Goal: Complete application form: Complete application form

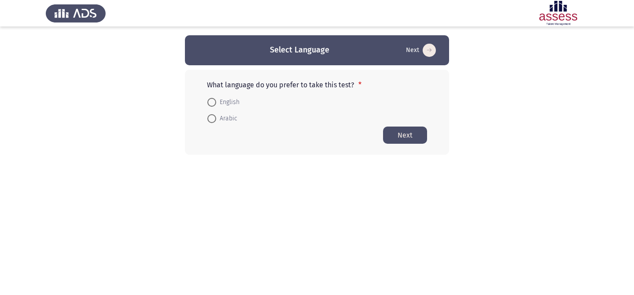
click at [57, 18] on img at bounding box center [76, 13] width 60 height 25
click at [542, 18] on img at bounding box center [558, 13] width 60 height 25
click at [238, 105] on span "English" at bounding box center [227, 102] width 23 height 11
click at [216, 105] on input "English" at bounding box center [211, 102] width 9 height 9
radio input "true"
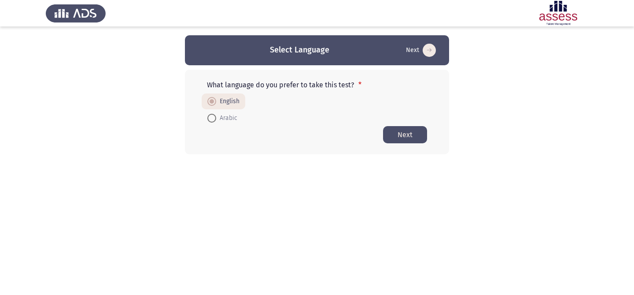
click at [413, 136] on button "Next" at bounding box center [405, 134] width 44 height 17
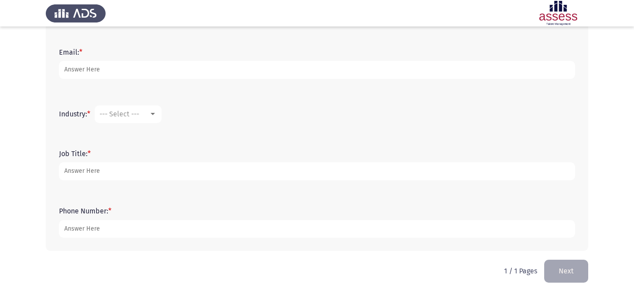
scroll to position [267, 0]
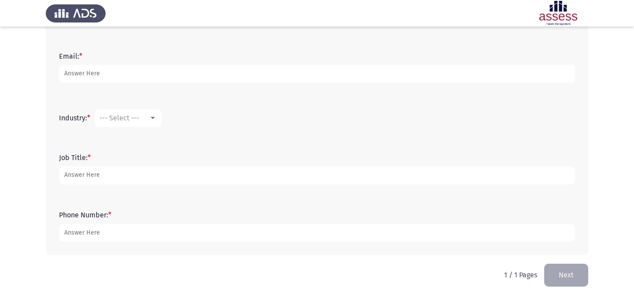
click at [311, 92] on div "Email: *" at bounding box center [317, 67] width 525 height 57
click at [311, 87] on div "Email: *" at bounding box center [317, 67] width 525 height 57
click at [301, 87] on div "Email: *" at bounding box center [317, 68] width 525 height 40
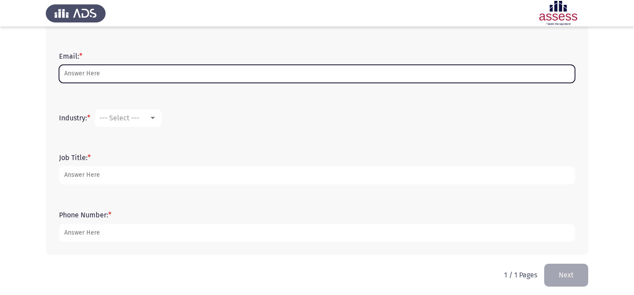
click at [290, 81] on input "Email: *" at bounding box center [317, 74] width 516 height 18
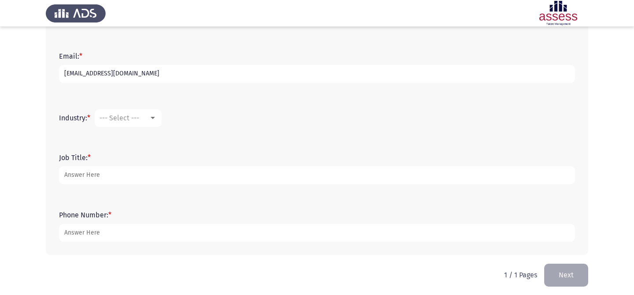
type input "[EMAIL_ADDRESS][DOMAIN_NAME]"
click at [132, 121] on span "--- Select ---" at bounding box center [120, 118] width 40 height 8
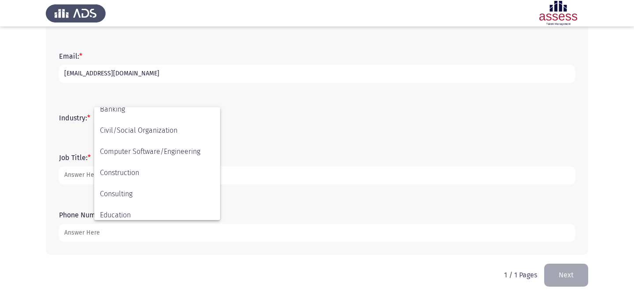
scroll to position [93, 0]
click at [161, 156] on span "Computer Software/Engineering" at bounding box center [157, 150] width 114 height 21
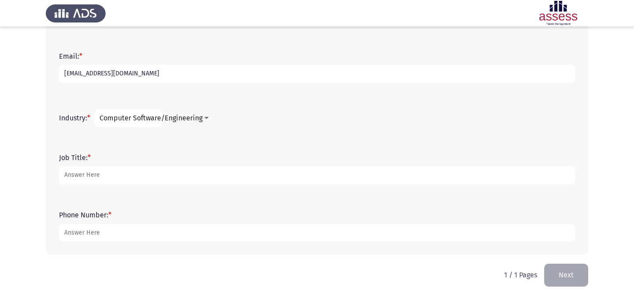
scroll to position [271, 0]
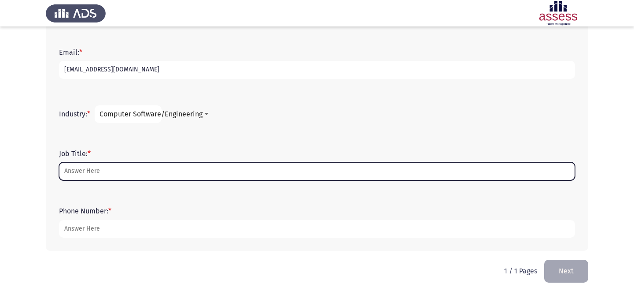
click at [159, 170] on input "Job Title: *" at bounding box center [317, 171] width 516 height 18
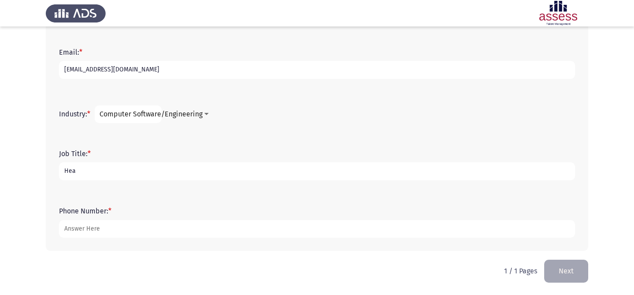
type input "Head"
type input "Product Lead"
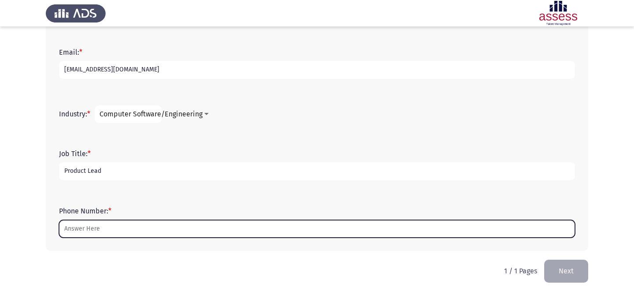
click at [150, 232] on input "Phone Number: *" at bounding box center [317, 229] width 516 height 18
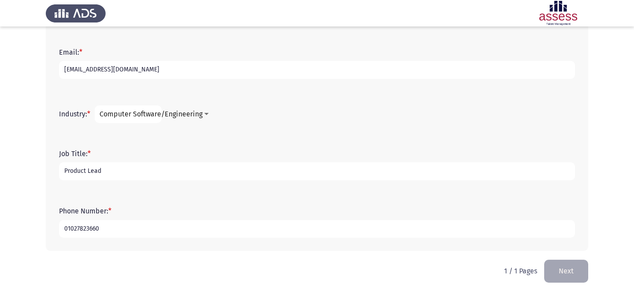
type input "01027823660"
click at [434, 269] on html "Development Assessment Next First Name: * Last Name: * Gender: * Female Male Ag…" at bounding box center [317, 11] width 634 height 565
click at [324, 193] on div "Phone Number: * 01027823660" at bounding box center [317, 221] width 525 height 57
click at [238, 68] on input "[EMAIL_ADDRESS][DOMAIN_NAME]" at bounding box center [317, 70] width 516 height 18
click at [207, 108] on form "Industry: * Computer Software/Engineering" at bounding box center [317, 114] width 516 height 18
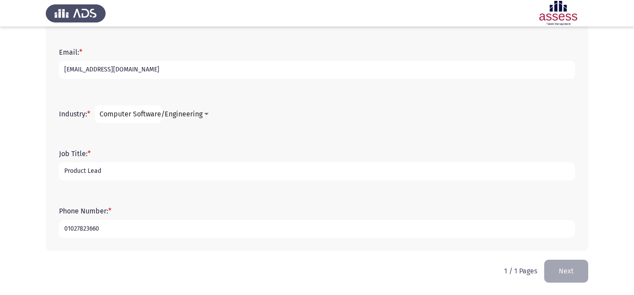
click at [194, 162] on form "Job Title: * Product Lead" at bounding box center [317, 164] width 516 height 31
click at [188, 170] on input "Product Lead" at bounding box center [317, 171] width 516 height 18
click at [554, 264] on button "Next" at bounding box center [566, 270] width 44 height 22
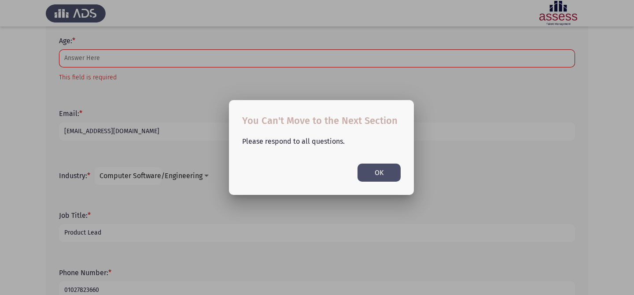
click at [395, 167] on button "OK" at bounding box center [378, 172] width 43 height 18
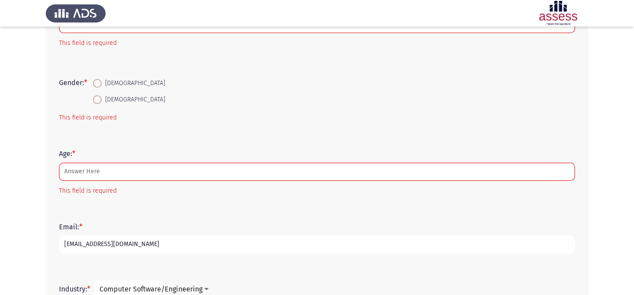
scroll to position [142, 0]
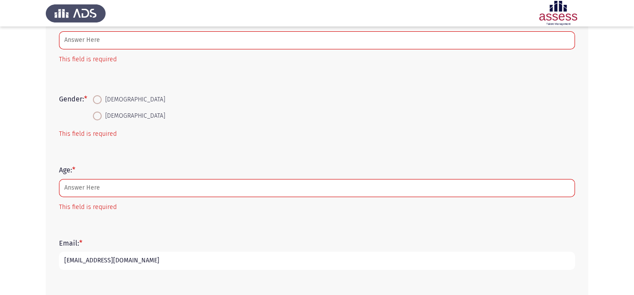
click at [108, 111] on span "[DEMOGRAPHIC_DATA]" at bounding box center [133, 116] width 63 height 11
click at [102, 111] on input "[DEMOGRAPHIC_DATA]" at bounding box center [97, 115] width 9 height 9
radio input "true"
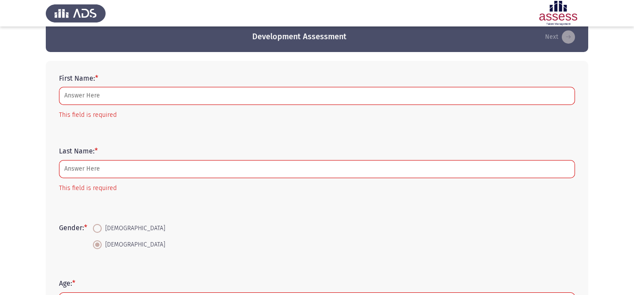
scroll to position [0, 0]
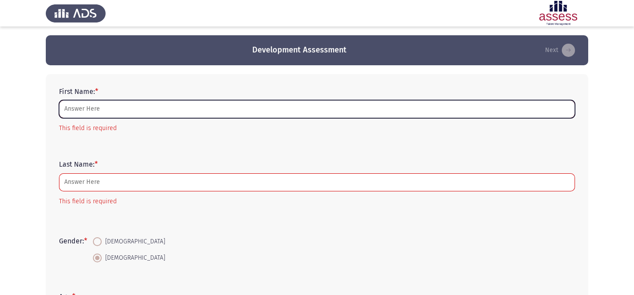
click at [116, 112] on input "First Name: *" at bounding box center [317, 109] width 516 height 18
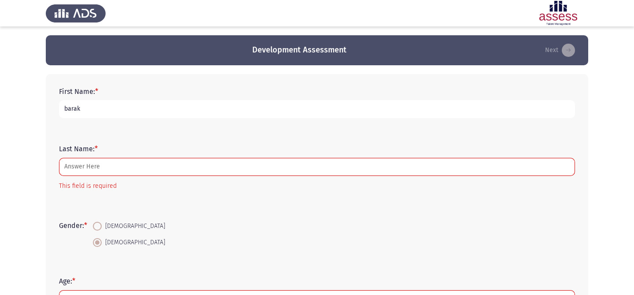
type input "barak"
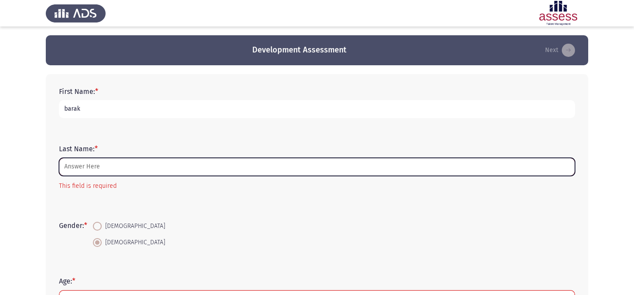
click at [87, 162] on input "Last Name: *" at bounding box center [317, 167] width 516 height 18
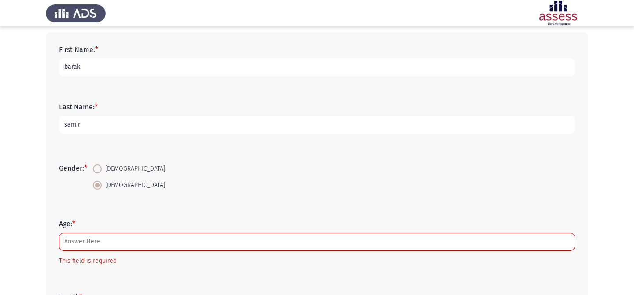
scroll to position [44, 0]
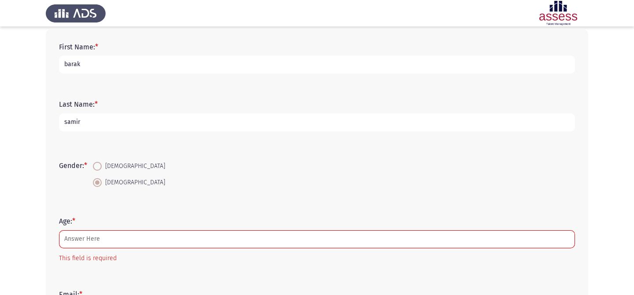
type input "samir"
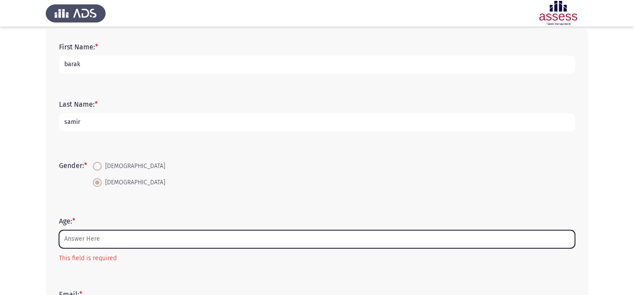
click at [96, 233] on input "Age: *" at bounding box center [317, 239] width 516 height 18
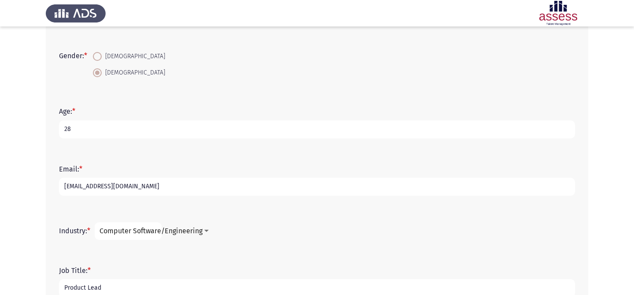
scroll to position [271, 0]
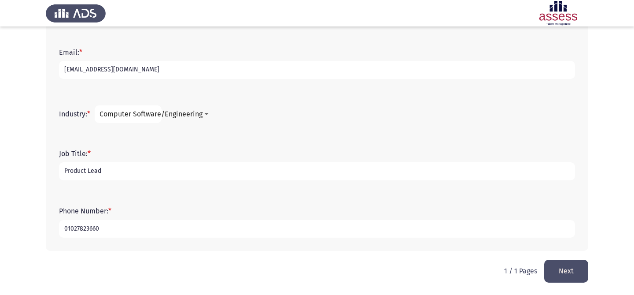
type input "28"
click at [572, 270] on button "Next" at bounding box center [566, 270] width 44 height 22
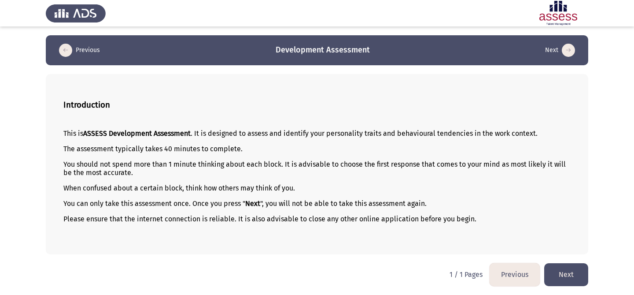
click at [579, 272] on button "Next" at bounding box center [566, 274] width 44 height 22
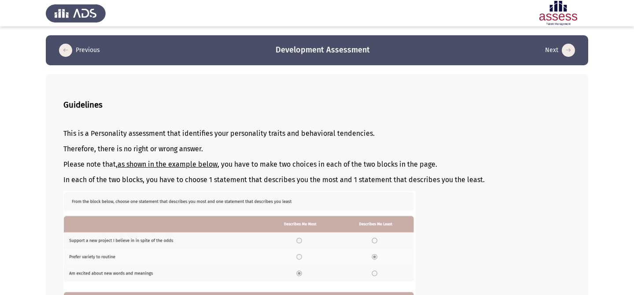
click at [560, 248] on p at bounding box center [316, 276] width 507 height 170
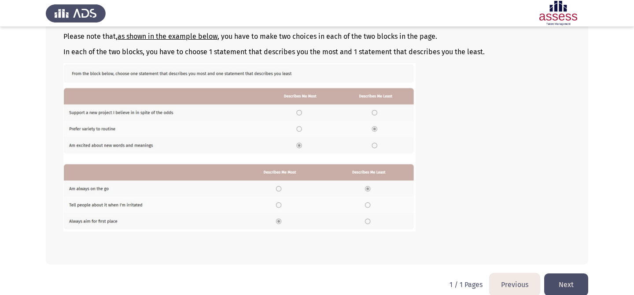
scroll to position [137, 0]
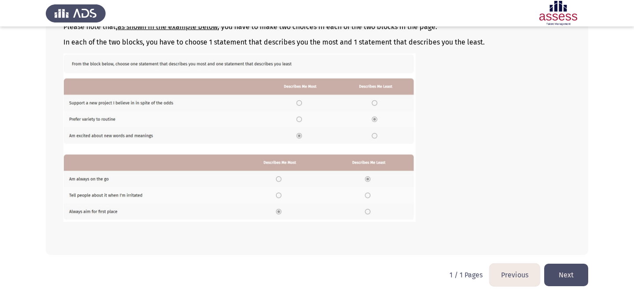
click at [568, 268] on button "Next" at bounding box center [566, 274] width 44 height 22
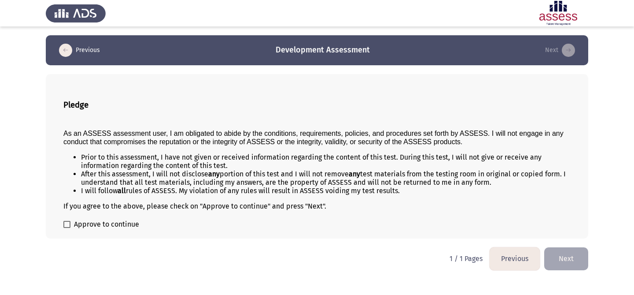
click at [260, 218] on div "Pledge As an ASSESS assessment user, I am obligated to abide by the conditions,…" at bounding box center [317, 156] width 542 height 164
click at [136, 228] on span "Approve to continue" at bounding box center [106, 224] width 65 height 11
click at [67, 228] on input "Approve to continue" at bounding box center [66, 228] width 0 height 0
checkbox input "true"
click at [557, 252] on button "Next" at bounding box center [566, 258] width 44 height 22
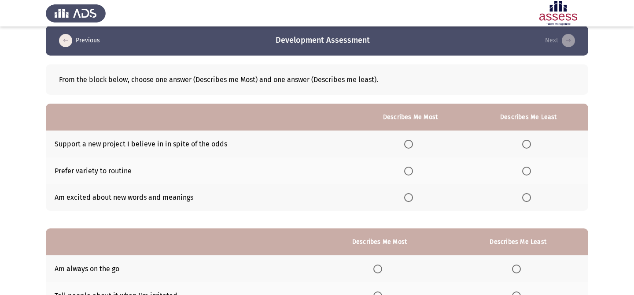
scroll to position [11, 0]
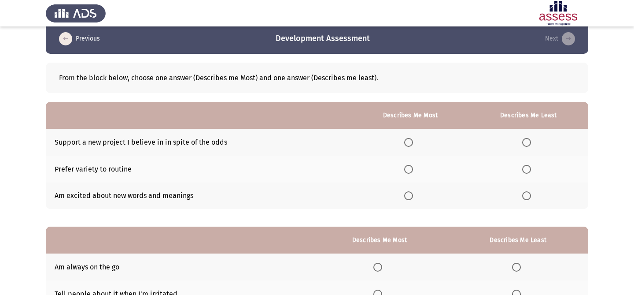
click at [412, 165] on span "Select an option" at bounding box center [408, 169] width 9 height 9
click at [412, 165] on input "Select an option" at bounding box center [408, 169] width 9 height 9
click at [527, 196] on span "Select an option" at bounding box center [526, 195] width 9 height 9
click at [527, 196] on input "Select an option" at bounding box center [526, 195] width 9 height 9
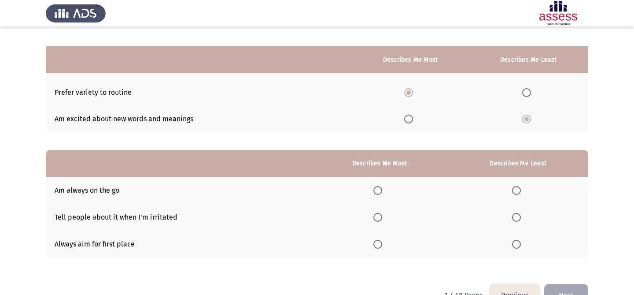
scroll to position [112, 0]
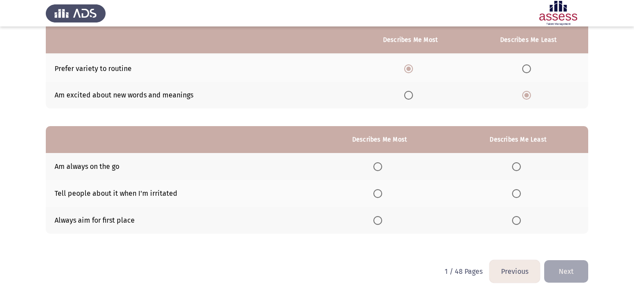
click at [376, 224] on th at bounding box center [379, 219] width 137 height 27
click at [512, 167] on th at bounding box center [518, 166] width 140 height 27
click at [382, 221] on span "Select an option" at bounding box center [377, 220] width 9 height 9
click at [382, 221] on input "Select an option" at bounding box center [377, 220] width 9 height 9
click at [520, 165] on span "Select an option" at bounding box center [516, 166] width 9 height 9
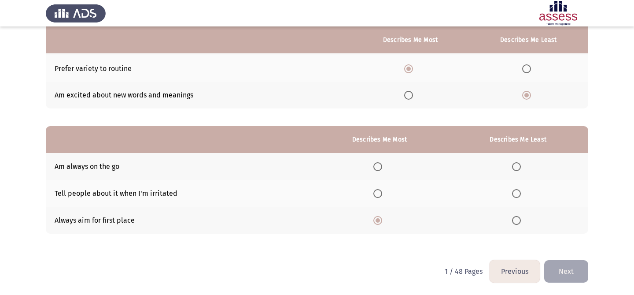
click at [520, 165] on span "Select an option" at bounding box center [516, 166] width 9 height 9
click at [520, 165] on input "Select an option" at bounding box center [516, 166] width 9 height 9
click at [564, 269] on button "Next" at bounding box center [566, 271] width 44 height 22
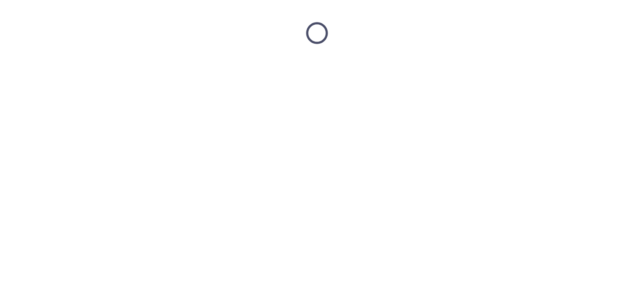
scroll to position [0, 0]
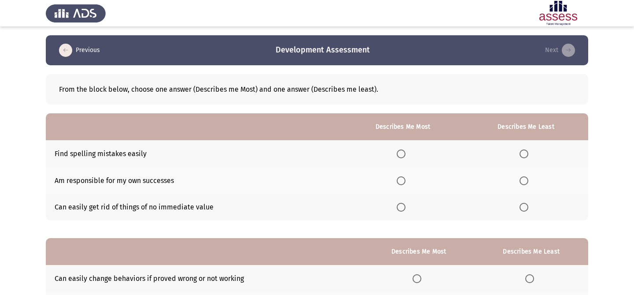
click at [526, 154] on span "Select an option" at bounding box center [524, 153] width 9 height 9
click at [526, 154] on input "Select an option" at bounding box center [524, 153] width 9 height 9
click at [401, 181] on span "Select an option" at bounding box center [401, 180] width 9 height 9
click at [401, 181] on input "Select an option" at bounding box center [401, 180] width 9 height 9
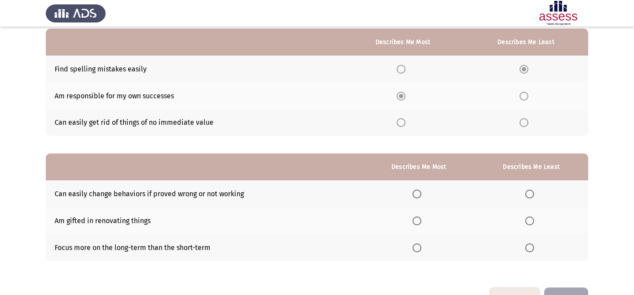
scroll to position [112, 0]
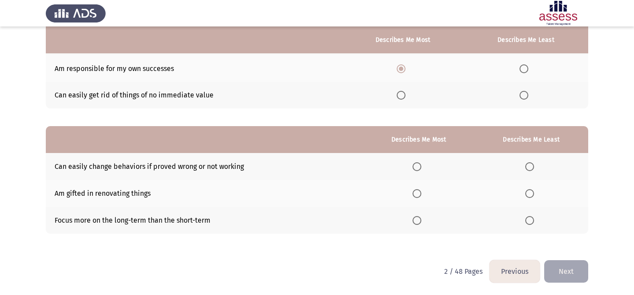
click at [420, 164] on span "Select an option" at bounding box center [417, 166] width 9 height 9
click at [420, 164] on input "Select an option" at bounding box center [417, 166] width 9 height 9
click at [419, 223] on span "Select an option" at bounding box center [417, 220] width 9 height 9
click at [419, 223] on input "Select an option" at bounding box center [417, 220] width 9 height 9
click at [530, 195] on span "Select an option" at bounding box center [529, 193] width 9 height 9
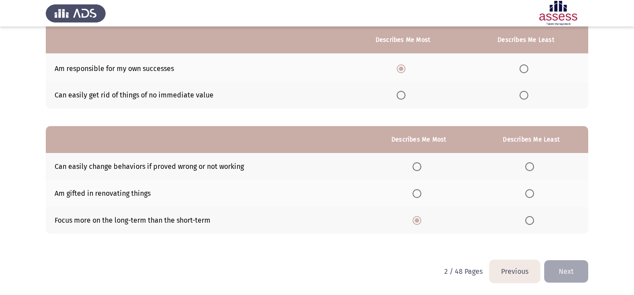
click at [530, 195] on input "Select an option" at bounding box center [529, 193] width 9 height 9
click at [568, 265] on button "Next" at bounding box center [566, 271] width 44 height 22
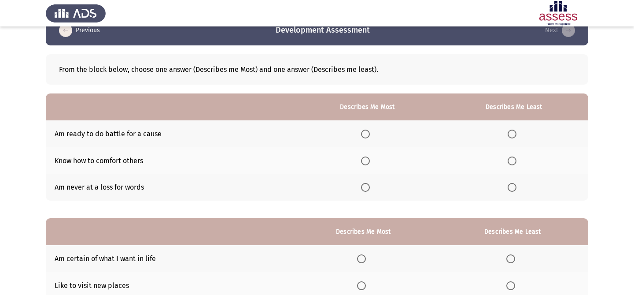
scroll to position [7, 0]
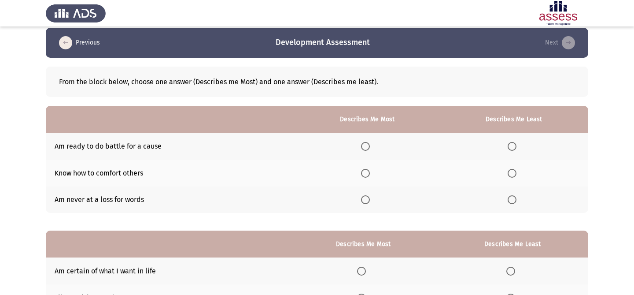
click at [360, 172] on th at bounding box center [367, 172] width 145 height 27
click at [370, 174] on span "Select an option" at bounding box center [365, 173] width 9 height 9
click at [370, 174] on input "Select an option" at bounding box center [365, 173] width 9 height 9
click at [514, 145] on span "Select an option" at bounding box center [512, 146] width 9 height 9
click at [514, 145] on input "Select an option" at bounding box center [512, 146] width 9 height 9
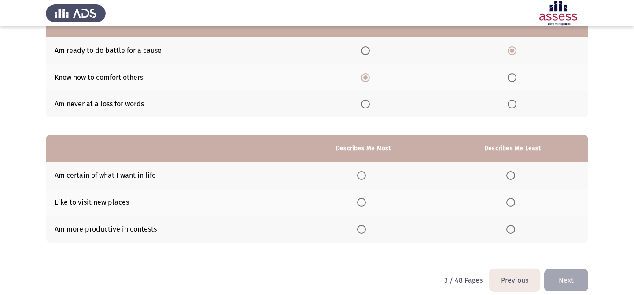
scroll to position [112, 0]
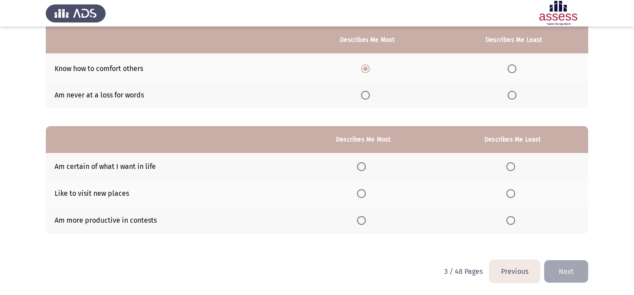
click at [363, 170] on span "Select an option" at bounding box center [361, 166] width 9 height 9
click at [363, 170] on input "Select an option" at bounding box center [361, 166] width 9 height 9
click at [507, 193] on span "Select an option" at bounding box center [510, 193] width 9 height 9
click at [507, 193] on input "Select an option" at bounding box center [510, 193] width 9 height 9
click at [575, 261] on button "Next" at bounding box center [566, 271] width 44 height 22
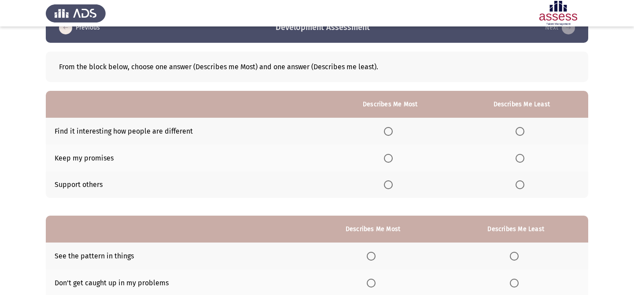
scroll to position [23, 0]
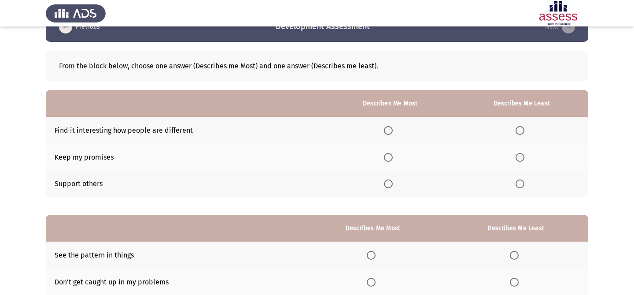
click at [392, 180] on span "Select an option" at bounding box center [388, 183] width 9 height 9
click at [392, 180] on input "Select an option" at bounding box center [388, 183] width 9 height 9
click at [517, 134] on span "Select an option" at bounding box center [520, 130] width 9 height 9
click at [517, 134] on input "Select an option" at bounding box center [520, 130] width 9 height 9
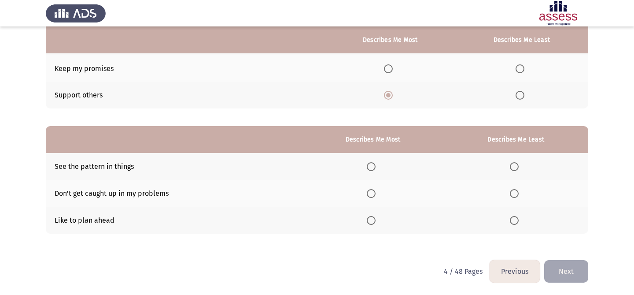
scroll to position [111, 0]
click at [375, 216] on span "Select an option" at bounding box center [371, 220] width 9 height 9
click at [375, 216] on input "Select an option" at bounding box center [371, 220] width 9 height 9
click at [514, 196] on span "Select an option" at bounding box center [514, 193] width 9 height 9
click at [514, 196] on input "Select an option" at bounding box center [514, 193] width 9 height 9
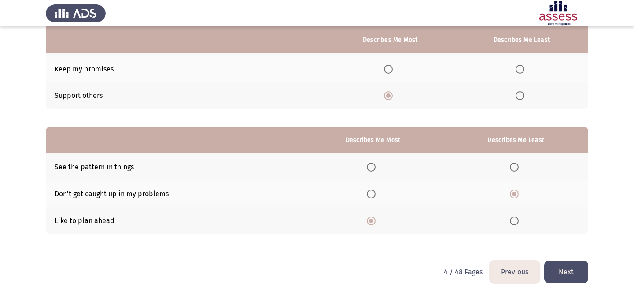
scroll to position [112, 0]
click at [576, 268] on button "Next" at bounding box center [566, 271] width 44 height 22
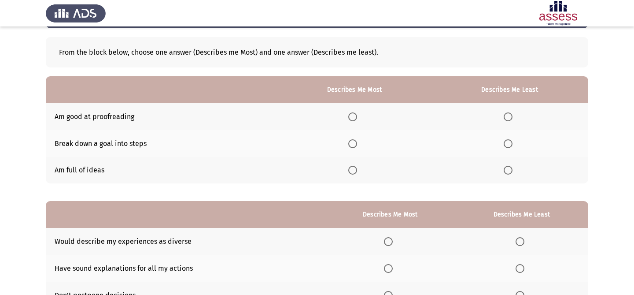
scroll to position [50, 0]
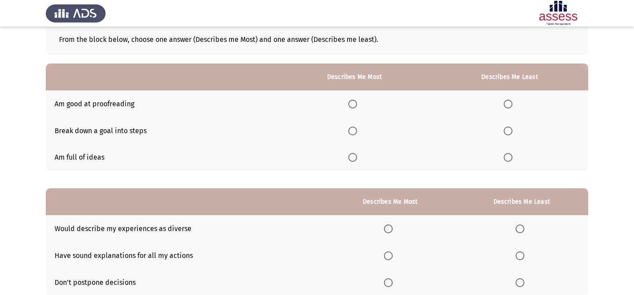
click at [360, 129] on label "Select an option" at bounding box center [354, 130] width 12 height 9
click at [357, 129] on input "Select an option" at bounding box center [352, 130] width 9 height 9
click at [511, 153] on span "Select an option" at bounding box center [508, 157] width 9 height 9
click at [511, 153] on input "Select an option" at bounding box center [508, 157] width 9 height 9
click at [506, 102] on span "Select an option" at bounding box center [508, 104] width 9 height 9
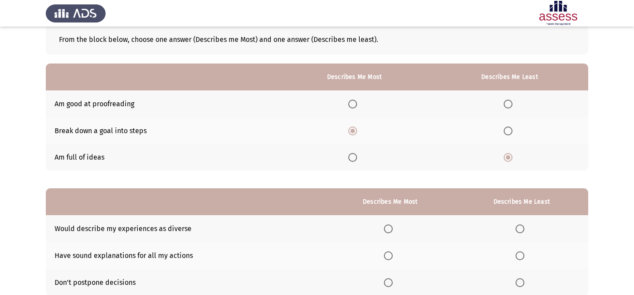
click at [506, 102] on input "Select an option" at bounding box center [508, 104] width 9 height 9
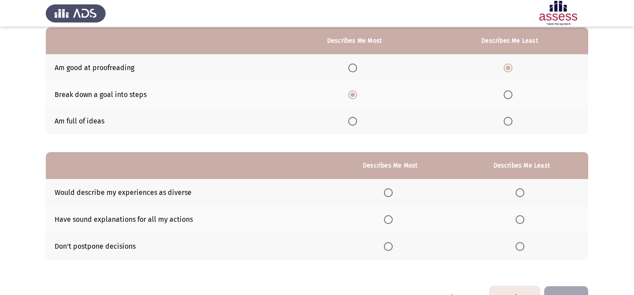
scroll to position [112, 0]
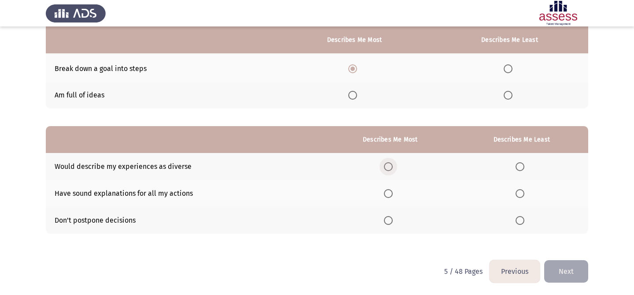
click at [391, 164] on span "Select an option" at bounding box center [388, 166] width 9 height 9
click at [391, 164] on input "Select an option" at bounding box center [388, 166] width 9 height 9
click at [520, 195] on span "Select an option" at bounding box center [520, 193] width 9 height 9
click at [520, 195] on input "Select an option" at bounding box center [520, 193] width 9 height 9
click at [568, 262] on button "Next" at bounding box center [566, 271] width 44 height 22
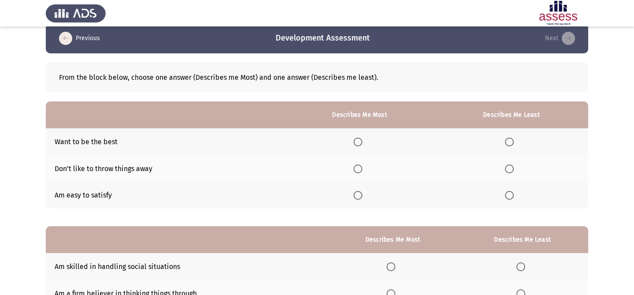
scroll to position [15, 0]
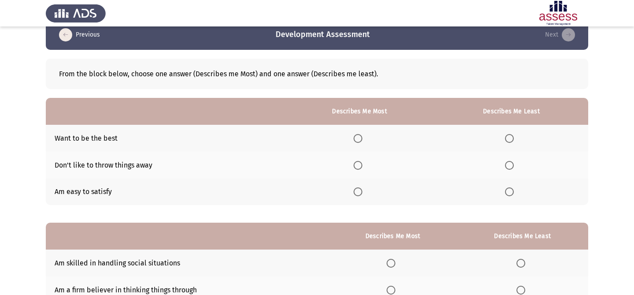
click at [360, 134] on span "Select an option" at bounding box center [358, 138] width 9 height 9
click at [360, 134] on input "Select an option" at bounding box center [358, 138] width 9 height 9
click at [511, 165] on span "Select an option" at bounding box center [509, 165] width 9 height 9
click at [511, 165] on input "Select an option" at bounding box center [509, 165] width 9 height 9
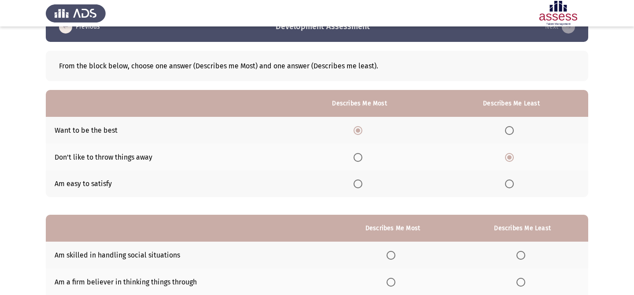
scroll to position [112, 0]
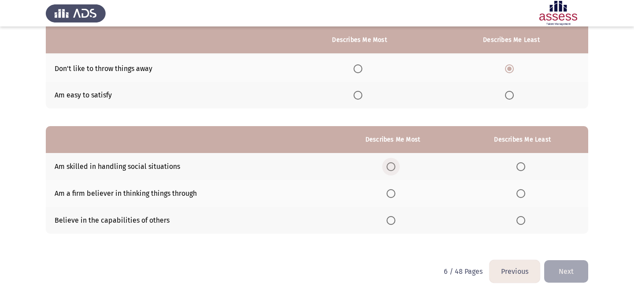
click at [394, 167] on span "Select an option" at bounding box center [391, 166] width 9 height 9
click at [394, 167] on input "Select an option" at bounding box center [391, 166] width 9 height 9
click at [523, 221] on span "Select an option" at bounding box center [520, 220] width 9 height 9
click at [523, 221] on input "Select an option" at bounding box center [520, 220] width 9 height 9
click at [575, 265] on button "Next" at bounding box center [566, 271] width 44 height 22
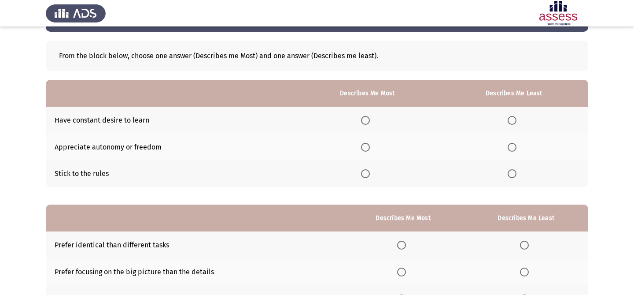
scroll to position [34, 0]
click at [366, 147] on span "Select an option" at bounding box center [365, 146] width 9 height 9
click at [366, 147] on input "Select an option" at bounding box center [365, 146] width 9 height 9
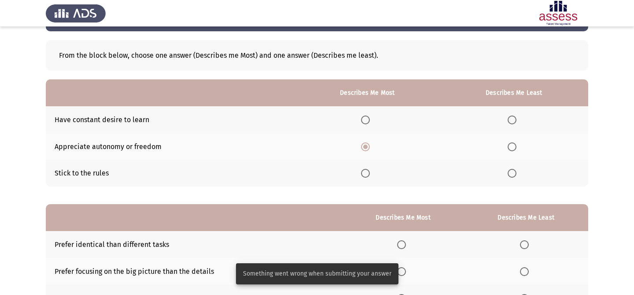
click at [504, 173] on th at bounding box center [514, 173] width 148 height 27
click at [515, 174] on span "Select an option" at bounding box center [512, 173] width 9 height 9
click at [515, 174] on input "Select an option" at bounding box center [512, 173] width 9 height 9
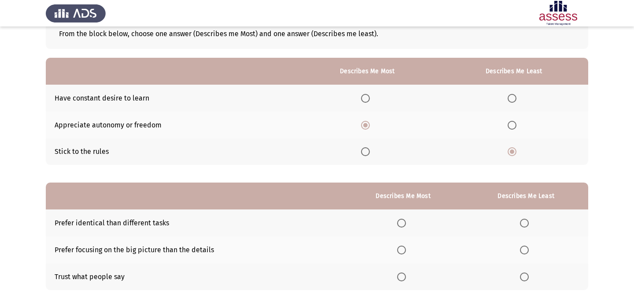
scroll to position [91, 0]
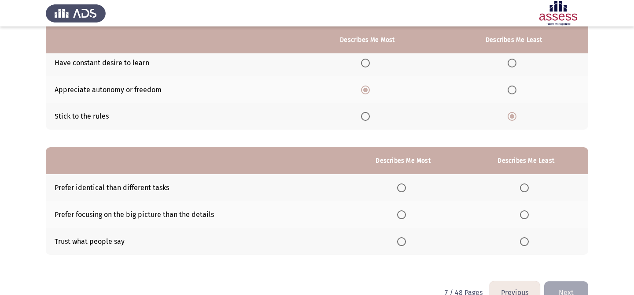
click at [406, 215] on span "Select an option" at bounding box center [401, 214] width 9 height 9
click at [406, 215] on input "Select an option" at bounding box center [401, 214] width 9 height 9
click at [524, 240] on span "Select an option" at bounding box center [524, 241] width 9 height 9
click at [524, 240] on input "Select an option" at bounding box center [524, 241] width 9 height 9
click at [568, 284] on button "Next" at bounding box center [566, 292] width 44 height 22
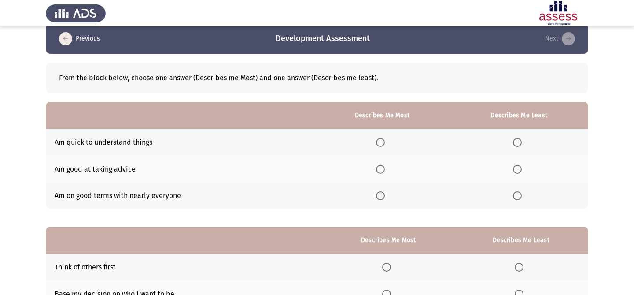
scroll to position [13, 0]
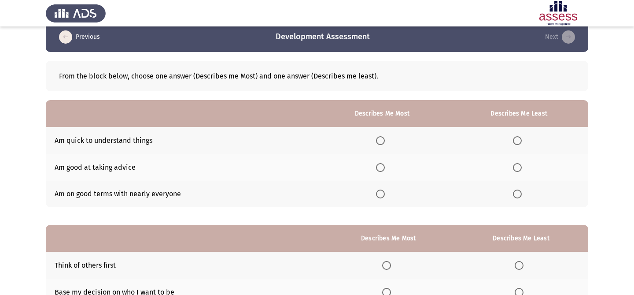
click at [388, 140] on label "Select an option" at bounding box center [382, 140] width 12 height 9
click at [385, 140] on input "Select an option" at bounding box center [380, 140] width 9 height 9
click at [520, 195] on span "Select an option" at bounding box center [517, 193] width 9 height 9
click at [520, 195] on input "Select an option" at bounding box center [517, 193] width 9 height 9
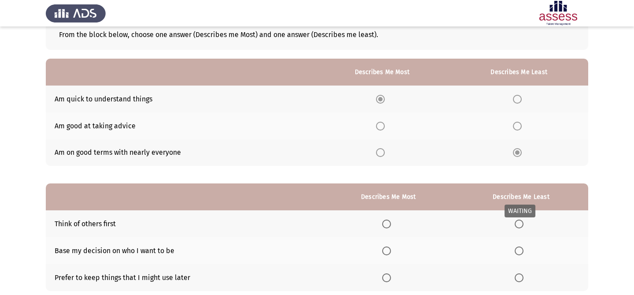
scroll to position [112, 0]
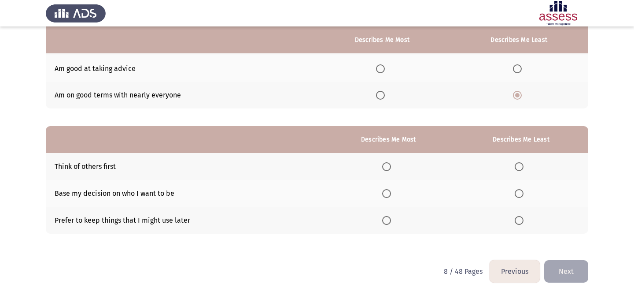
click at [387, 221] on span "Select an option" at bounding box center [386, 220] width 9 height 9
click at [387, 221] on input "Select an option" at bounding box center [386, 220] width 9 height 9
click at [522, 168] on span "Select an option" at bounding box center [519, 166] width 9 height 9
click at [522, 168] on input "Select an option" at bounding box center [519, 166] width 9 height 9
click at [565, 279] on button "Next" at bounding box center [566, 271] width 44 height 22
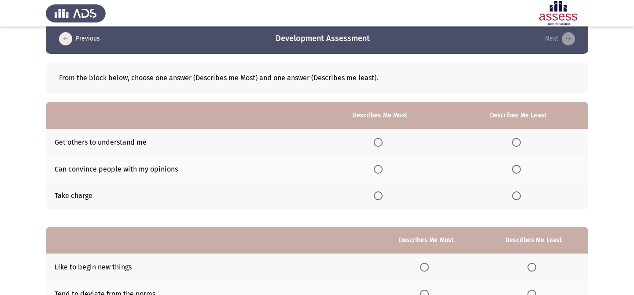
scroll to position [15, 0]
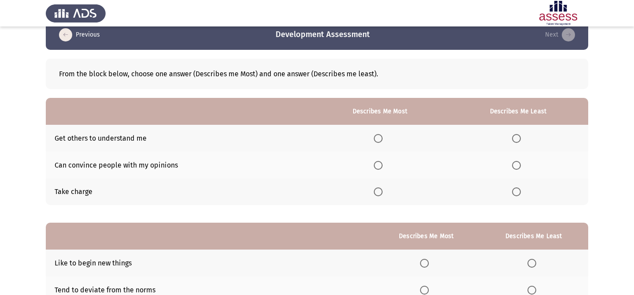
click at [385, 192] on label "Select an option" at bounding box center [380, 191] width 12 height 9
click at [383, 192] on input "Select an option" at bounding box center [378, 191] width 9 height 9
click at [518, 138] on span "Select an option" at bounding box center [516, 138] width 9 height 9
click at [518, 138] on input "Select an option" at bounding box center [516, 138] width 9 height 9
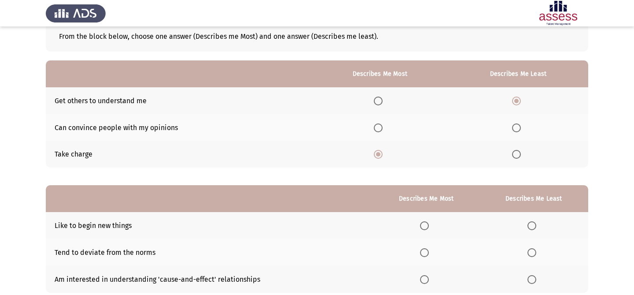
scroll to position [112, 0]
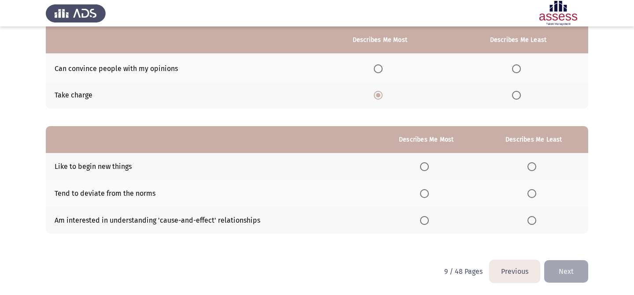
click at [429, 167] on span "Select an option" at bounding box center [424, 166] width 9 height 9
click at [429, 167] on input "Select an option" at bounding box center [424, 166] width 9 height 9
click at [531, 223] on span "Select an option" at bounding box center [531, 220] width 9 height 9
click at [531, 223] on input "Select an option" at bounding box center [531, 220] width 9 height 9
click at [575, 265] on button "Next" at bounding box center [566, 271] width 44 height 22
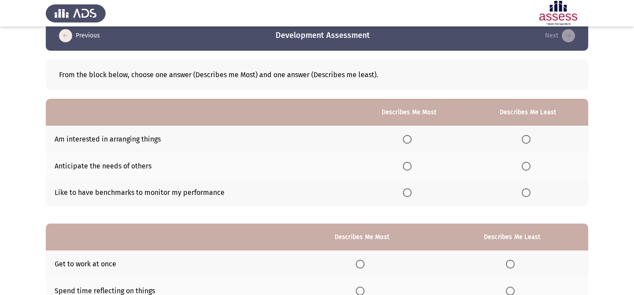
scroll to position [9, 0]
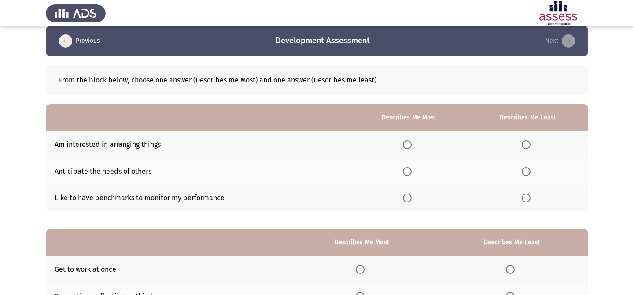
click at [410, 141] on span "Select an option" at bounding box center [407, 144] width 9 height 9
click at [410, 141] on input "Select an option" at bounding box center [407, 144] width 9 height 9
click at [534, 197] on label "Select an option" at bounding box center [528, 197] width 12 height 9
click at [531, 197] on input "Select an option" at bounding box center [526, 197] width 9 height 9
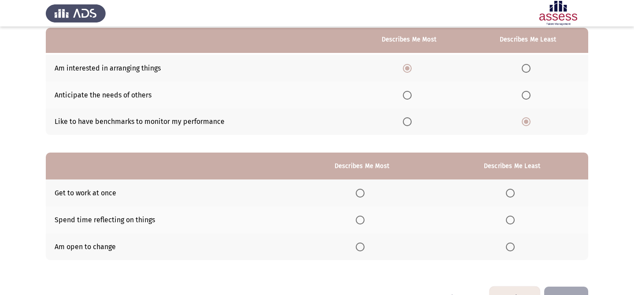
scroll to position [86, 0]
click at [523, 90] on span "Select an option" at bounding box center [526, 94] width 9 height 9
click at [523, 90] on input "Select an option" at bounding box center [526, 94] width 9 height 9
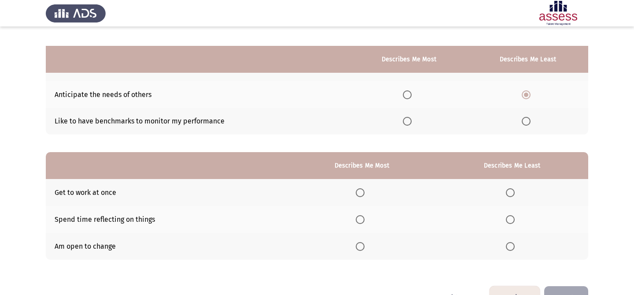
scroll to position [112, 0]
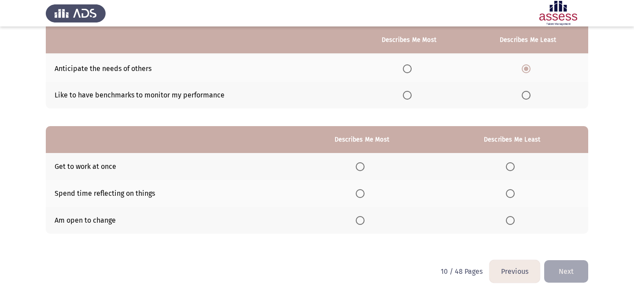
click at [362, 219] on span "Select an option" at bounding box center [360, 220] width 9 height 9
click at [362, 219] on input "Select an option" at bounding box center [360, 220] width 9 height 9
click at [512, 189] on span "Select an option" at bounding box center [510, 193] width 9 height 9
click at [512, 189] on input "Select an option" at bounding box center [510, 193] width 9 height 9
click at [574, 265] on button "Next" at bounding box center [566, 271] width 44 height 22
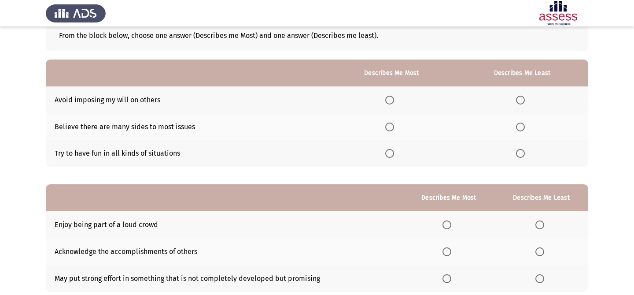
scroll to position [53, 0]
click at [523, 96] on span "Select an option" at bounding box center [520, 100] width 9 height 9
click at [523, 96] on input "Select an option" at bounding box center [520, 100] width 9 height 9
click at [523, 126] on span "Select an option" at bounding box center [520, 127] width 9 height 9
click at [523, 126] on input "Select an option" at bounding box center [520, 127] width 9 height 9
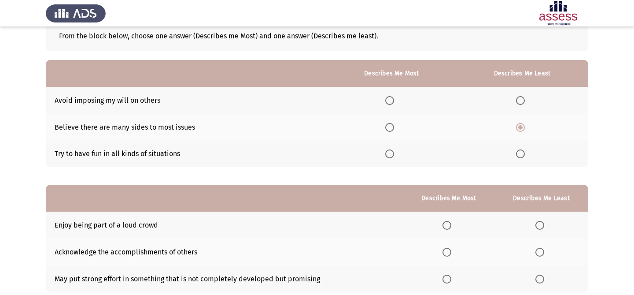
scroll to position [67, 0]
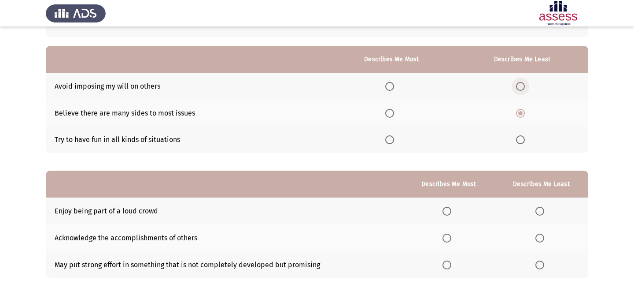
click at [523, 82] on span "Select an option" at bounding box center [520, 86] width 9 height 9
click at [523, 82] on input "Select an option" at bounding box center [520, 86] width 9 height 9
click at [396, 141] on label "Select an option" at bounding box center [391, 139] width 12 height 9
click at [394, 141] on input "Select an option" at bounding box center [389, 139] width 9 height 9
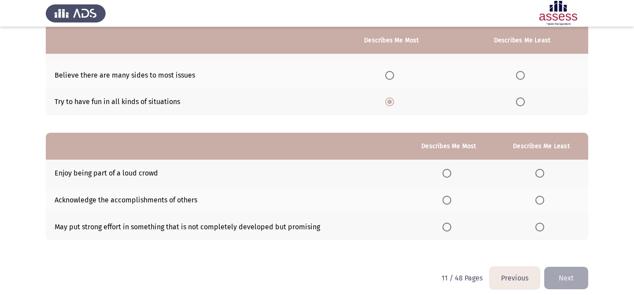
scroll to position [112, 0]
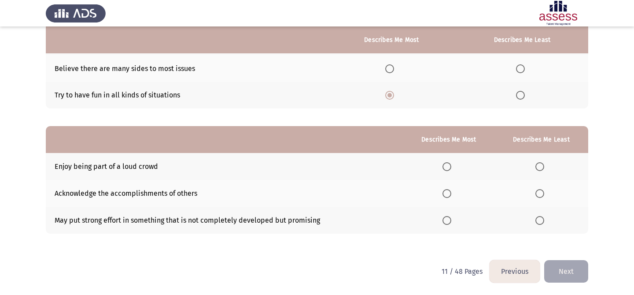
click at [538, 162] on span "Select an option" at bounding box center [539, 166] width 9 height 9
click at [538, 162] on input "Select an option" at bounding box center [539, 166] width 9 height 9
click at [450, 193] on span "Select an option" at bounding box center [446, 193] width 9 height 9
click at [450, 193] on input "Select an option" at bounding box center [446, 193] width 9 height 9
click at [558, 271] on button "Next" at bounding box center [566, 271] width 44 height 22
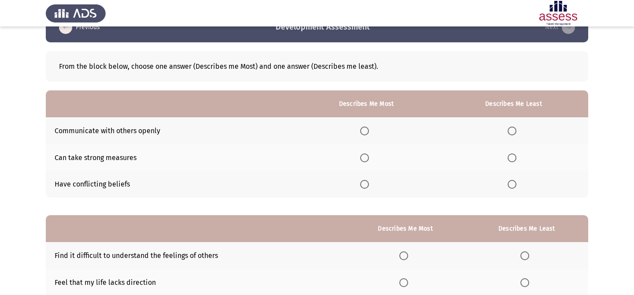
scroll to position [26, 0]
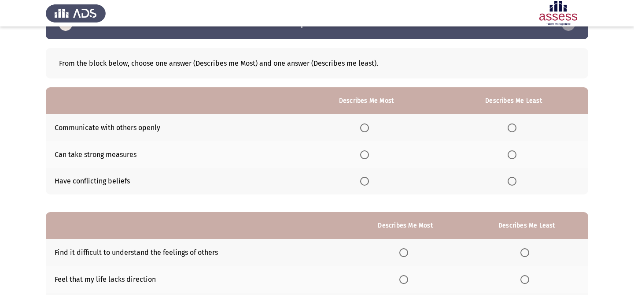
click at [509, 177] on span "Select an option" at bounding box center [512, 181] width 9 height 9
click at [509, 177] on input "Select an option" at bounding box center [512, 181] width 9 height 9
click at [369, 153] on span "Select an option" at bounding box center [364, 154] width 9 height 9
click at [369, 153] on input "Select an option" at bounding box center [364, 154] width 9 height 9
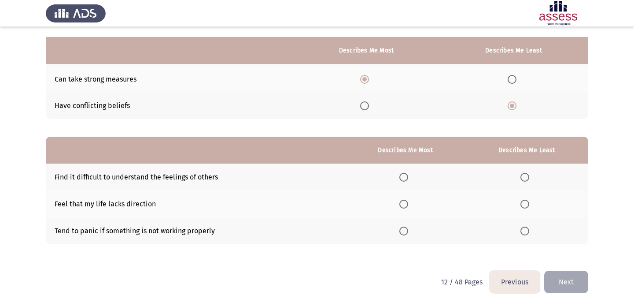
scroll to position [112, 0]
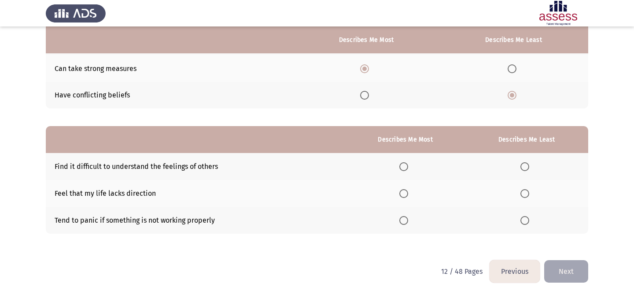
click at [526, 161] on th at bounding box center [526, 166] width 123 height 27
click at [526, 164] on span "Select an option" at bounding box center [524, 166] width 9 height 9
click at [526, 164] on input "Select an option" at bounding box center [524, 166] width 9 height 9
click at [405, 221] on span "Select an option" at bounding box center [403, 220] width 9 height 9
click at [405, 221] on input "Select an option" at bounding box center [403, 220] width 9 height 9
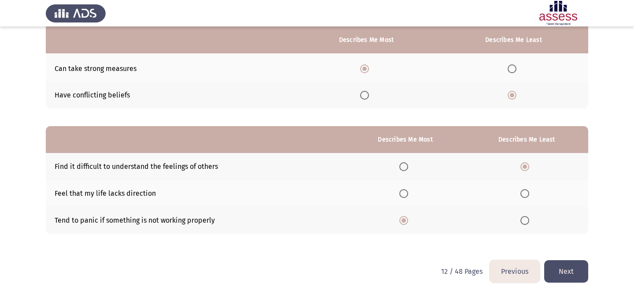
click at [575, 271] on button "Next" at bounding box center [566, 271] width 44 height 22
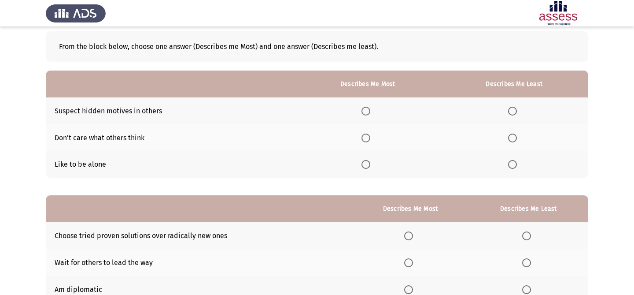
scroll to position [44, 0]
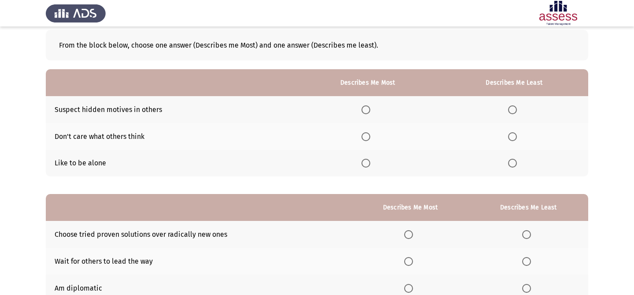
click at [370, 163] on span "Select an option" at bounding box center [365, 162] width 9 height 9
click at [370, 163] on input "Select an option" at bounding box center [365, 162] width 9 height 9
click at [364, 134] on span "Select an option" at bounding box center [365, 136] width 9 height 9
click at [364, 134] on input "Select an option" at bounding box center [365, 136] width 9 height 9
click at [515, 113] on span "Select an option" at bounding box center [512, 109] width 9 height 9
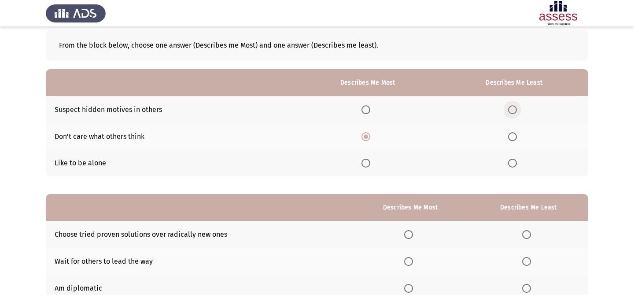
click at [515, 113] on input "Select an option" at bounding box center [512, 109] width 9 height 9
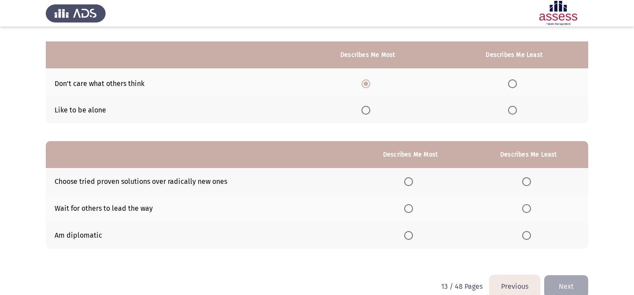
scroll to position [112, 0]
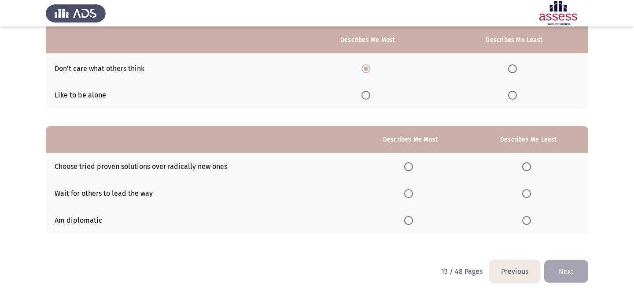
click at [411, 168] on span "Select an option" at bounding box center [408, 166] width 9 height 9
click at [411, 168] on input "Select an option" at bounding box center [408, 166] width 9 height 9
click at [528, 216] on span "Select an option" at bounding box center [526, 220] width 9 height 9
click at [528, 216] on input "Select an option" at bounding box center [526, 220] width 9 height 9
click at [563, 276] on button "Next" at bounding box center [566, 271] width 44 height 22
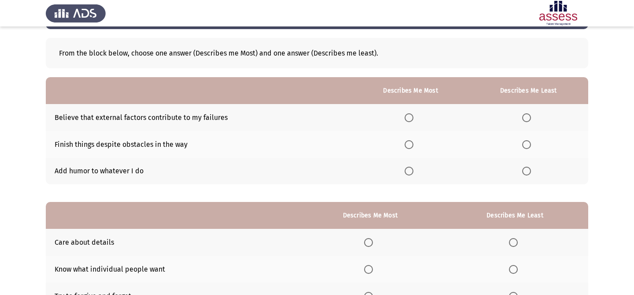
scroll to position [36, 0]
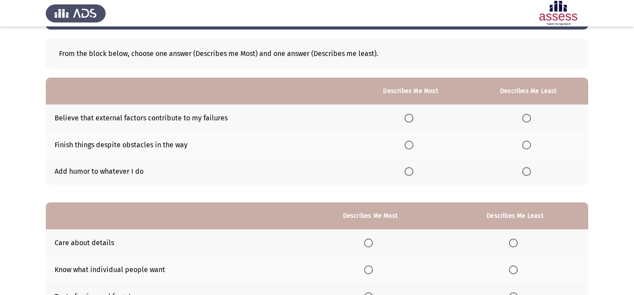
click at [339, 84] on th at bounding box center [199, 90] width 306 height 27
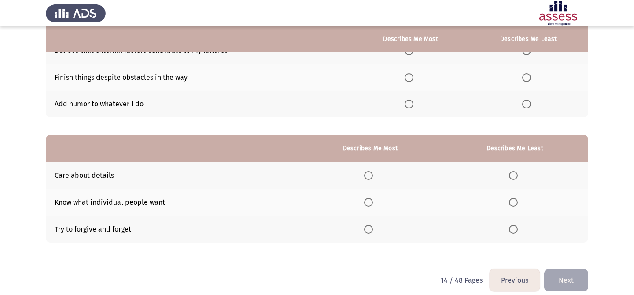
scroll to position [102, 0]
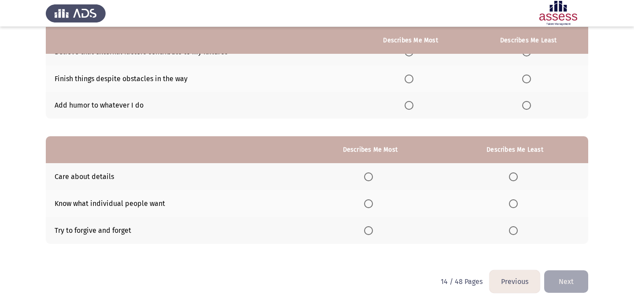
click at [516, 175] on span "Select an option" at bounding box center [513, 176] width 9 height 9
click at [516, 175] on input "Select an option" at bounding box center [513, 176] width 9 height 9
click at [372, 226] on span "Select an option" at bounding box center [368, 230] width 9 height 9
click at [372, 226] on input "Select an option" at bounding box center [368, 230] width 9 height 9
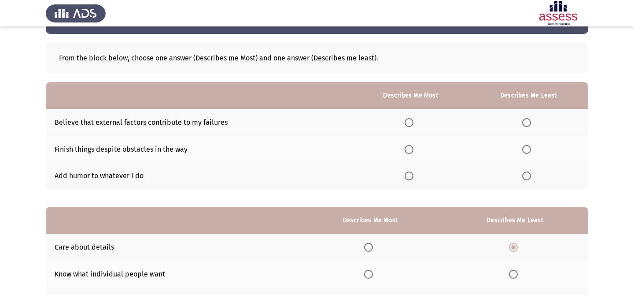
scroll to position [17, 0]
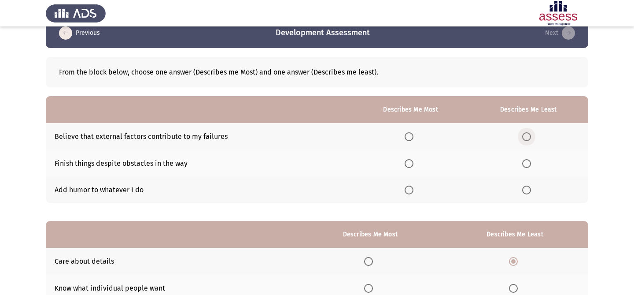
click at [524, 139] on span "Select an option" at bounding box center [526, 136] width 9 height 9
click at [524, 139] on input "Select an option" at bounding box center [526, 136] width 9 height 9
click at [412, 162] on span "Select an option" at bounding box center [409, 163] width 9 height 9
click at [412, 162] on input "Select an option" at bounding box center [409, 163] width 9 height 9
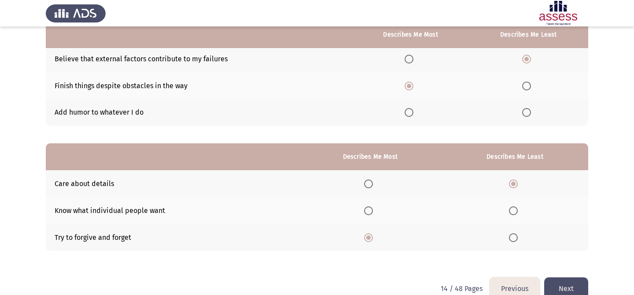
scroll to position [112, 0]
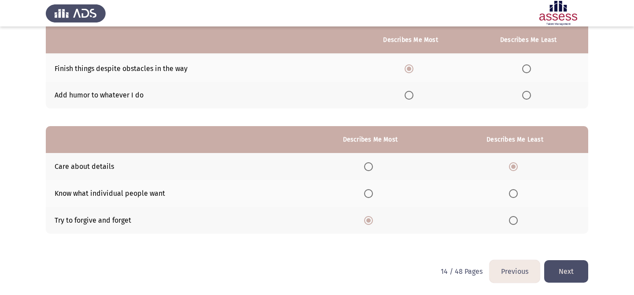
click at [569, 273] on button "Next" at bounding box center [566, 271] width 44 height 22
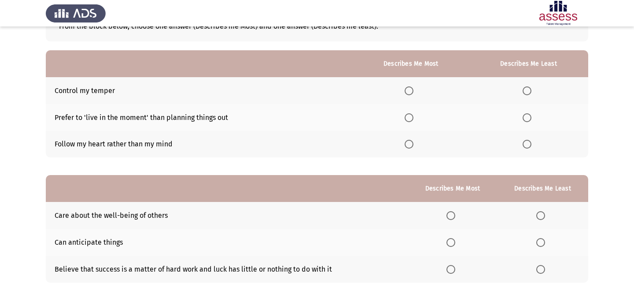
scroll to position [59, 0]
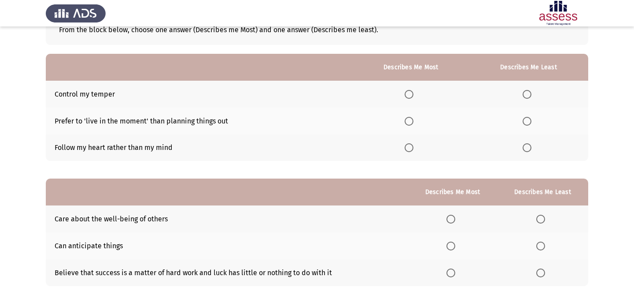
click at [525, 96] on span "Select an option" at bounding box center [527, 94] width 9 height 9
click at [525, 96] on input "Select an option" at bounding box center [527, 94] width 9 height 9
click at [413, 150] on span "Select an option" at bounding box center [409, 147] width 9 height 9
click at [413, 150] on input "Select an option" at bounding box center [409, 147] width 9 height 9
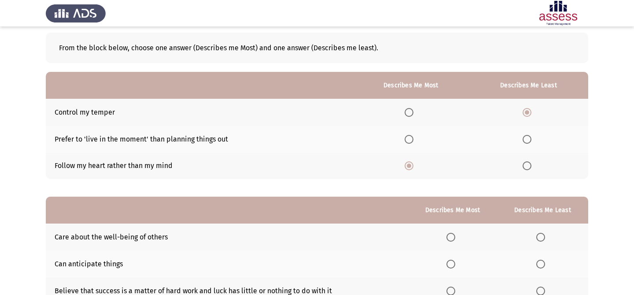
scroll to position [112, 0]
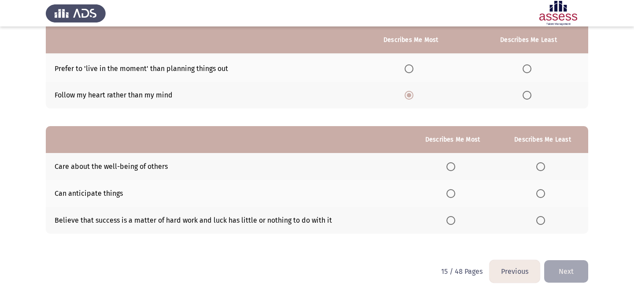
click at [455, 223] on span "Select an option" at bounding box center [450, 220] width 9 height 9
click at [455, 223] on input "Select an option" at bounding box center [450, 220] width 9 height 9
click at [549, 192] on label "Select an option" at bounding box center [542, 193] width 12 height 9
click at [545, 192] on input "Select an option" at bounding box center [540, 193] width 9 height 9
click at [582, 267] on button "Next" at bounding box center [566, 271] width 44 height 22
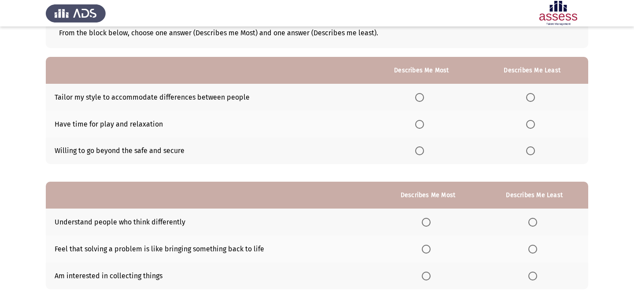
scroll to position [51, 0]
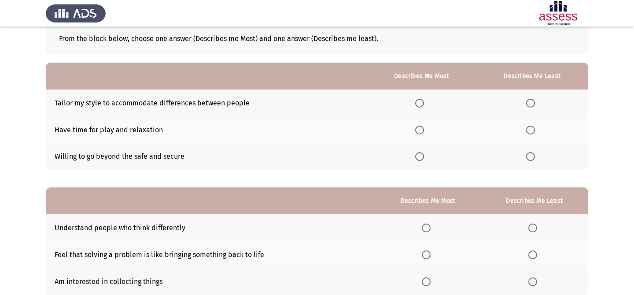
click at [29, 54] on app-assessment-container "Previous Development Assessment Next From the block below, choose one answer (D…" at bounding box center [317, 153] width 634 height 336
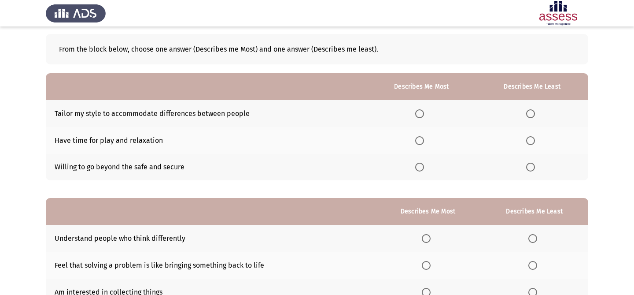
scroll to position [39, 0]
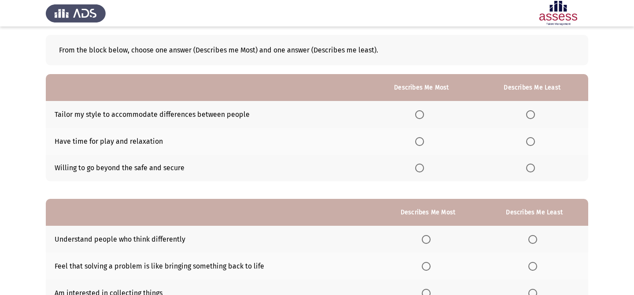
click at [534, 113] on span "Select an option" at bounding box center [530, 114] width 9 height 9
click at [534, 113] on input "Select an option" at bounding box center [530, 114] width 9 height 9
click at [425, 170] on label "Select an option" at bounding box center [421, 167] width 12 height 9
click at [424, 170] on input "Select an option" at bounding box center [419, 167] width 9 height 9
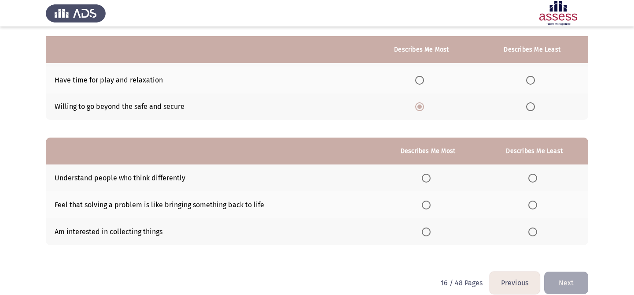
scroll to position [112, 0]
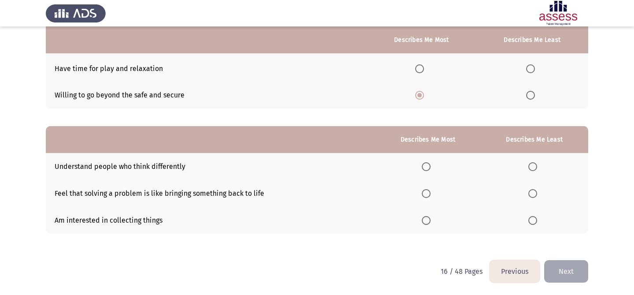
click at [427, 193] on span "Select an option" at bounding box center [426, 193] width 9 height 9
click at [427, 193] on input "Select an option" at bounding box center [426, 193] width 9 height 9
click at [530, 219] on span "Select an option" at bounding box center [532, 220] width 9 height 9
click at [530, 219] on input "Select an option" at bounding box center [532, 220] width 9 height 9
click at [565, 268] on button "Next" at bounding box center [566, 271] width 44 height 22
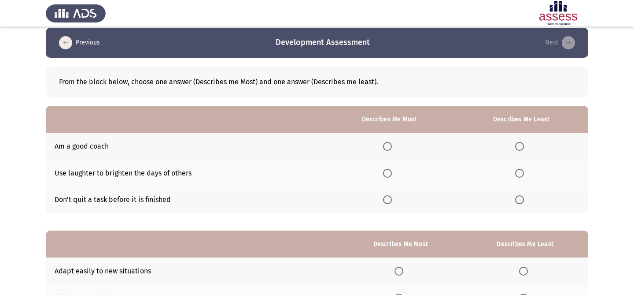
scroll to position [9, 0]
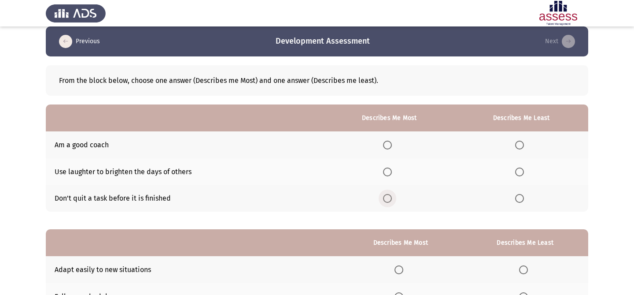
click at [387, 199] on span "Select an option" at bounding box center [387, 198] width 9 height 9
click at [387, 199] on input "Select an option" at bounding box center [387, 198] width 9 height 9
click at [392, 144] on span "Select an option" at bounding box center [387, 144] width 9 height 9
click at [392, 144] on input "Select an option" at bounding box center [387, 144] width 9 height 9
click at [520, 171] on span "Select an option" at bounding box center [519, 171] width 9 height 9
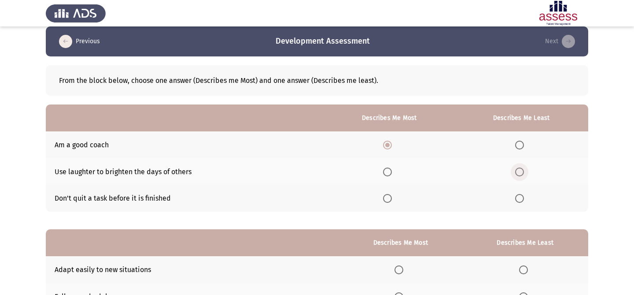
click at [520, 171] on input "Select an option" at bounding box center [519, 171] width 9 height 9
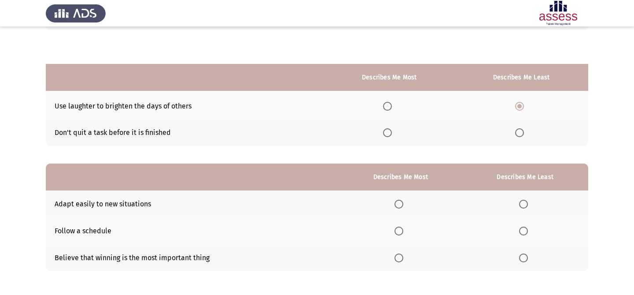
scroll to position [112, 0]
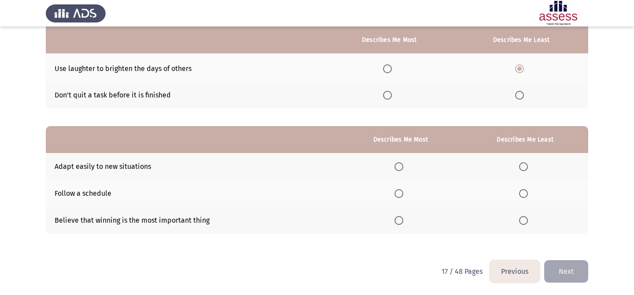
click at [403, 163] on span "Select an option" at bounding box center [398, 166] width 9 height 9
click at [403, 163] on input "Select an option" at bounding box center [398, 166] width 9 height 9
click at [520, 193] on span "Select an option" at bounding box center [523, 193] width 9 height 9
click at [520, 193] on input "Select an option" at bounding box center [523, 193] width 9 height 9
click at [571, 265] on button "Next" at bounding box center [566, 271] width 44 height 22
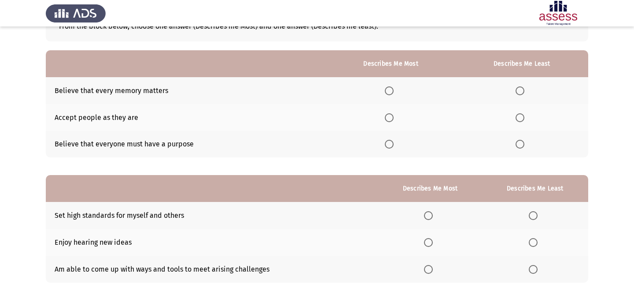
scroll to position [55, 0]
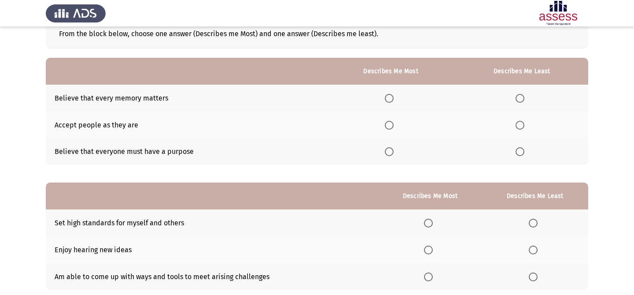
click at [393, 121] on span "Select an option" at bounding box center [389, 125] width 9 height 9
click at [393, 121] on input "Select an option" at bounding box center [389, 125] width 9 height 9
click at [523, 151] on span "Select an option" at bounding box center [520, 151] width 9 height 9
click at [523, 151] on input "Select an option" at bounding box center [520, 151] width 9 height 9
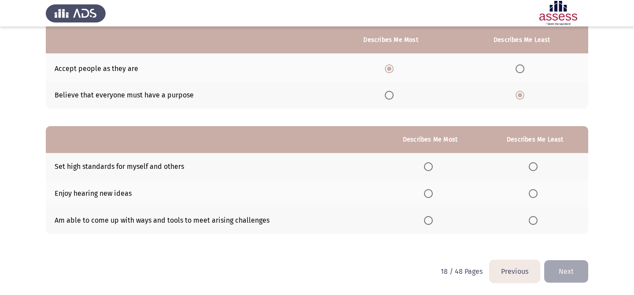
click at [430, 161] on th at bounding box center [429, 166] width 103 height 27
click at [430, 163] on span "Select an option" at bounding box center [428, 166] width 9 height 9
click at [430, 163] on input "Select an option" at bounding box center [428, 166] width 9 height 9
click at [536, 218] on span "Select an option" at bounding box center [533, 220] width 9 height 9
click at [536, 218] on input "Select an option" at bounding box center [533, 220] width 9 height 9
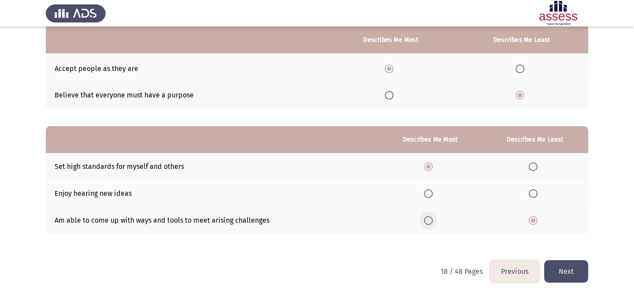
click at [428, 220] on span "Select an option" at bounding box center [428, 220] width 9 height 9
click at [428, 220] on input "Select an option" at bounding box center [428, 220] width 9 height 9
click at [538, 194] on span "Select an option" at bounding box center [533, 193] width 9 height 9
click at [538, 194] on input "Select an option" at bounding box center [533, 193] width 9 height 9
click at [561, 266] on button "Next" at bounding box center [566, 271] width 44 height 22
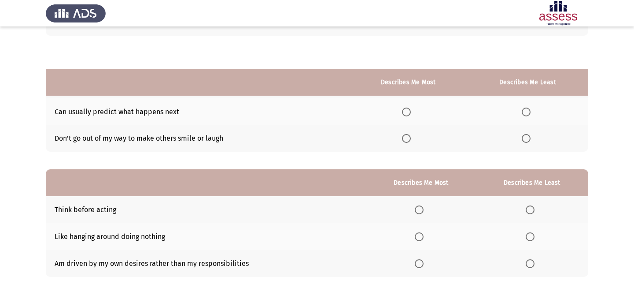
scroll to position [0, 0]
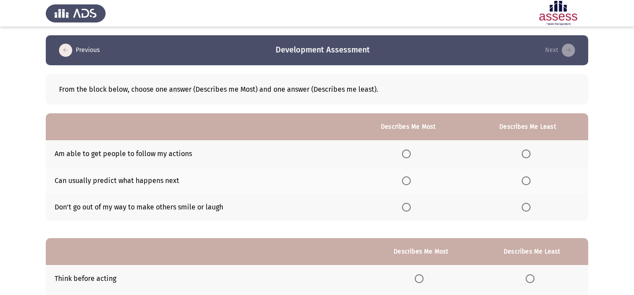
click at [406, 157] on span "Select an option" at bounding box center [406, 153] width 9 height 9
click at [406, 157] on input "Select an option" at bounding box center [406, 153] width 9 height 9
click at [527, 213] on th at bounding box center [527, 207] width 121 height 27
click at [526, 204] on span "Select an option" at bounding box center [526, 207] width 9 height 9
click at [526, 204] on input "Select an option" at bounding box center [526, 207] width 9 height 9
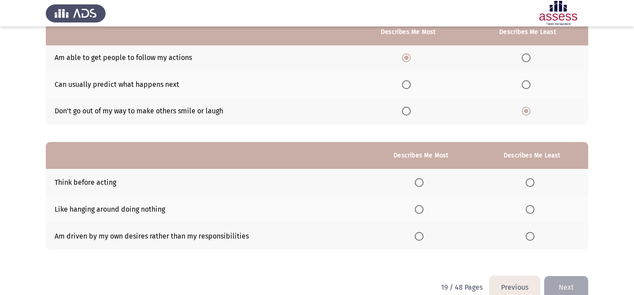
scroll to position [88, 0]
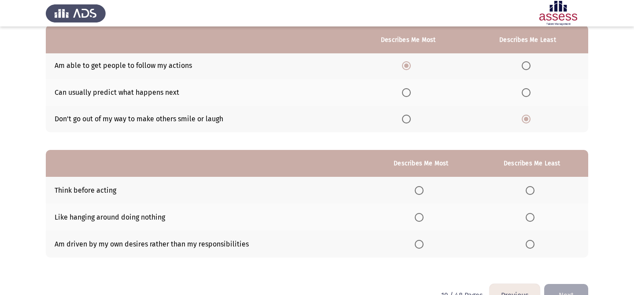
click at [529, 96] on span "Select an option" at bounding box center [526, 92] width 9 height 9
click at [529, 96] on input "Select an option" at bounding box center [526, 92] width 9 height 9
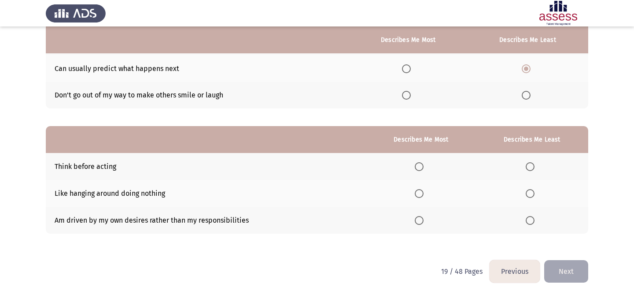
click at [532, 221] on span "Select an option" at bounding box center [530, 220] width 9 height 9
click at [532, 221] on input "Select an option" at bounding box center [530, 220] width 9 height 9
click at [423, 170] on span "Select an option" at bounding box center [419, 166] width 9 height 9
click at [423, 170] on input "Select an option" at bounding box center [419, 166] width 9 height 9
click at [571, 271] on button "Next" at bounding box center [566, 271] width 44 height 22
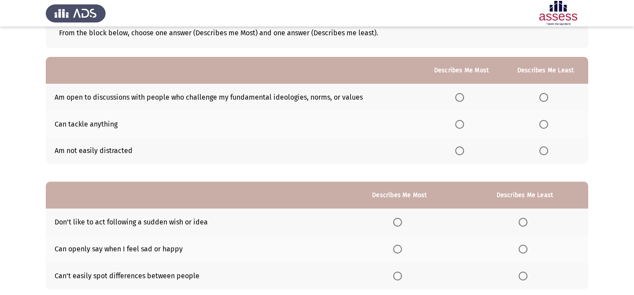
scroll to position [55, 0]
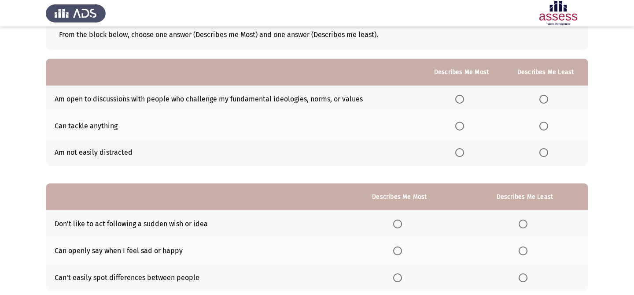
click at [458, 128] on span "Select an option" at bounding box center [459, 126] width 9 height 9
click at [458, 128] on input "Select an option" at bounding box center [459, 126] width 9 height 9
click at [548, 155] on span "Select an option" at bounding box center [543, 152] width 9 height 9
click at [548, 155] on input "Select an option" at bounding box center [543, 152] width 9 height 9
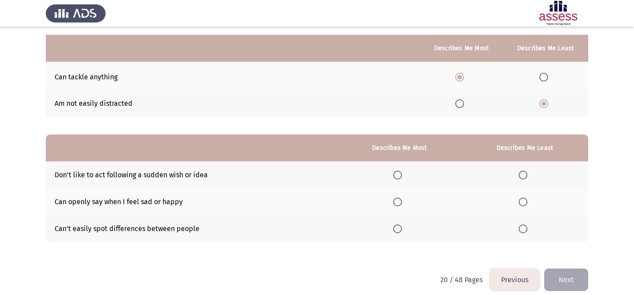
scroll to position [112, 0]
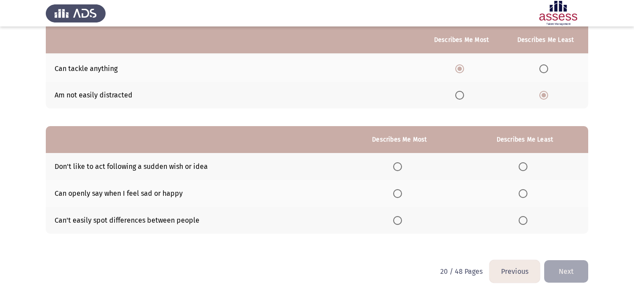
click at [402, 224] on span "Select an option" at bounding box center [397, 220] width 9 height 9
click at [402, 224] on input "Select an option" at bounding box center [397, 220] width 9 height 9
click at [523, 172] on th at bounding box center [524, 166] width 127 height 27
click at [525, 169] on span "Select an option" at bounding box center [523, 166] width 9 height 9
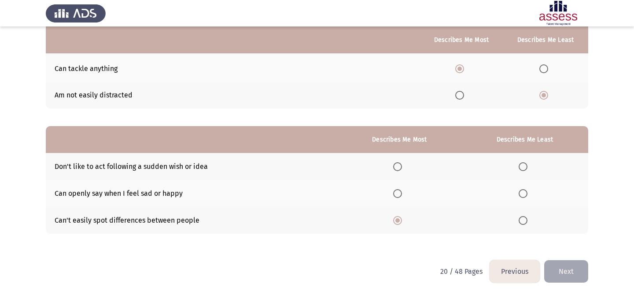
click at [525, 169] on input "Select an option" at bounding box center [523, 166] width 9 height 9
click at [563, 271] on button "Next" at bounding box center [566, 271] width 44 height 22
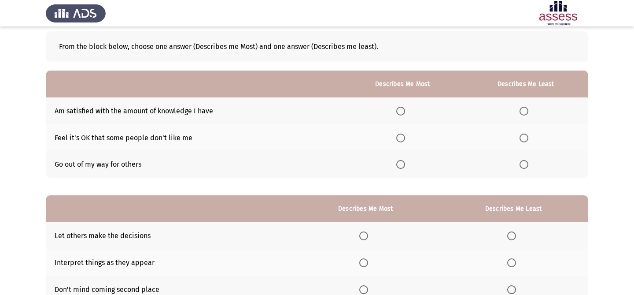
scroll to position [44, 0]
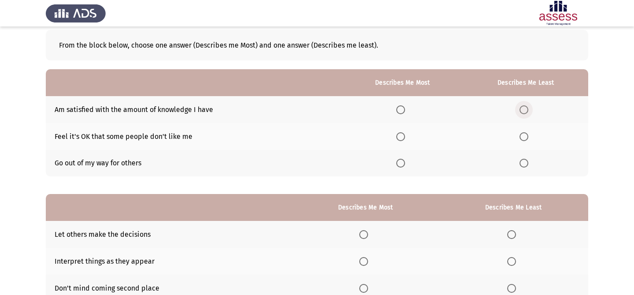
click at [528, 108] on span "Select an option" at bounding box center [524, 109] width 9 height 9
click at [528, 108] on input "Select an option" at bounding box center [524, 109] width 9 height 9
click at [404, 135] on span "Select an option" at bounding box center [400, 136] width 9 height 9
click at [404, 135] on input "Select an option" at bounding box center [400, 136] width 9 height 9
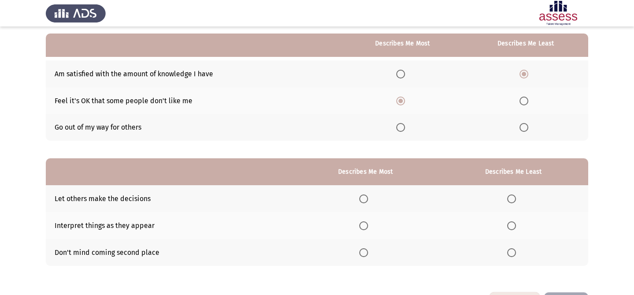
scroll to position [112, 0]
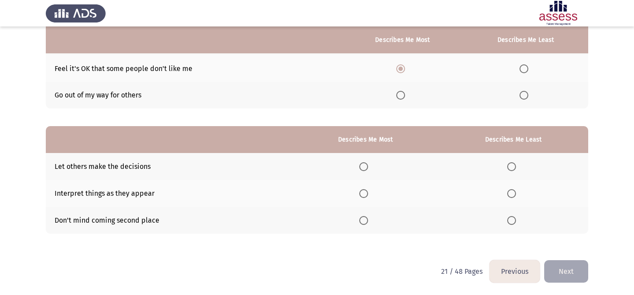
click at [518, 166] on label "Select an option" at bounding box center [513, 166] width 12 height 9
click at [516, 166] on input "Select an option" at bounding box center [511, 166] width 9 height 9
click at [367, 195] on span "Select an option" at bounding box center [363, 193] width 9 height 9
click at [367, 195] on input "Select an option" at bounding box center [363, 193] width 9 height 9
click at [569, 270] on button "Next" at bounding box center [566, 271] width 44 height 22
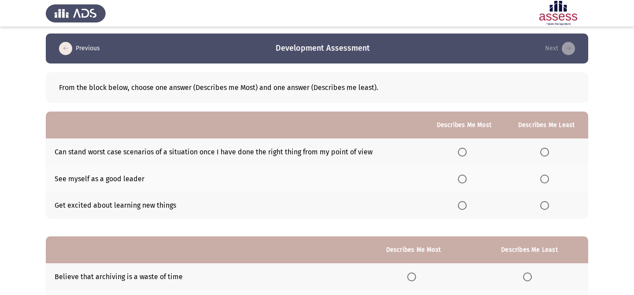
scroll to position [0, 0]
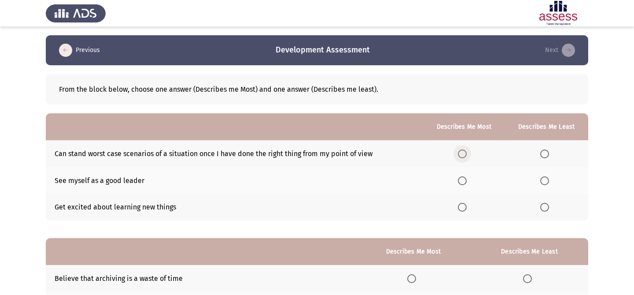
click at [461, 155] on span "Select an option" at bounding box center [462, 153] width 9 height 9
click at [461, 155] on input "Select an option" at bounding box center [462, 153] width 9 height 9
click at [545, 180] on span "Select an option" at bounding box center [544, 180] width 9 height 9
click at [545, 180] on input "Select an option" at bounding box center [544, 180] width 9 height 9
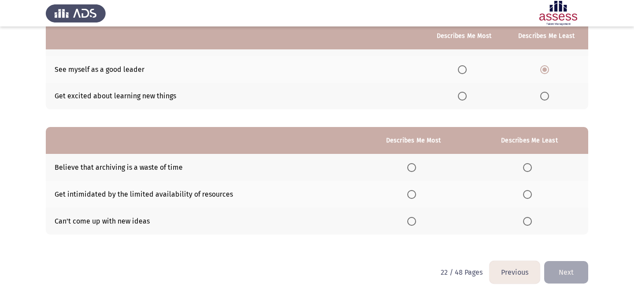
scroll to position [112, 0]
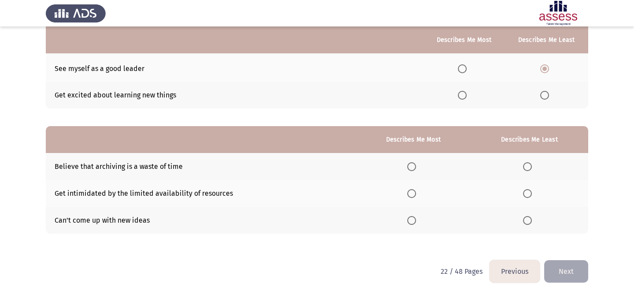
click at [529, 221] on span "Select an option" at bounding box center [527, 220] width 9 height 9
click at [529, 221] on input "Select an option" at bounding box center [527, 220] width 9 height 9
click at [413, 166] on span "Select an option" at bounding box center [411, 166] width 9 height 9
click at [413, 166] on input "Select an option" at bounding box center [411, 166] width 9 height 9
click at [565, 269] on button "Next" at bounding box center [566, 271] width 44 height 22
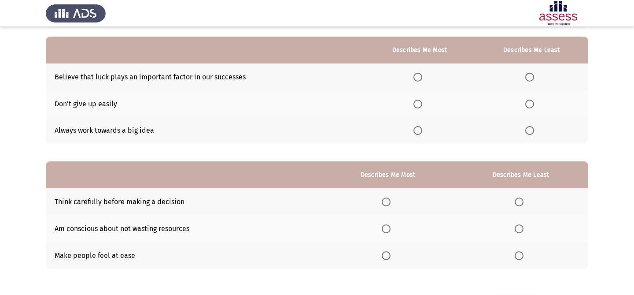
scroll to position [75, 0]
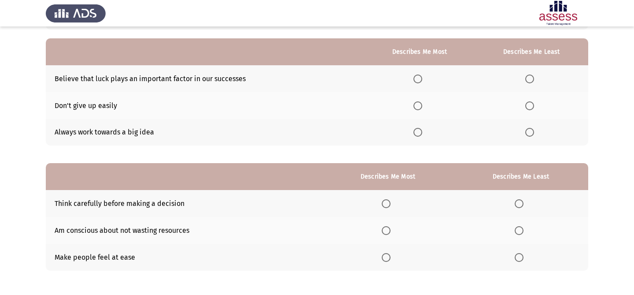
click at [529, 80] on span "Select an option" at bounding box center [529, 78] width 9 height 9
click at [529, 80] on input "Select an option" at bounding box center [529, 78] width 9 height 9
click at [421, 105] on span "Select an option" at bounding box center [417, 105] width 9 height 9
click at [421, 105] on input "Select an option" at bounding box center [417, 105] width 9 height 9
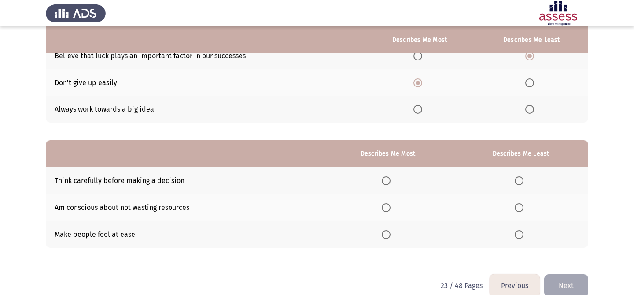
scroll to position [112, 0]
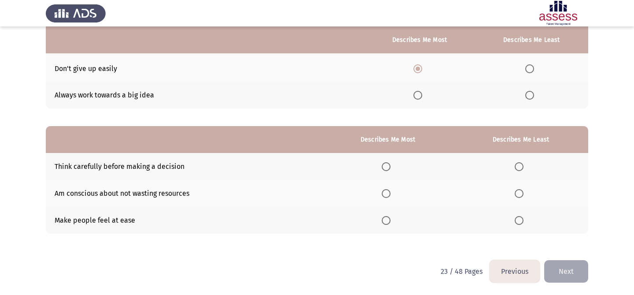
click at [390, 194] on span "Select an option" at bounding box center [386, 193] width 9 height 9
click at [390, 194] on input "Select an option" at bounding box center [386, 193] width 9 height 9
click at [523, 221] on span "Select an option" at bounding box center [519, 220] width 9 height 9
click at [523, 221] on input "Select an option" at bounding box center [519, 220] width 9 height 9
click at [552, 262] on button "Next" at bounding box center [566, 271] width 44 height 22
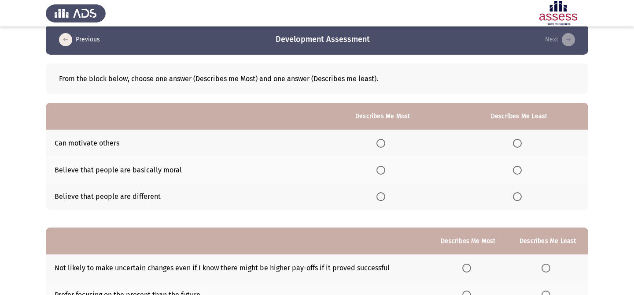
scroll to position [12, 0]
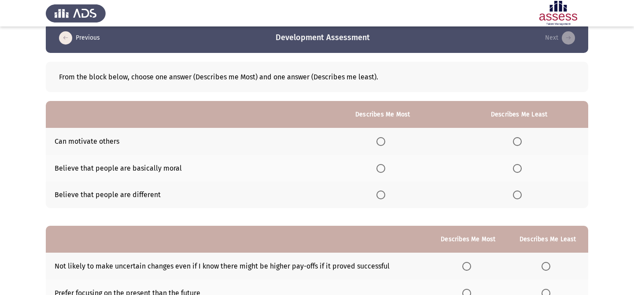
click at [378, 142] on span "Select an option" at bounding box center [380, 141] width 9 height 9
click at [378, 142] on input "Select an option" at bounding box center [380, 141] width 9 height 9
click at [519, 166] on span "Select an option" at bounding box center [517, 168] width 9 height 9
click at [519, 166] on input "Select an option" at bounding box center [517, 168] width 9 height 9
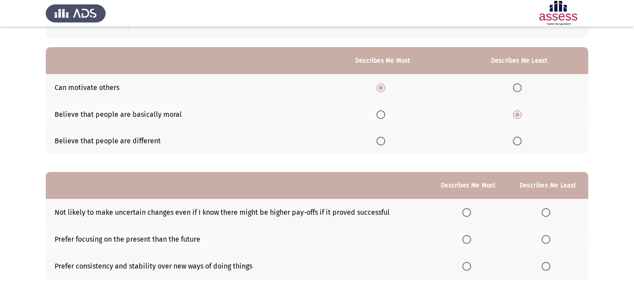
scroll to position [112, 0]
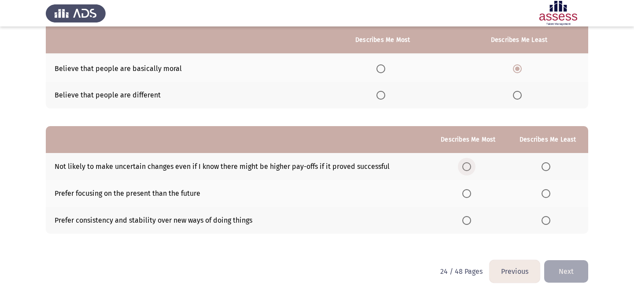
click at [466, 163] on span "Select an option" at bounding box center [466, 166] width 9 height 9
click at [466, 163] on input "Select an option" at bounding box center [466, 166] width 9 height 9
click at [545, 192] on span "Select an option" at bounding box center [546, 193] width 9 height 9
click at [545, 192] on input "Select an option" at bounding box center [546, 193] width 9 height 9
click at [562, 263] on button "Next" at bounding box center [566, 271] width 44 height 22
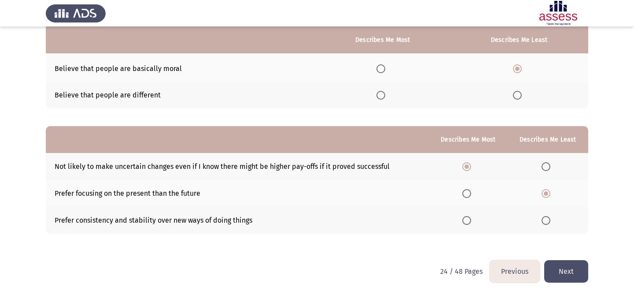
scroll to position [0, 0]
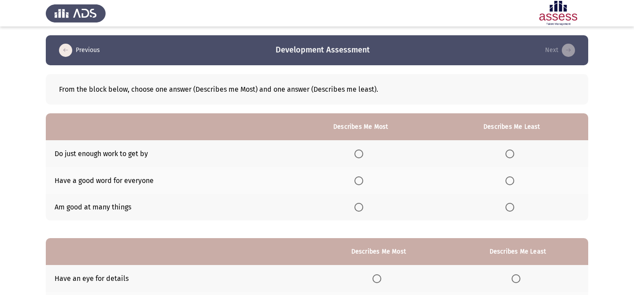
click at [512, 207] on span "Select an option" at bounding box center [509, 207] width 9 height 9
click at [512, 207] on input "Select an option" at bounding box center [509, 207] width 9 height 9
click at [360, 182] on span "Select an option" at bounding box center [358, 180] width 9 height 9
click at [360, 182] on input "Select an option" at bounding box center [358, 180] width 9 height 9
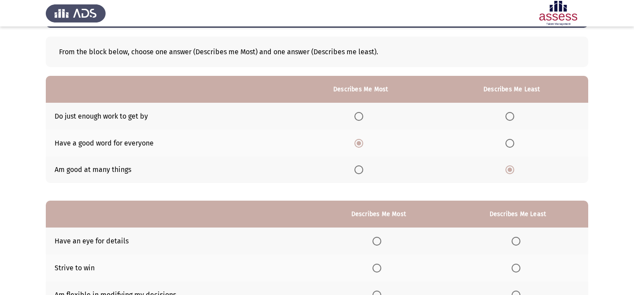
scroll to position [112, 0]
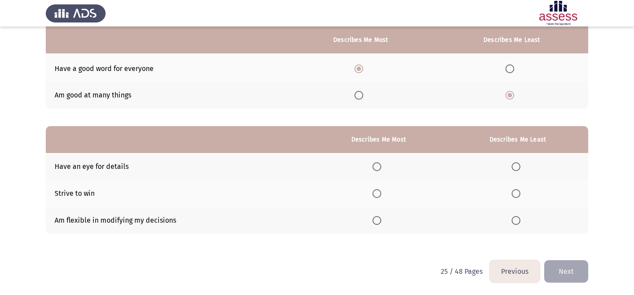
click at [517, 162] on span "Select an option" at bounding box center [516, 166] width 9 height 9
click at [517, 162] on input "Select an option" at bounding box center [516, 166] width 9 height 9
click at [379, 192] on span "Select an option" at bounding box center [376, 193] width 9 height 9
click at [379, 192] on input "Select an option" at bounding box center [376, 193] width 9 height 9
click at [568, 275] on button "Next" at bounding box center [566, 271] width 44 height 22
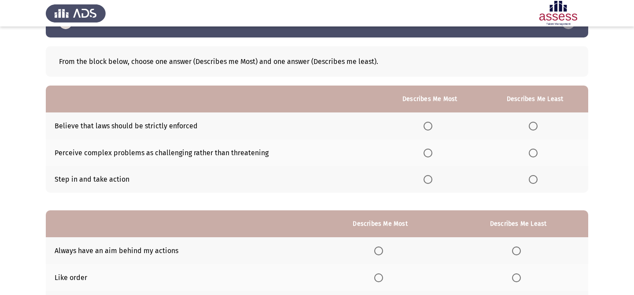
scroll to position [29, 0]
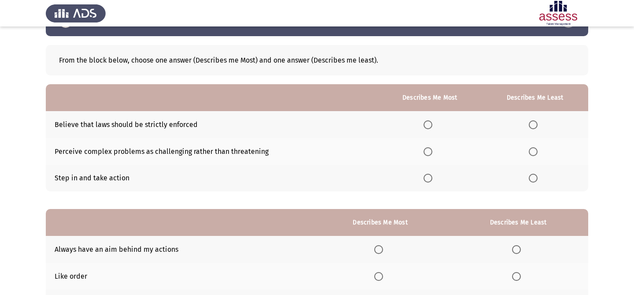
click at [429, 152] on span "Select an option" at bounding box center [428, 151] width 9 height 9
click at [429, 152] on input "Select an option" at bounding box center [428, 151] width 9 height 9
click at [541, 118] on th at bounding box center [535, 124] width 107 height 27
click at [531, 127] on span "Select an option" at bounding box center [533, 124] width 9 height 9
click at [531, 127] on input "Select an option" at bounding box center [533, 124] width 9 height 9
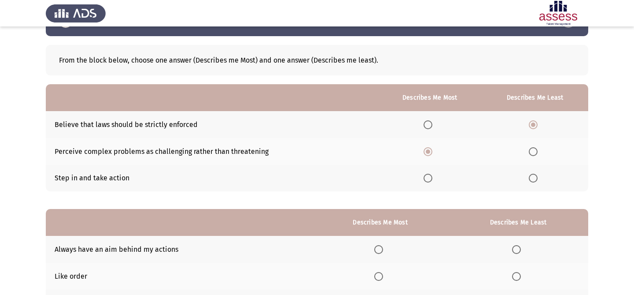
scroll to position [112, 0]
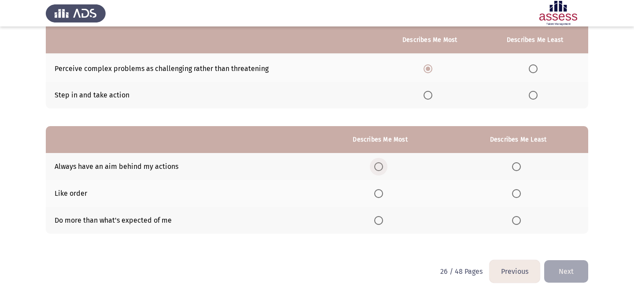
click at [378, 163] on span "Select an option" at bounding box center [378, 166] width 9 height 9
click at [378, 163] on input "Select an option" at bounding box center [378, 166] width 9 height 9
click at [524, 195] on label "Select an option" at bounding box center [518, 193] width 12 height 9
click at [521, 195] on input "Select an option" at bounding box center [516, 193] width 9 height 9
click at [378, 216] on span "Select an option" at bounding box center [378, 220] width 9 height 9
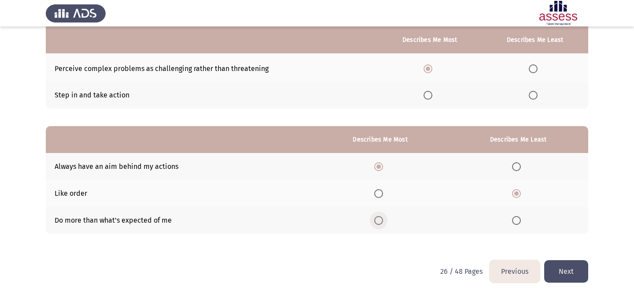
click at [378, 216] on input "Select an option" at bounding box center [378, 220] width 9 height 9
click at [553, 261] on button "Next" at bounding box center [566, 271] width 44 height 22
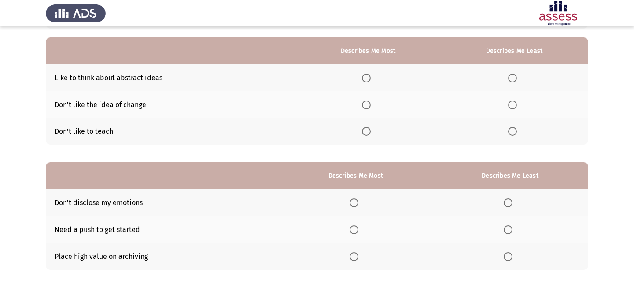
scroll to position [73, 0]
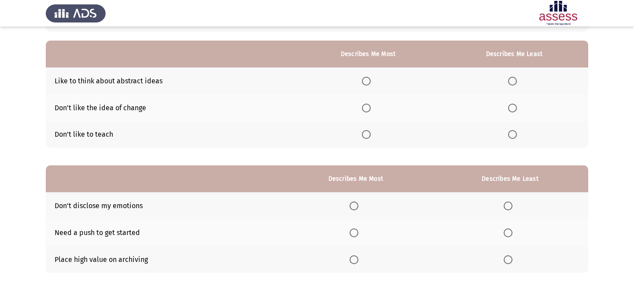
click at [511, 132] on span "Select an option" at bounding box center [512, 134] width 9 height 9
click at [511, 132] on input "Select an option" at bounding box center [512, 134] width 9 height 9
click at [516, 79] on span "Select an option" at bounding box center [512, 81] width 9 height 9
click at [516, 79] on input "Select an option" at bounding box center [512, 81] width 9 height 9
click at [516, 111] on span "Select an option" at bounding box center [512, 107] width 9 height 9
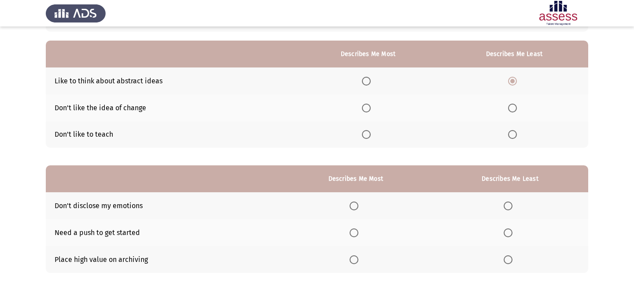
click at [516, 111] on input "Select an option" at bounding box center [512, 107] width 9 height 9
click at [364, 80] on span "Select an option" at bounding box center [366, 81] width 9 height 9
click at [364, 80] on input "Select an option" at bounding box center [366, 81] width 9 height 9
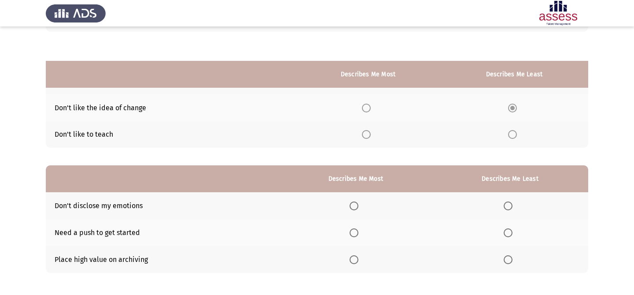
scroll to position [112, 0]
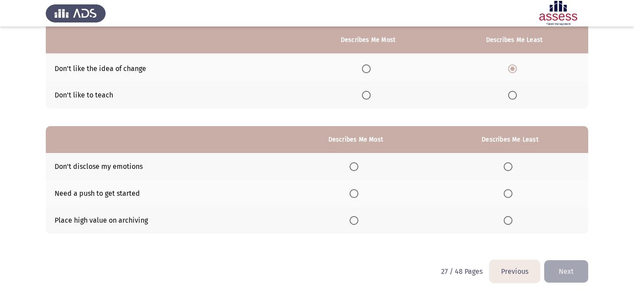
click at [355, 163] on span "Select an option" at bounding box center [354, 166] width 9 height 9
click at [355, 163] on input "Select an option" at bounding box center [354, 166] width 9 height 9
click at [507, 196] on span "Select an option" at bounding box center [508, 193] width 9 height 9
click at [507, 196] on input "Select an option" at bounding box center [508, 193] width 9 height 9
click at [566, 263] on button "Next" at bounding box center [566, 271] width 44 height 22
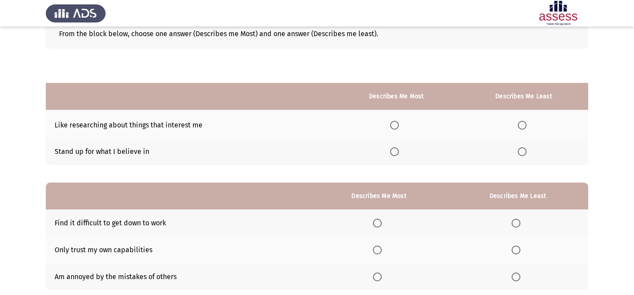
scroll to position [0, 0]
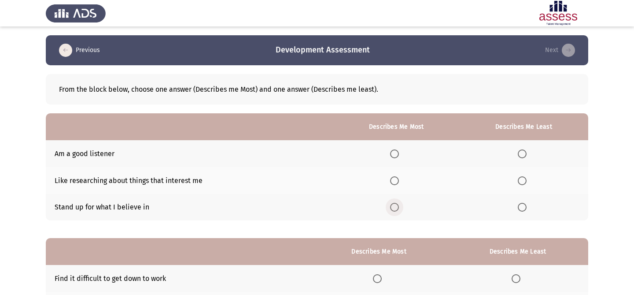
click at [398, 204] on span "Select an option" at bounding box center [394, 207] width 9 height 9
click at [398, 204] on input "Select an option" at bounding box center [394, 207] width 9 height 9
click at [526, 180] on span "Select an option" at bounding box center [522, 180] width 9 height 9
click at [526, 180] on input "Select an option" at bounding box center [522, 180] width 9 height 9
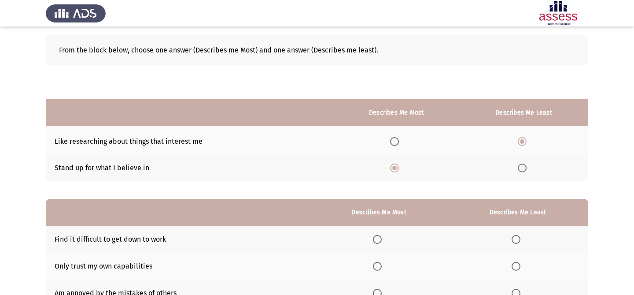
scroll to position [112, 0]
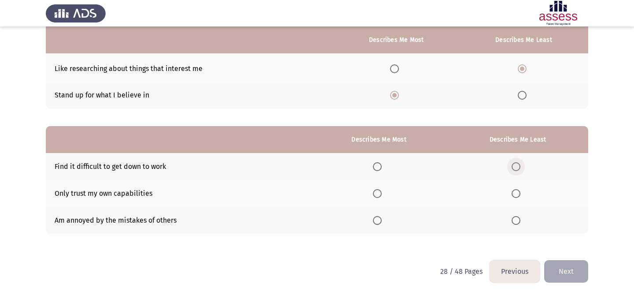
click at [521, 166] on label "Select an option" at bounding box center [518, 166] width 12 height 9
click at [520, 166] on input "Select an option" at bounding box center [516, 166] width 9 height 9
click at [380, 192] on span "Select an option" at bounding box center [377, 193] width 9 height 9
click at [380, 192] on input "Select an option" at bounding box center [377, 193] width 9 height 9
click at [382, 217] on span "Select an option" at bounding box center [377, 220] width 9 height 9
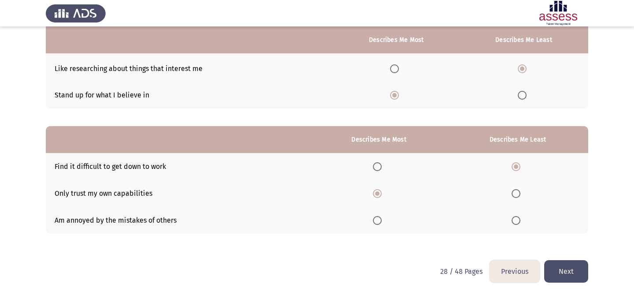
click at [382, 217] on input "Select an option" at bounding box center [377, 220] width 9 height 9
click at [583, 277] on button "Next" at bounding box center [566, 271] width 44 height 22
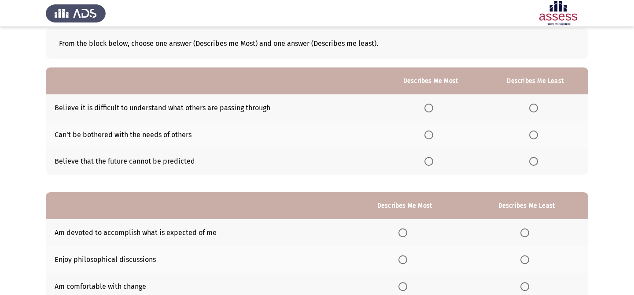
scroll to position [40, 0]
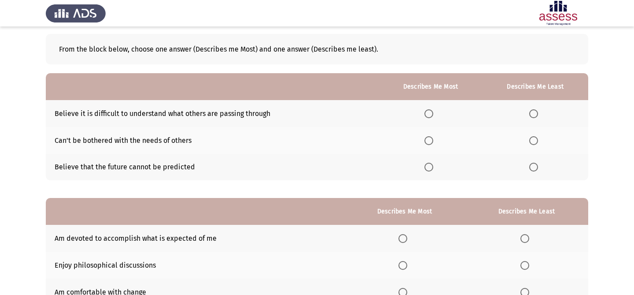
click at [528, 168] on th at bounding box center [535, 167] width 106 height 27
click at [533, 168] on span "Select an option" at bounding box center [533, 166] width 9 height 9
click at [533, 168] on input "Select an option" at bounding box center [533, 166] width 9 height 9
click at [430, 138] on span "Select an option" at bounding box center [428, 140] width 9 height 9
click at [430, 138] on input "Select an option" at bounding box center [428, 140] width 9 height 9
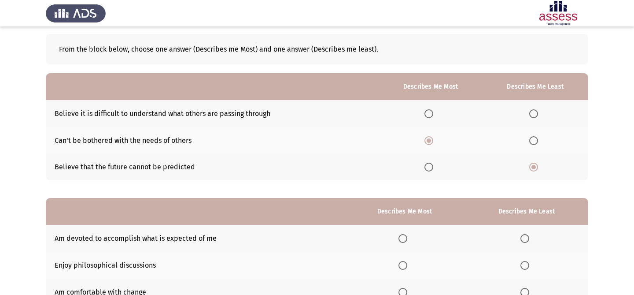
scroll to position [112, 0]
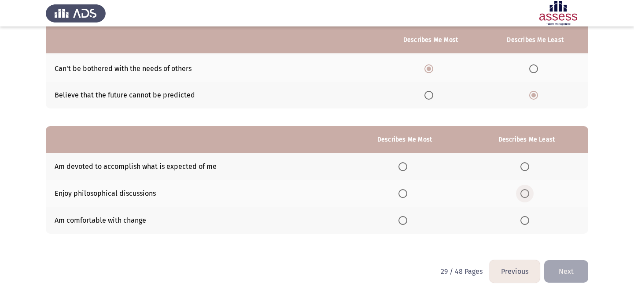
click at [531, 195] on label "Select an option" at bounding box center [526, 193] width 12 height 9
click at [529, 195] on input "Select an option" at bounding box center [524, 193] width 9 height 9
click at [398, 216] on th at bounding box center [404, 219] width 120 height 27
click at [394, 217] on th at bounding box center [404, 219] width 120 height 27
click at [407, 222] on span "Select an option" at bounding box center [402, 220] width 9 height 9
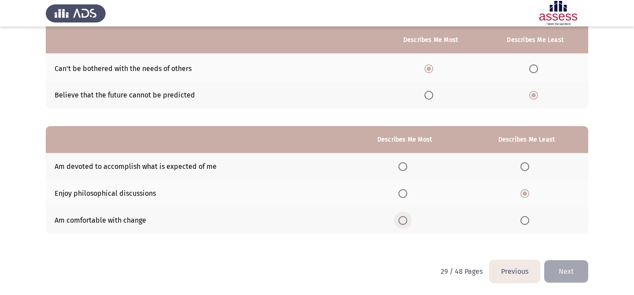
click at [407, 222] on input "Select an option" at bounding box center [402, 220] width 9 height 9
click at [571, 275] on button "Next" at bounding box center [566, 271] width 44 height 22
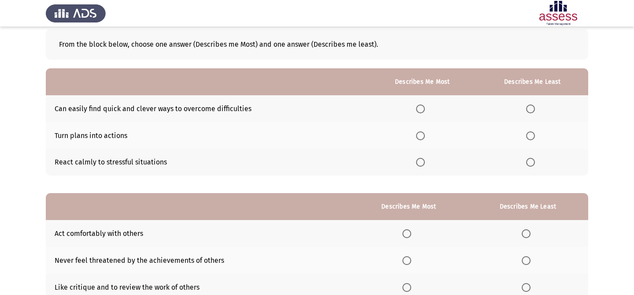
scroll to position [47, 0]
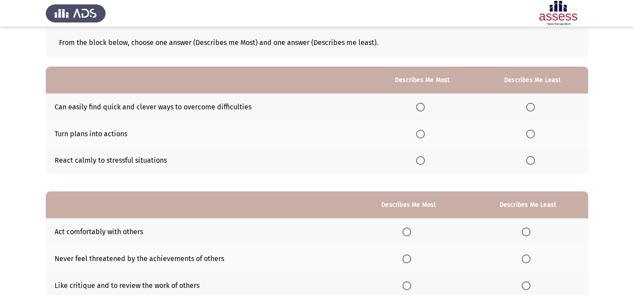
click at [419, 133] on span "Select an option" at bounding box center [420, 133] width 9 height 9
click at [419, 133] on input "Select an option" at bounding box center [420, 133] width 9 height 9
click at [531, 157] on span "Select an option" at bounding box center [530, 160] width 9 height 9
click at [531, 157] on input "Select an option" at bounding box center [530, 160] width 9 height 9
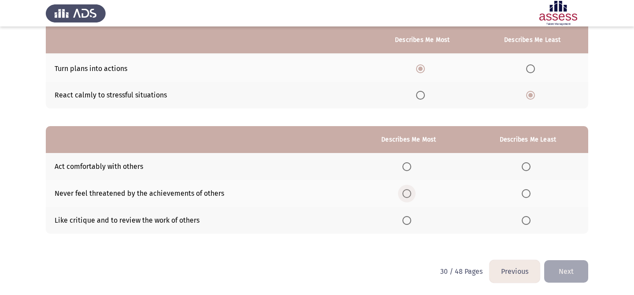
click at [411, 193] on span "Select an option" at bounding box center [406, 193] width 9 height 9
click at [411, 193] on input "Select an option" at bounding box center [406, 193] width 9 height 9
click at [527, 224] on span "Select an option" at bounding box center [526, 220] width 9 height 9
click at [527, 224] on input "Select an option" at bounding box center [526, 220] width 9 height 9
click at [549, 267] on button "Next" at bounding box center [566, 271] width 44 height 22
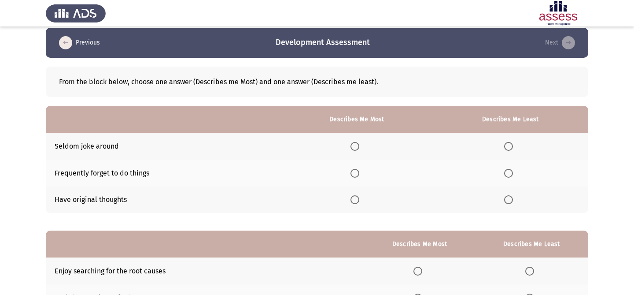
scroll to position [0, 0]
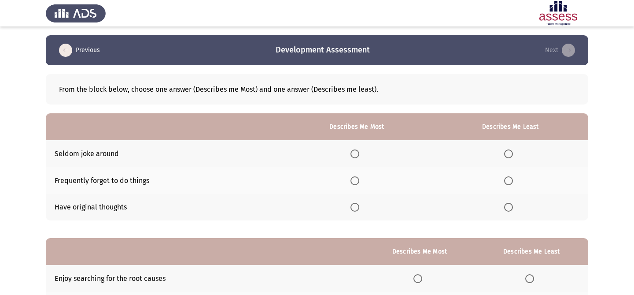
click at [356, 210] on span "Select an option" at bounding box center [354, 207] width 9 height 9
click at [356, 210] on input "Select an option" at bounding box center [354, 207] width 9 height 9
click at [513, 152] on span "Select an option" at bounding box center [508, 153] width 9 height 9
click at [513, 152] on input "Select an option" at bounding box center [508, 153] width 9 height 9
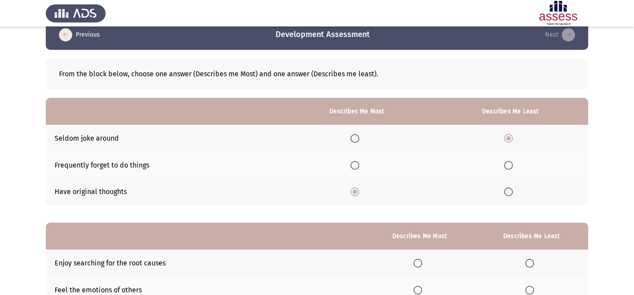
scroll to position [16, 0]
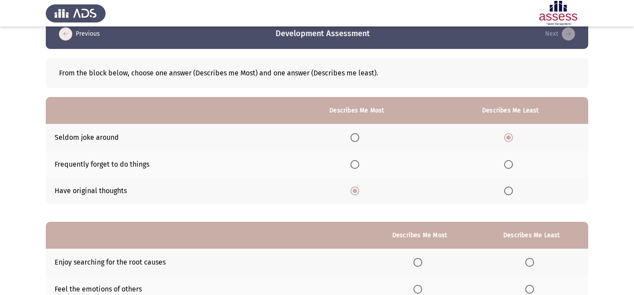
click at [513, 164] on span "Select an option" at bounding box center [508, 164] width 9 height 9
click at [513, 164] on input "Select an option" at bounding box center [508, 164] width 9 height 9
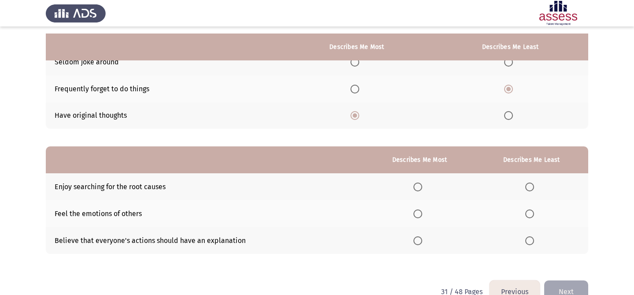
scroll to position [112, 0]
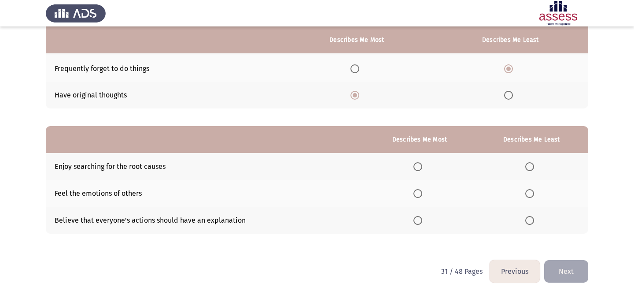
click at [422, 221] on span "Select an option" at bounding box center [417, 220] width 9 height 9
click at [422, 221] on input "Select an option" at bounding box center [417, 220] width 9 height 9
click at [533, 190] on span "Select an option" at bounding box center [529, 193] width 9 height 9
click at [533, 190] on input "Select an option" at bounding box center [529, 193] width 9 height 9
click at [570, 264] on button "Next" at bounding box center [566, 271] width 44 height 22
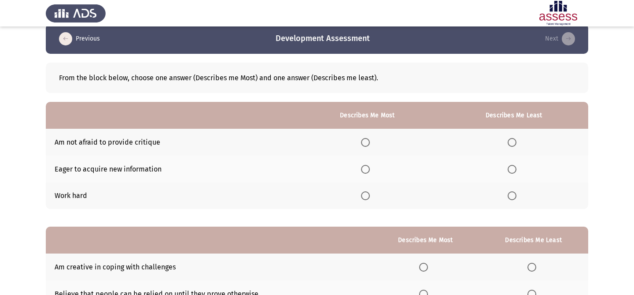
scroll to position [15, 0]
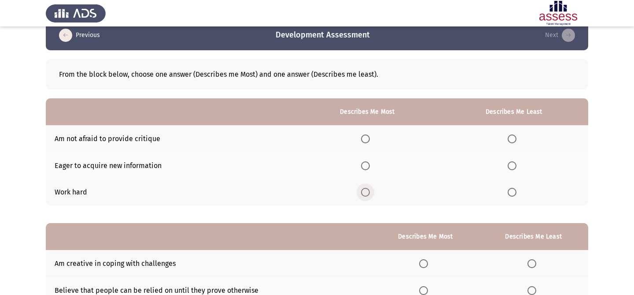
click at [369, 195] on span "Select an option" at bounding box center [365, 192] width 9 height 9
click at [369, 195] on input "Select an option" at bounding box center [365, 192] width 9 height 9
click at [518, 136] on label "Select an option" at bounding box center [514, 138] width 12 height 9
click at [516, 136] on input "Select an option" at bounding box center [512, 138] width 9 height 9
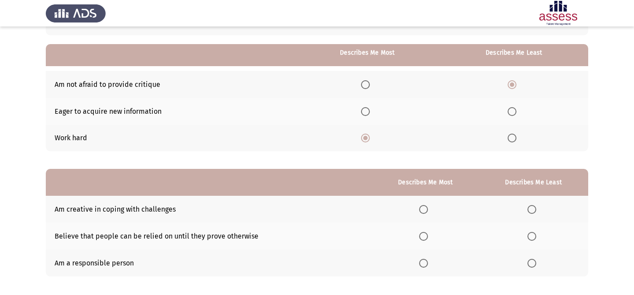
scroll to position [112, 0]
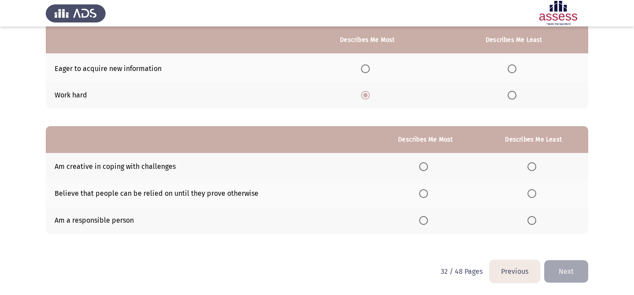
click at [426, 220] on span "Select an option" at bounding box center [423, 220] width 9 height 9
click at [426, 220] on input "Select an option" at bounding box center [423, 220] width 9 height 9
click at [535, 165] on span "Select an option" at bounding box center [531, 166] width 9 height 9
click at [535, 165] on input "Select an option" at bounding box center [531, 166] width 9 height 9
click at [559, 262] on button "Next" at bounding box center [566, 271] width 44 height 22
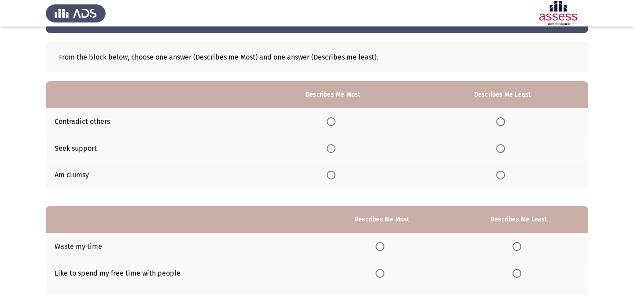
scroll to position [33, 0]
click at [502, 177] on span "Select an option" at bounding box center [500, 174] width 9 height 9
click at [502, 177] on input "Select an option" at bounding box center [500, 174] width 9 height 9
click at [335, 148] on span "Select an option" at bounding box center [331, 148] width 9 height 9
click at [335, 148] on input "Select an option" at bounding box center [331, 148] width 9 height 9
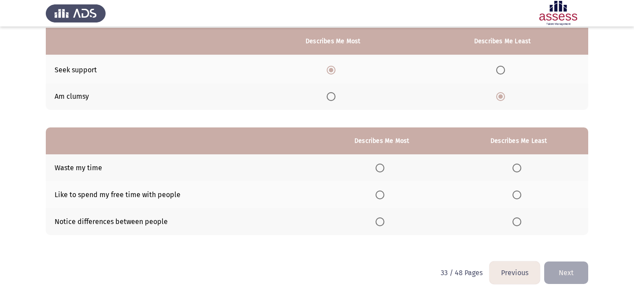
scroll to position [112, 0]
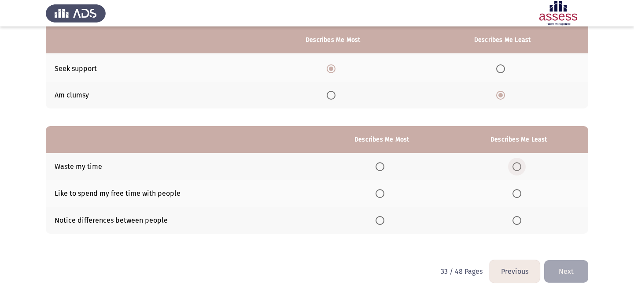
click at [518, 169] on span "Select an option" at bounding box center [516, 166] width 9 height 9
click at [518, 169] on input "Select an option" at bounding box center [516, 166] width 9 height 9
click at [383, 191] on span "Select an option" at bounding box center [380, 193] width 9 height 9
click at [383, 191] on input "Select an option" at bounding box center [380, 193] width 9 height 9
click at [564, 265] on button "Next" at bounding box center [566, 271] width 44 height 22
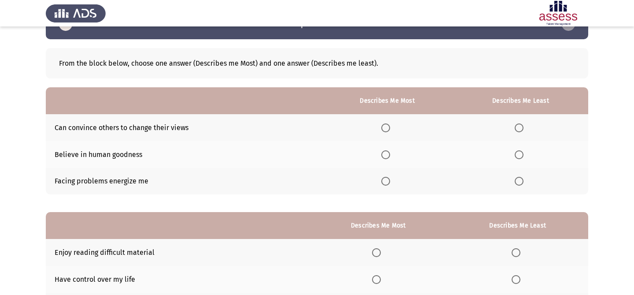
scroll to position [2, 0]
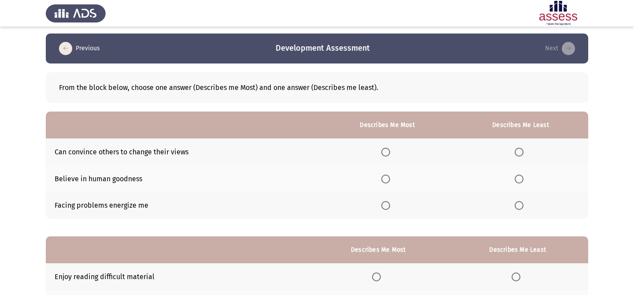
click at [390, 154] on span "Select an option" at bounding box center [385, 151] width 9 height 9
click at [390, 154] on input "Select an option" at bounding box center [385, 151] width 9 height 9
click at [389, 208] on span "Select an option" at bounding box center [385, 205] width 9 height 9
click at [389, 208] on input "Select an option" at bounding box center [385, 205] width 9 height 9
click at [523, 153] on span "Select an option" at bounding box center [519, 151] width 9 height 9
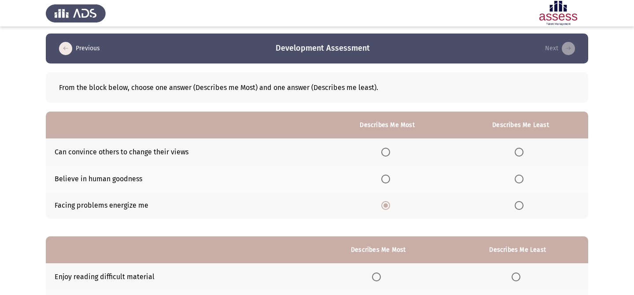
click at [523, 153] on input "Select an option" at bounding box center [519, 151] width 9 height 9
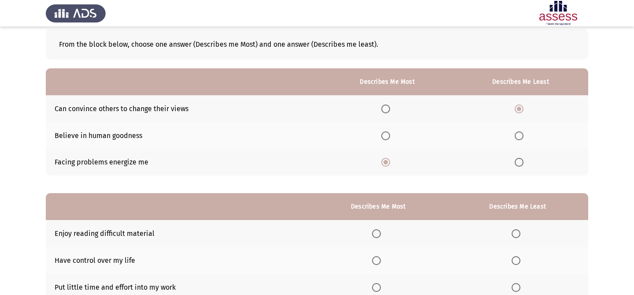
scroll to position [45, 0]
click at [518, 133] on span "Select an option" at bounding box center [519, 135] width 9 height 9
click at [518, 133] on input "Select an option" at bounding box center [519, 135] width 9 height 9
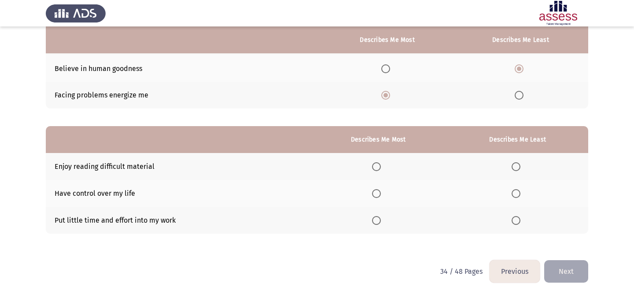
click at [511, 164] on th at bounding box center [517, 166] width 141 height 27
click at [516, 166] on span "Select an option" at bounding box center [516, 166] width 9 height 9
click at [516, 166] on input "Select an option" at bounding box center [516, 166] width 9 height 9
click at [380, 194] on span "Select an option" at bounding box center [376, 193] width 9 height 9
click at [380, 194] on input "Select an option" at bounding box center [376, 193] width 9 height 9
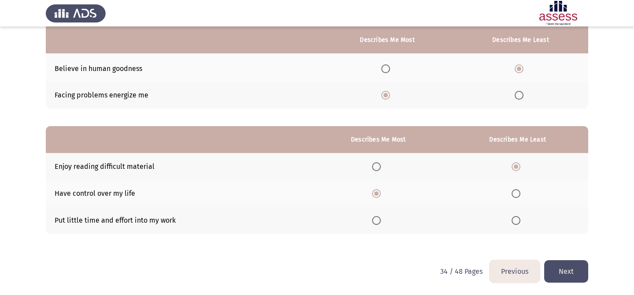
click at [572, 260] on button "Next" at bounding box center [566, 271] width 44 height 22
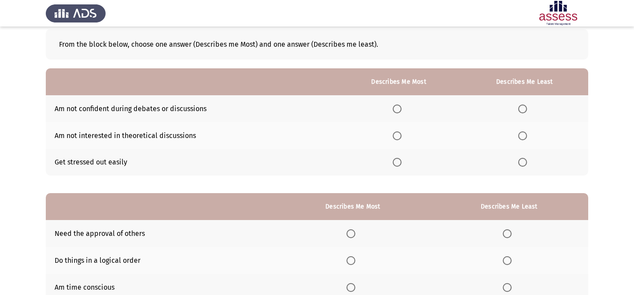
scroll to position [46, 0]
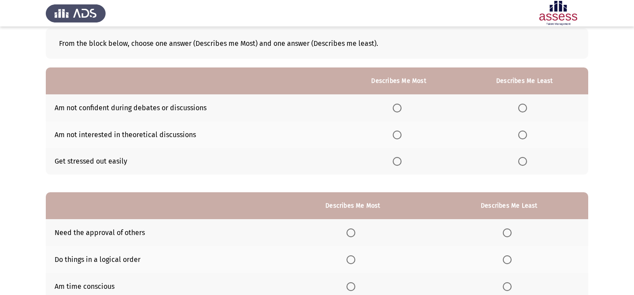
click at [528, 136] on label "Select an option" at bounding box center [524, 134] width 12 height 9
click at [527, 136] on input "Select an option" at bounding box center [522, 134] width 9 height 9
click at [402, 105] on span "Select an option" at bounding box center [397, 107] width 9 height 9
click at [402, 105] on input "Select an option" at bounding box center [397, 107] width 9 height 9
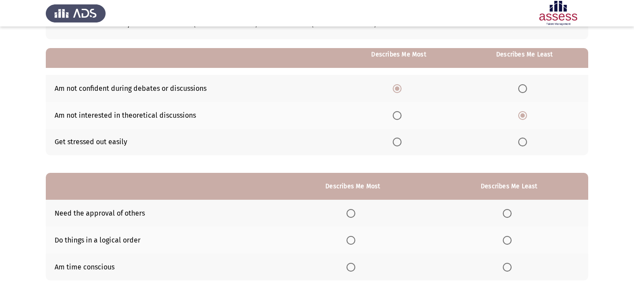
scroll to position [112, 0]
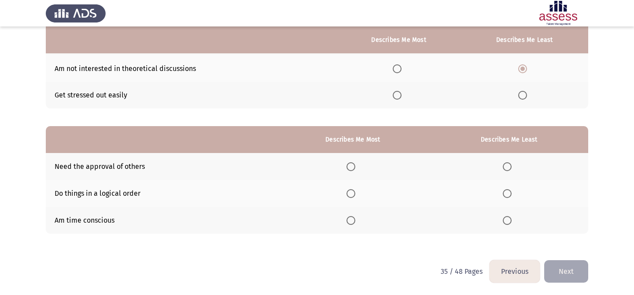
click at [354, 170] on span "Select an option" at bounding box center [350, 166] width 9 height 9
click at [354, 170] on input "Select an option" at bounding box center [350, 166] width 9 height 9
click at [507, 196] on span "Select an option" at bounding box center [507, 193] width 9 height 9
click at [507, 196] on input "Select an option" at bounding box center [507, 193] width 9 height 9
click at [572, 269] on button "Next" at bounding box center [566, 271] width 44 height 22
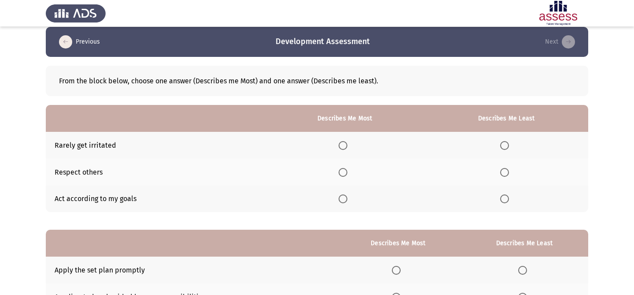
scroll to position [9, 0]
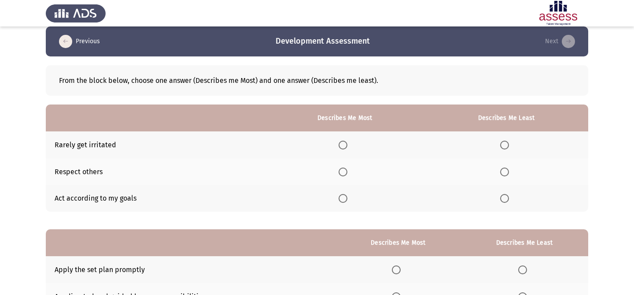
click at [342, 167] on span "Select an option" at bounding box center [343, 171] width 9 height 9
click at [342, 167] on input "Select an option" at bounding box center [343, 171] width 9 height 9
click at [508, 199] on span "Select an option" at bounding box center [504, 198] width 9 height 9
click at [508, 199] on input "Select an option" at bounding box center [504, 198] width 9 height 9
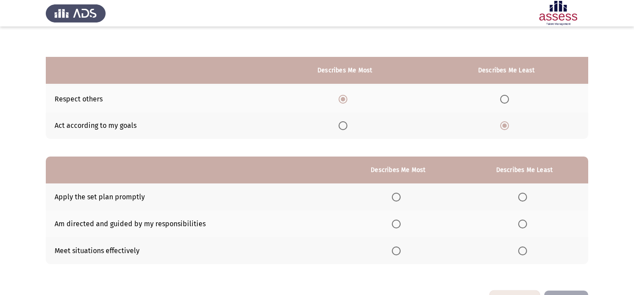
scroll to position [112, 0]
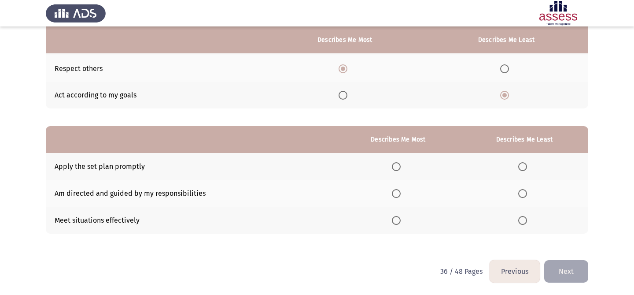
click at [399, 217] on span "Select an option" at bounding box center [396, 220] width 9 height 9
click at [399, 217] on input "Select an option" at bounding box center [396, 220] width 9 height 9
click at [525, 191] on span "Select an option" at bounding box center [522, 193] width 9 height 9
click at [525, 191] on input "Select an option" at bounding box center [522, 193] width 9 height 9
click at [555, 260] on button "Next" at bounding box center [566, 271] width 44 height 22
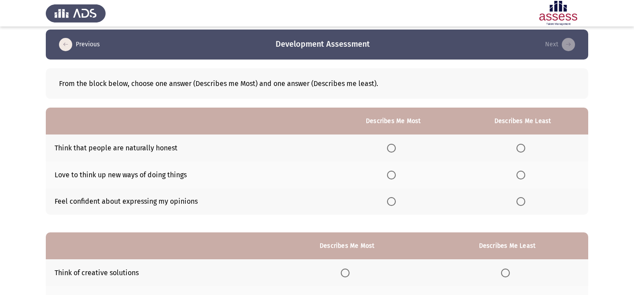
scroll to position [0, 0]
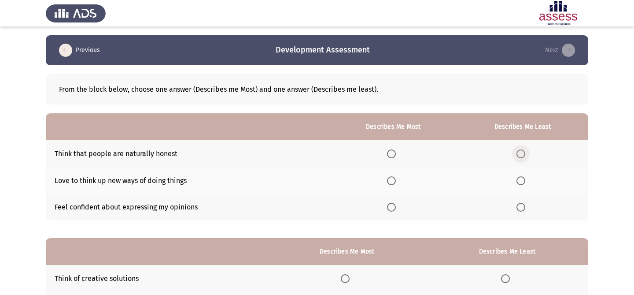
click at [520, 152] on span "Select an option" at bounding box center [520, 153] width 9 height 9
click at [520, 152] on input "Select an option" at bounding box center [520, 153] width 9 height 9
click at [391, 206] on span "Select an option" at bounding box center [391, 207] width 9 height 9
click at [391, 206] on input "Select an option" at bounding box center [391, 207] width 9 height 9
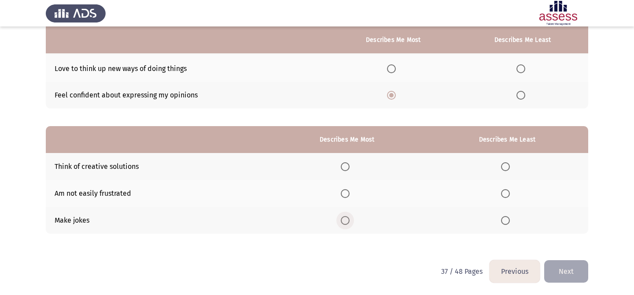
click at [346, 218] on span "Select an option" at bounding box center [345, 220] width 9 height 9
click at [346, 218] on input "Select an option" at bounding box center [345, 220] width 9 height 9
click at [509, 195] on span "Select an option" at bounding box center [505, 193] width 9 height 9
click at [509, 195] on input "Select an option" at bounding box center [505, 193] width 9 height 9
click at [560, 279] on button "Next" at bounding box center [566, 271] width 44 height 22
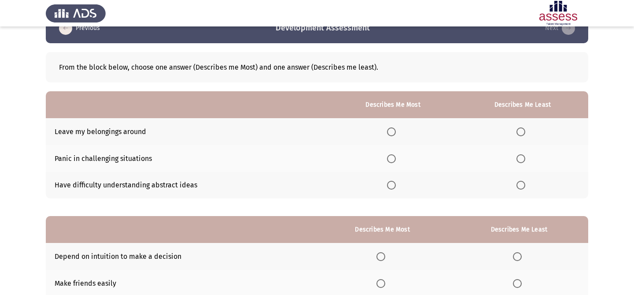
scroll to position [31, 0]
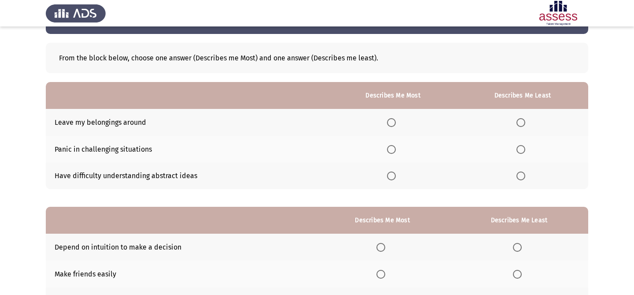
click at [525, 149] on span "Select an option" at bounding box center [520, 149] width 9 height 9
click at [525, 149] on input "Select an option" at bounding box center [520, 149] width 9 height 9
click at [389, 121] on span "Select an option" at bounding box center [391, 122] width 9 height 9
click at [389, 121] on input "Select an option" at bounding box center [391, 122] width 9 height 9
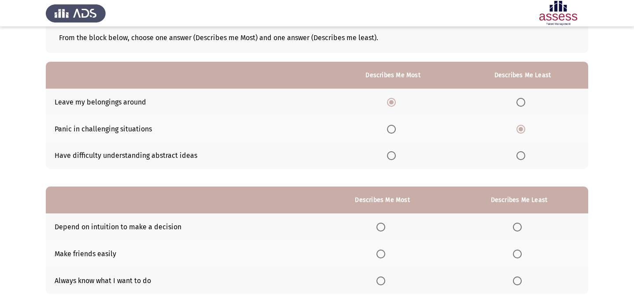
scroll to position [51, 0]
click at [394, 156] on span "Select an option" at bounding box center [391, 155] width 9 height 9
click at [394, 156] on input "Select an option" at bounding box center [391, 155] width 9 height 9
click at [388, 106] on span "Select an option" at bounding box center [391, 102] width 9 height 9
click at [388, 106] on input "Select an option" at bounding box center [391, 102] width 9 height 9
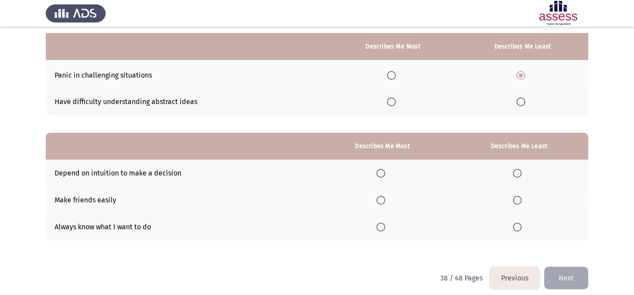
scroll to position [112, 0]
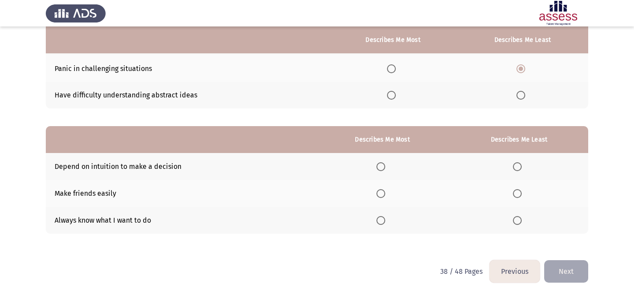
click at [524, 169] on label "Select an option" at bounding box center [519, 166] width 12 height 9
click at [522, 169] on input "Select an option" at bounding box center [517, 166] width 9 height 9
click at [378, 195] on span "Select an option" at bounding box center [380, 193] width 9 height 9
click at [378, 195] on input "Select an option" at bounding box center [380, 193] width 9 height 9
click at [572, 268] on button "Next" at bounding box center [566, 271] width 44 height 22
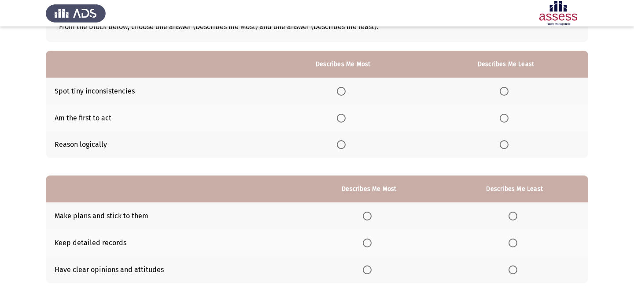
scroll to position [60, 0]
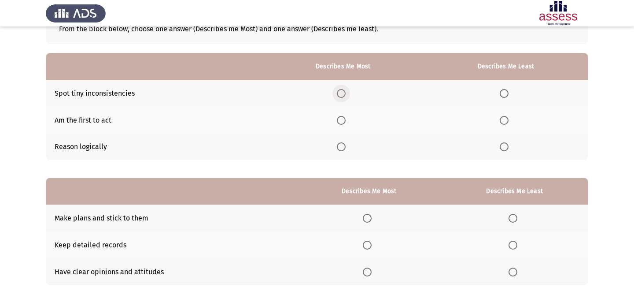
click at [343, 96] on span "Select an option" at bounding box center [341, 93] width 9 height 9
click at [343, 96] on input "Select an option" at bounding box center [341, 93] width 9 height 9
click at [509, 121] on span "Select an option" at bounding box center [504, 120] width 9 height 9
click at [509, 121] on input "Select an option" at bounding box center [504, 120] width 9 height 9
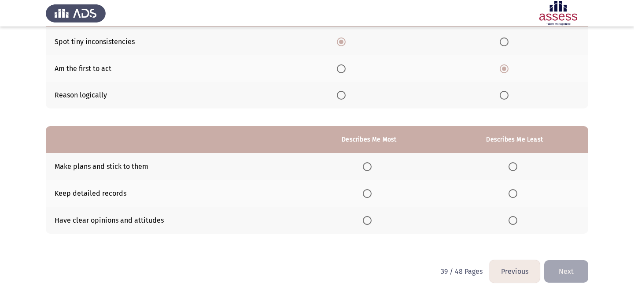
scroll to position [0, 0]
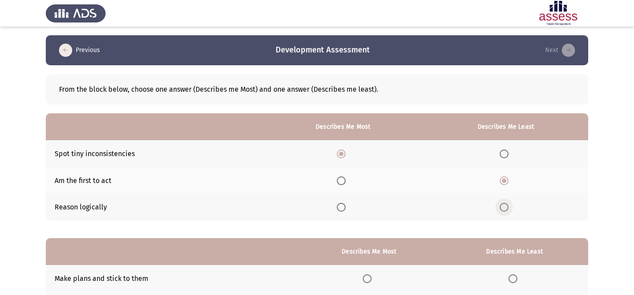
click at [503, 206] on span "Select an option" at bounding box center [504, 207] width 9 height 9
click at [503, 206] on input "Select an option" at bounding box center [504, 207] width 9 height 9
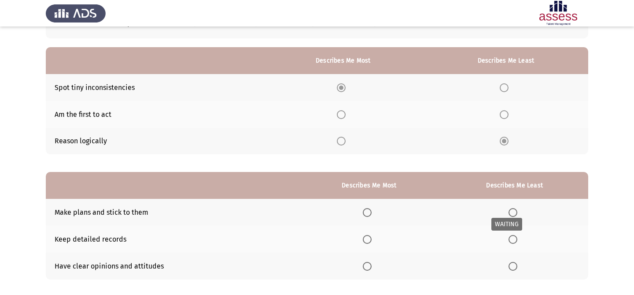
scroll to position [112, 0]
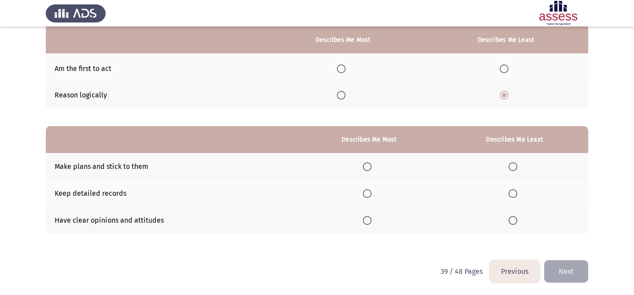
click at [370, 168] on span "Select an option" at bounding box center [367, 166] width 9 height 9
click at [370, 168] on input "Select an option" at bounding box center [367, 166] width 9 height 9
click at [518, 221] on label "Select an option" at bounding box center [515, 220] width 12 height 9
click at [517, 221] on input "Select an option" at bounding box center [513, 220] width 9 height 9
click at [570, 266] on button "Next" at bounding box center [566, 271] width 44 height 22
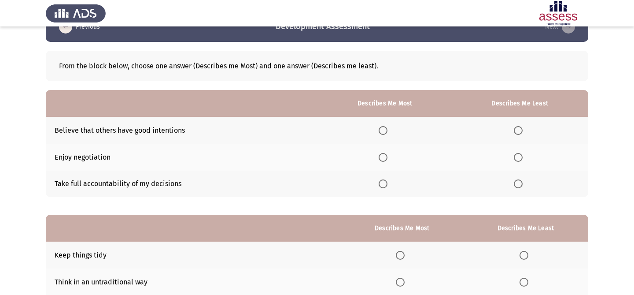
scroll to position [0, 0]
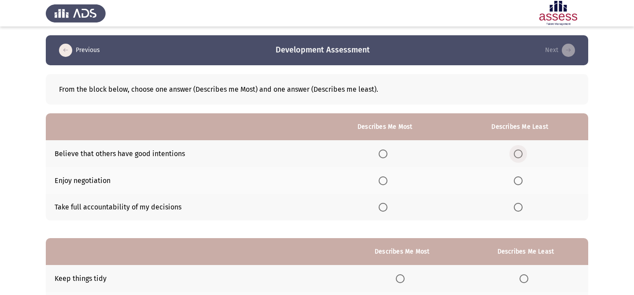
click at [524, 151] on label "Select an option" at bounding box center [520, 153] width 12 height 9
click at [523, 151] on input "Select an option" at bounding box center [518, 153] width 9 height 9
click at [380, 204] on th at bounding box center [384, 207] width 133 height 27
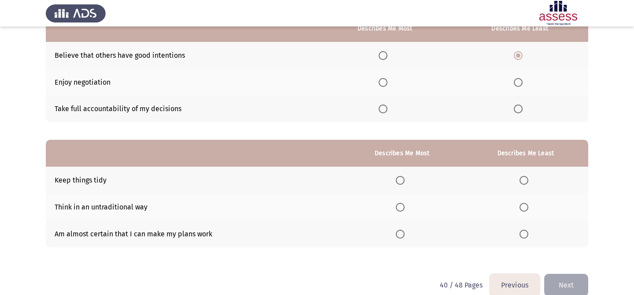
scroll to position [112, 0]
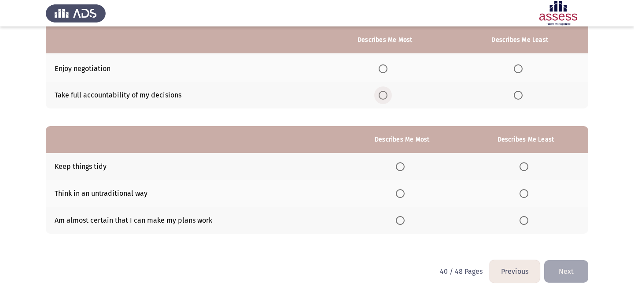
click at [387, 92] on span "Select an option" at bounding box center [383, 95] width 9 height 9
click at [387, 92] on input "Select an option" at bounding box center [383, 95] width 9 height 9
click at [407, 222] on label "Select an option" at bounding box center [402, 220] width 12 height 9
click at [405, 222] on input "Select an option" at bounding box center [400, 220] width 9 height 9
click at [520, 189] on span "Select an option" at bounding box center [524, 193] width 9 height 9
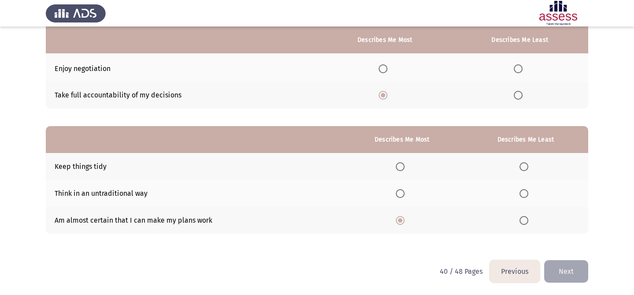
click at [520, 189] on input "Select an option" at bounding box center [524, 193] width 9 height 9
click at [559, 260] on button "Next" at bounding box center [566, 271] width 44 height 22
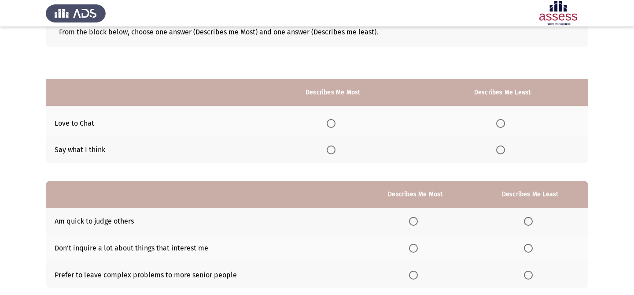
scroll to position [39, 0]
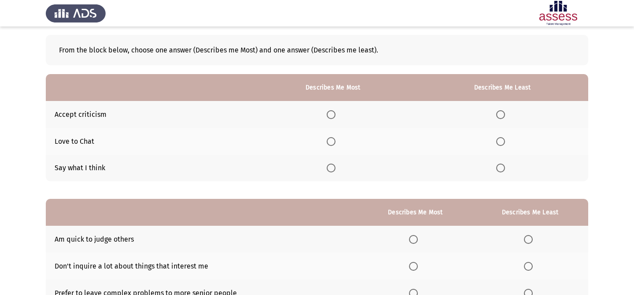
click at [335, 114] on span "Select an option" at bounding box center [331, 114] width 9 height 9
click at [335, 114] on input "Select an option" at bounding box center [331, 114] width 9 height 9
click at [501, 167] on span "Select an option" at bounding box center [500, 167] width 9 height 9
click at [501, 167] on input "Select an option" at bounding box center [500, 167] width 9 height 9
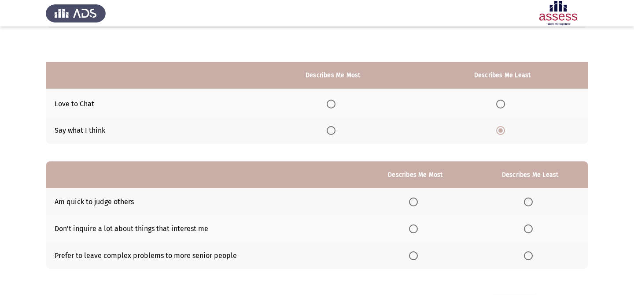
scroll to position [112, 0]
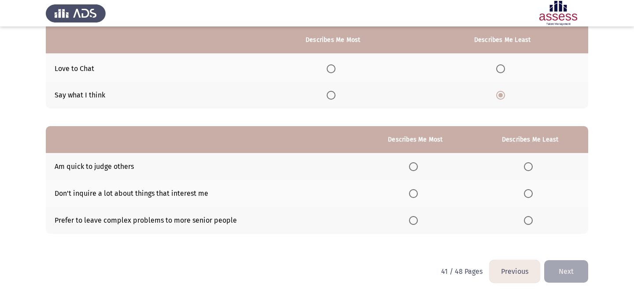
click at [527, 166] on span "Select an option" at bounding box center [528, 166] width 9 height 9
click at [527, 166] on input "Select an option" at bounding box center [528, 166] width 9 height 9
click at [415, 192] on span "Select an option" at bounding box center [413, 193] width 9 height 9
click at [415, 192] on input "Select an option" at bounding box center [413, 193] width 9 height 9
click at [572, 274] on button "Next" at bounding box center [566, 271] width 44 height 22
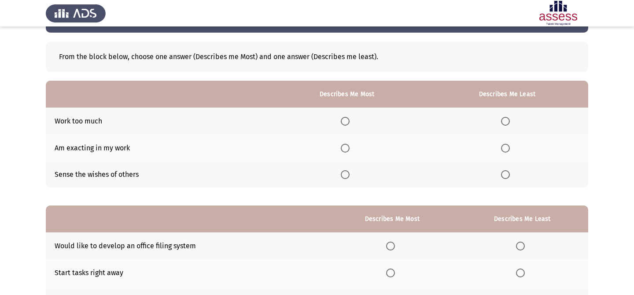
scroll to position [32, 0]
click at [348, 122] on span "Select an option" at bounding box center [345, 121] width 9 height 9
click at [348, 122] on input "Select an option" at bounding box center [345, 121] width 9 height 9
click at [513, 176] on label "Select an option" at bounding box center [507, 174] width 12 height 9
click at [510, 176] on input "Select an option" at bounding box center [505, 174] width 9 height 9
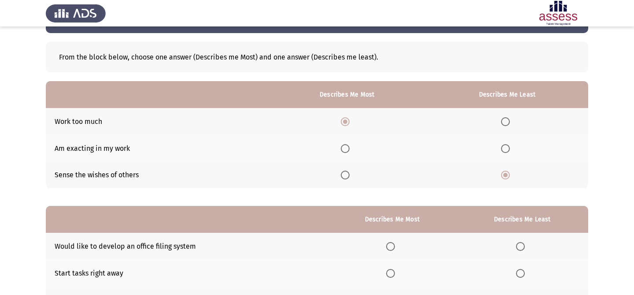
scroll to position [112, 0]
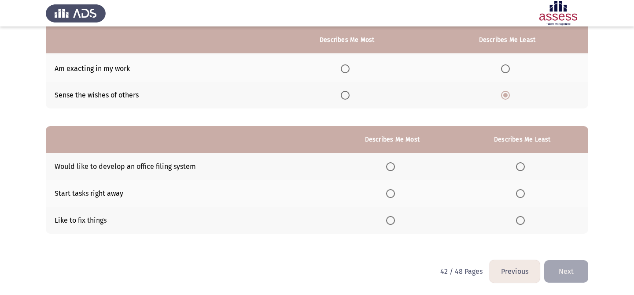
click at [519, 164] on span "Select an option" at bounding box center [520, 166] width 9 height 9
click at [519, 164] on input "Select an option" at bounding box center [520, 166] width 9 height 9
click at [392, 190] on span "Select an option" at bounding box center [390, 193] width 9 height 9
click at [392, 190] on input "Select an option" at bounding box center [390, 193] width 9 height 9
click at [575, 273] on button "Next" at bounding box center [566, 271] width 44 height 22
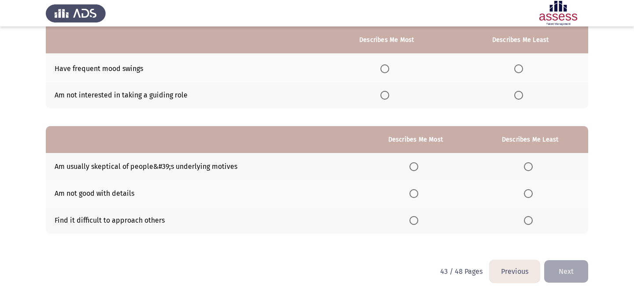
click at [509, 266] on button "Previous" at bounding box center [515, 271] width 50 height 22
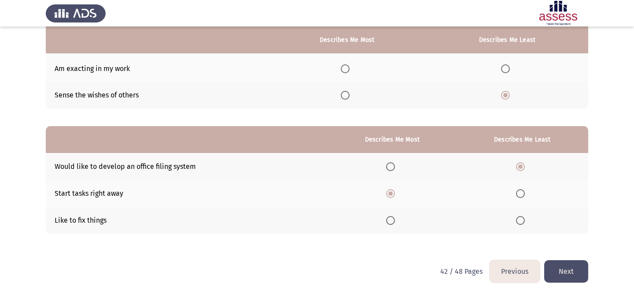
click at [394, 219] on span "Select an option" at bounding box center [390, 220] width 9 height 9
click at [394, 219] on input "Select an option" at bounding box center [390, 220] width 9 height 9
click at [566, 267] on button "Next" at bounding box center [566, 271] width 44 height 22
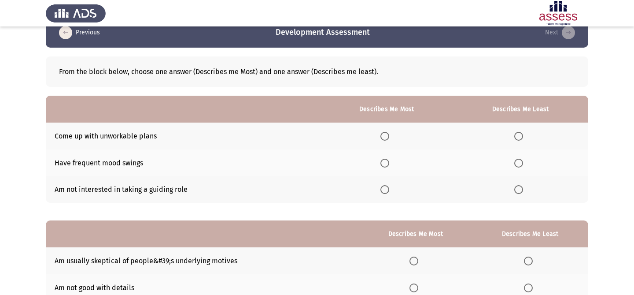
scroll to position [18, 0]
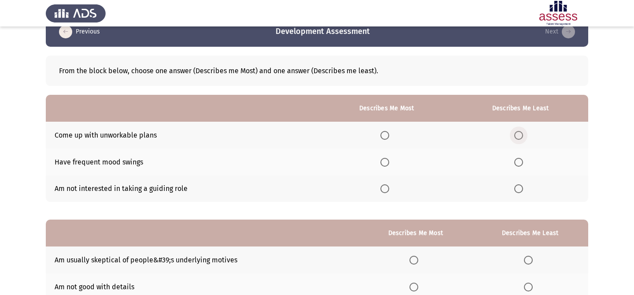
click at [522, 134] on span "Select an option" at bounding box center [518, 135] width 9 height 9
click at [522, 134] on input "Select an option" at bounding box center [518, 135] width 9 height 9
click at [382, 159] on span "Select an option" at bounding box center [384, 162] width 9 height 9
click at [382, 159] on input "Select an option" at bounding box center [384, 162] width 9 height 9
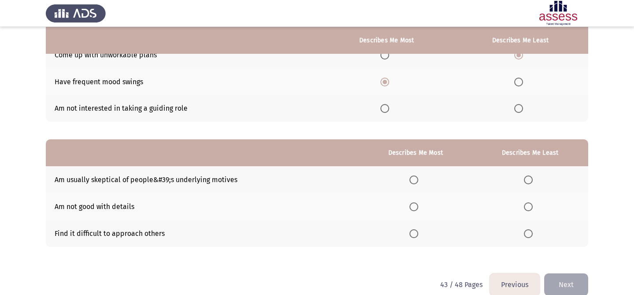
scroll to position [112, 0]
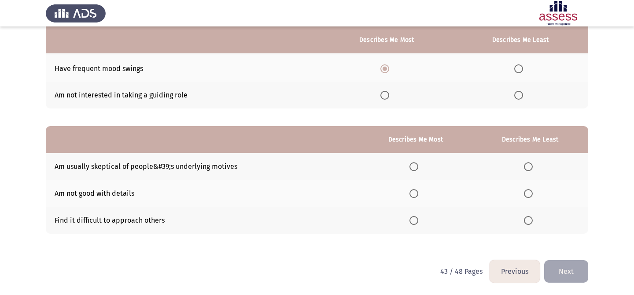
click at [530, 162] on span "Select an option" at bounding box center [528, 166] width 9 height 9
click at [530, 162] on input "Select an option" at bounding box center [528, 166] width 9 height 9
click at [418, 194] on span "Select an option" at bounding box center [413, 193] width 9 height 9
click at [418, 194] on input "Select an option" at bounding box center [413, 193] width 9 height 9
click at [581, 273] on button "Next" at bounding box center [566, 271] width 44 height 22
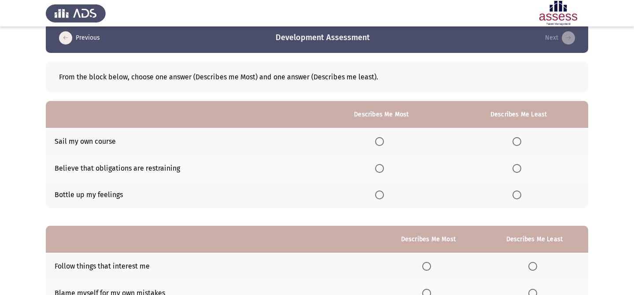
scroll to position [13, 0]
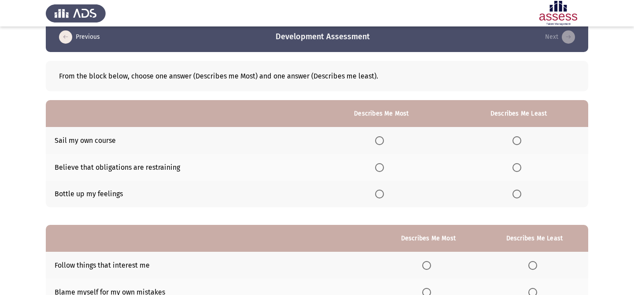
click at [379, 192] on span "Select an option" at bounding box center [379, 193] width 9 height 9
click at [379, 192] on input "Select an option" at bounding box center [379, 193] width 9 height 9
click at [523, 170] on label "Select an option" at bounding box center [518, 167] width 12 height 9
click at [521, 170] on input "Select an option" at bounding box center [516, 167] width 9 height 9
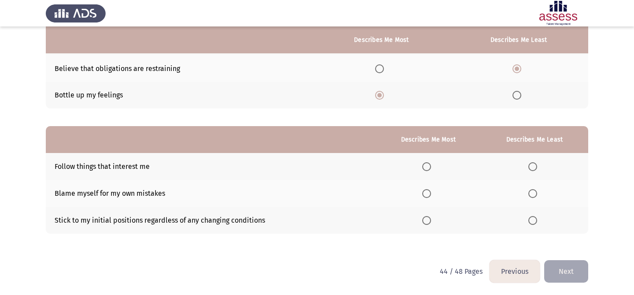
click at [428, 190] on span "Select an option" at bounding box center [426, 193] width 9 height 9
click at [428, 190] on input "Select an option" at bounding box center [426, 193] width 9 height 9
click at [537, 216] on span "Select an option" at bounding box center [532, 220] width 9 height 9
click at [537, 216] on input "Select an option" at bounding box center [532, 220] width 9 height 9
click at [566, 273] on button "Next" at bounding box center [566, 271] width 44 height 22
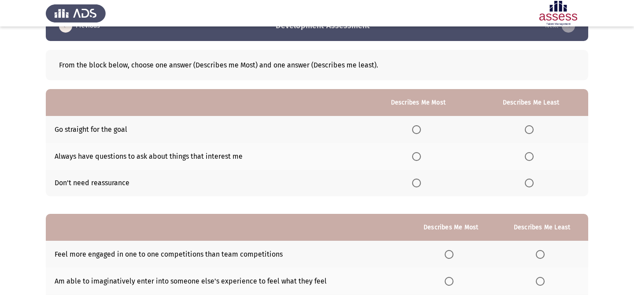
scroll to position [25, 0]
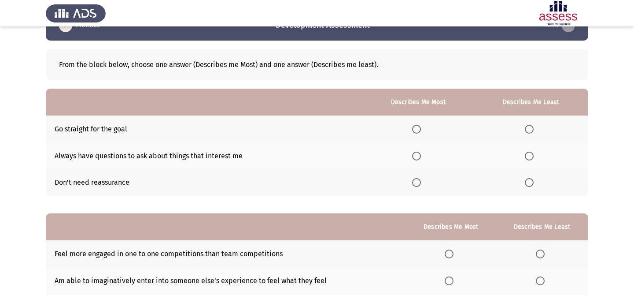
click at [517, 174] on th at bounding box center [531, 182] width 114 height 27
click at [533, 184] on span "Select an option" at bounding box center [529, 182] width 9 height 9
click at [533, 184] on input "Select an option" at bounding box center [529, 182] width 9 height 9
click at [419, 127] on span "Select an option" at bounding box center [416, 129] width 9 height 9
click at [419, 127] on input "Select an option" at bounding box center [416, 129] width 9 height 9
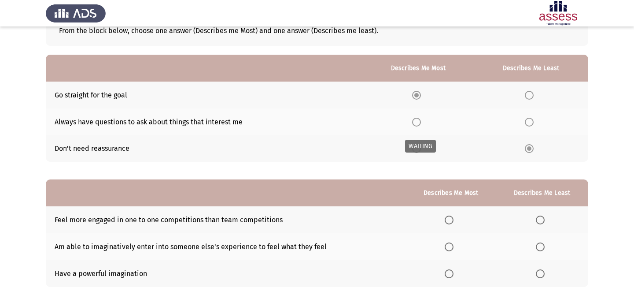
scroll to position [112, 0]
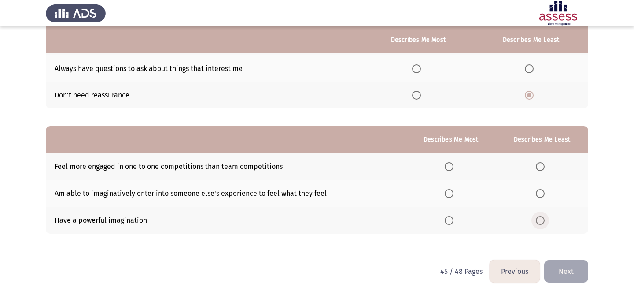
click at [542, 217] on span "Select an option" at bounding box center [540, 220] width 9 height 9
click at [542, 217] on input "Select an option" at bounding box center [540, 220] width 9 height 9
click at [545, 164] on span "Select an option" at bounding box center [540, 166] width 9 height 9
click at [545, 164] on input "Select an option" at bounding box center [540, 166] width 9 height 9
click at [452, 215] on mat-radio-button "Select an option" at bounding box center [451, 219] width 12 height 9
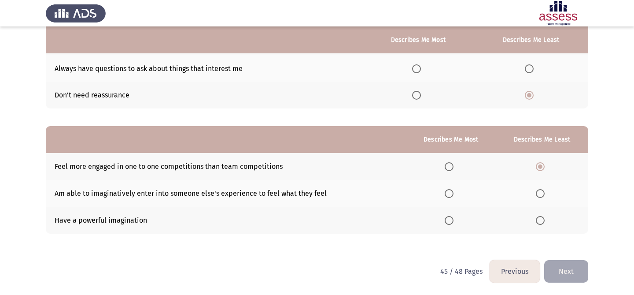
click at [452, 217] on span "Select an option" at bounding box center [449, 220] width 9 height 9
click at [452, 217] on input "Select an option" at bounding box center [449, 220] width 9 height 9
click at [571, 262] on button "Next" at bounding box center [566, 271] width 44 height 22
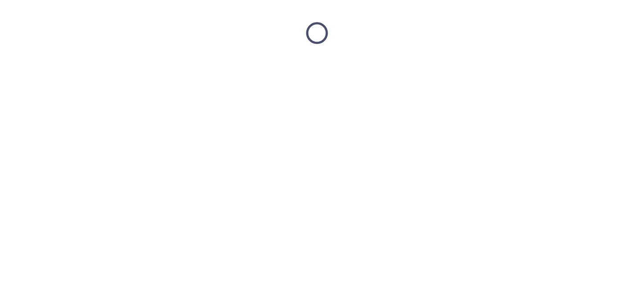
scroll to position [0, 0]
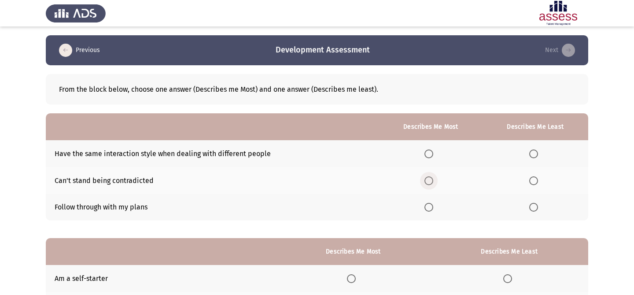
click at [427, 179] on span "Select an option" at bounding box center [428, 180] width 9 height 9
click at [427, 179] on input "Select an option" at bounding box center [428, 180] width 9 height 9
click at [534, 155] on span "Select an option" at bounding box center [533, 153] width 9 height 9
click at [534, 155] on input "Select an option" at bounding box center [533, 153] width 9 height 9
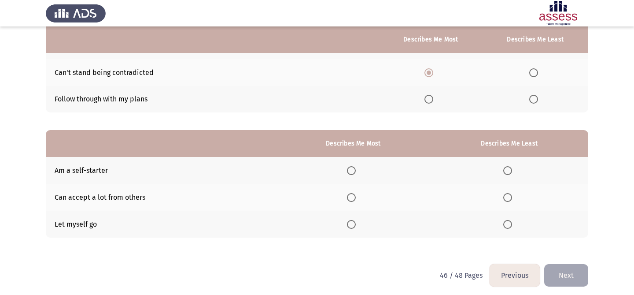
scroll to position [107, 0]
click at [355, 193] on span "Select an option" at bounding box center [351, 197] width 9 height 9
click at [355, 193] on input "Select an option" at bounding box center [351, 197] width 9 height 9
click at [509, 227] on span "Select an option" at bounding box center [507, 224] width 9 height 9
click at [509, 227] on input "Select an option" at bounding box center [507, 224] width 9 height 9
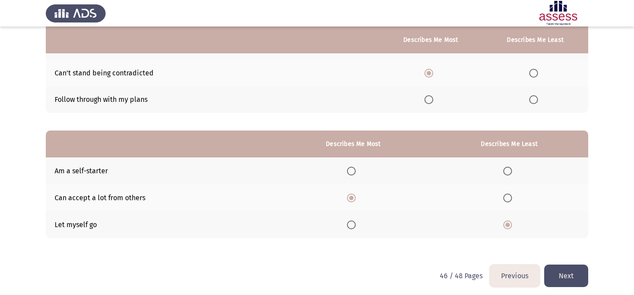
click at [565, 267] on button "Next" at bounding box center [566, 275] width 44 height 22
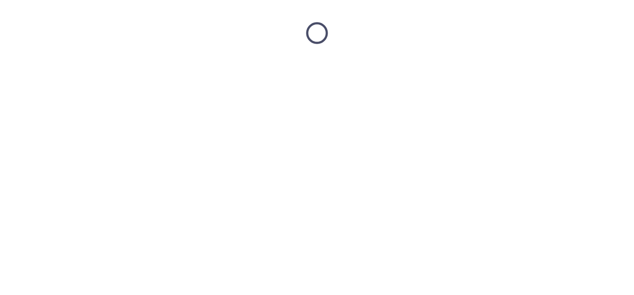
scroll to position [0, 0]
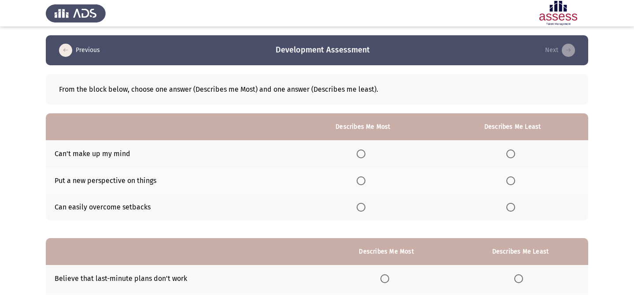
click at [363, 208] on span "Select an option" at bounding box center [361, 207] width 9 height 9
click at [363, 208] on input "Select an option" at bounding box center [361, 207] width 9 height 9
click at [528, 156] on th at bounding box center [512, 153] width 151 height 27
click at [502, 148] on th at bounding box center [512, 153] width 151 height 27
click at [506, 148] on th at bounding box center [512, 153] width 151 height 27
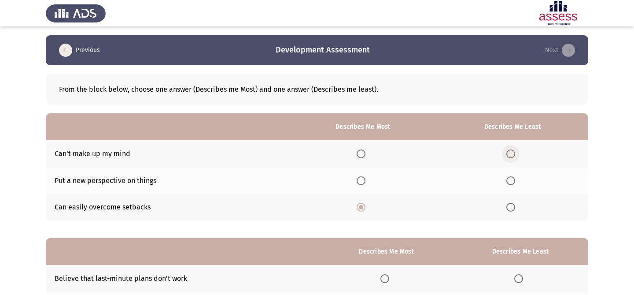
click at [510, 151] on span "Select an option" at bounding box center [510, 153] width 9 height 9
click at [510, 151] on input "Select an option" at bounding box center [510, 153] width 9 height 9
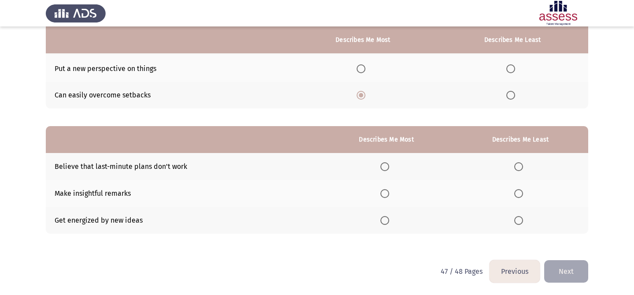
click at [387, 218] on span "Select an option" at bounding box center [384, 220] width 9 height 9
click at [387, 218] on input "Select an option" at bounding box center [384, 220] width 9 height 9
click at [524, 165] on label "Select an option" at bounding box center [520, 166] width 12 height 9
click at [523, 165] on input "Select an option" at bounding box center [518, 166] width 9 height 9
click at [570, 262] on button "Next" at bounding box center [566, 271] width 44 height 22
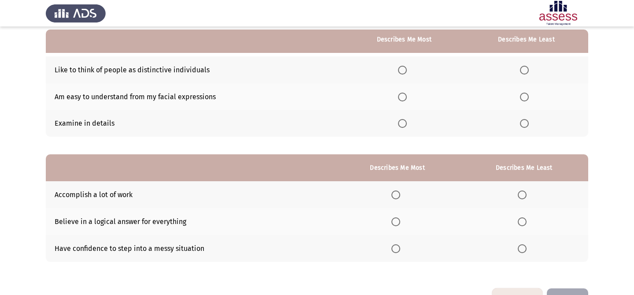
scroll to position [83, 0]
click at [403, 99] on span "Select an option" at bounding box center [402, 97] width 9 height 9
click at [403, 99] on input "Select an option" at bounding box center [402, 97] width 9 height 9
click at [527, 125] on span "Select an option" at bounding box center [524, 123] width 9 height 9
click at [527, 125] on input "Select an option" at bounding box center [524, 123] width 9 height 9
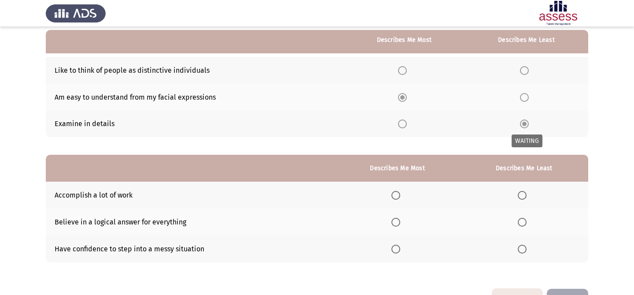
scroll to position [112, 0]
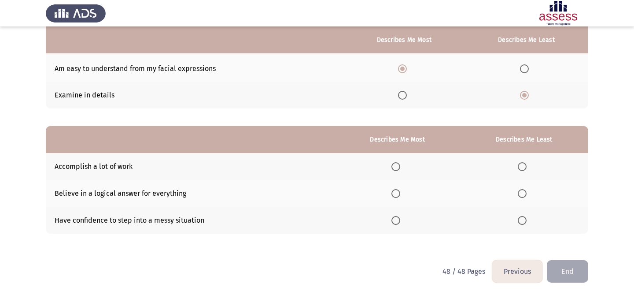
click at [397, 168] on span "Select an option" at bounding box center [395, 166] width 9 height 9
click at [397, 168] on input "Select an option" at bounding box center [395, 166] width 9 height 9
click at [399, 221] on span "Select an option" at bounding box center [395, 220] width 9 height 9
click at [399, 221] on input "Select an option" at bounding box center [395, 220] width 9 height 9
click at [521, 190] on span "Select an option" at bounding box center [522, 193] width 9 height 9
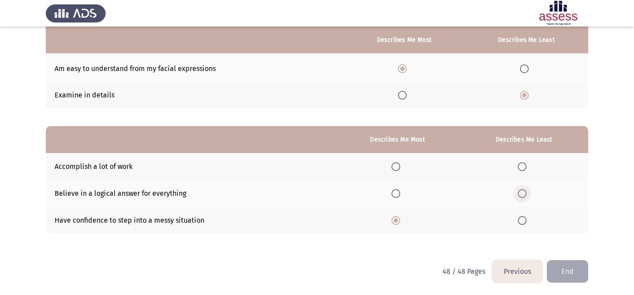
click at [521, 190] on input "Select an option" at bounding box center [522, 193] width 9 height 9
click at [556, 267] on button "End" at bounding box center [567, 271] width 41 height 22
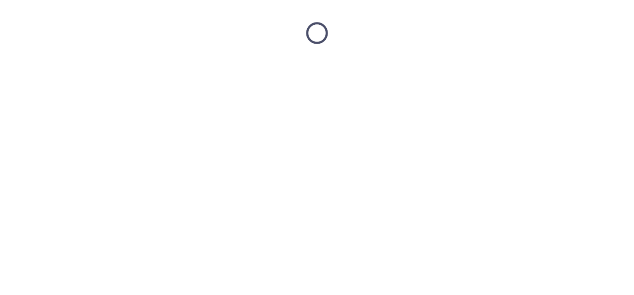
scroll to position [0, 0]
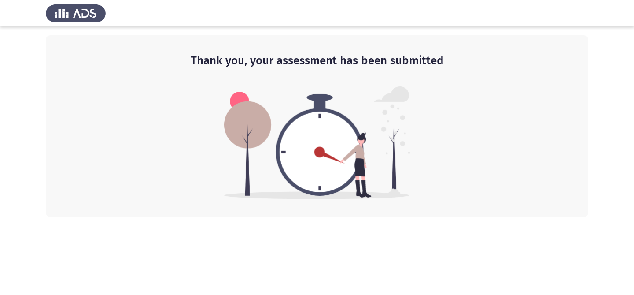
click at [92, 13] on img at bounding box center [76, 13] width 60 height 25
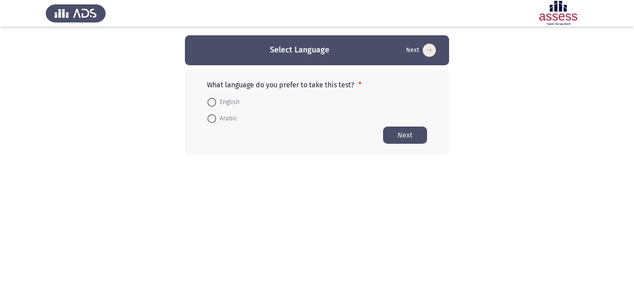
click at [228, 92] on div "What language do you prefer to take this test? * English Arabic" at bounding box center [317, 104] width 220 height 46
click at [228, 101] on span "English" at bounding box center [227, 102] width 23 height 11
click at [216, 101] on input "English" at bounding box center [211, 102] width 9 height 9
radio input "true"
click at [408, 129] on button "Next" at bounding box center [405, 134] width 44 height 17
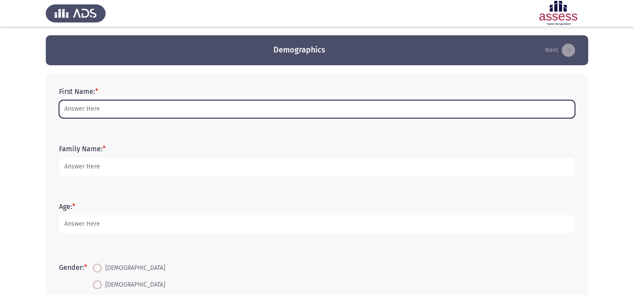
click at [276, 115] on input "First Name: *" at bounding box center [317, 109] width 516 height 18
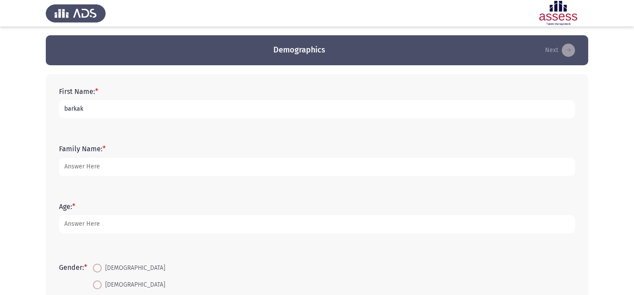
type input "barkak"
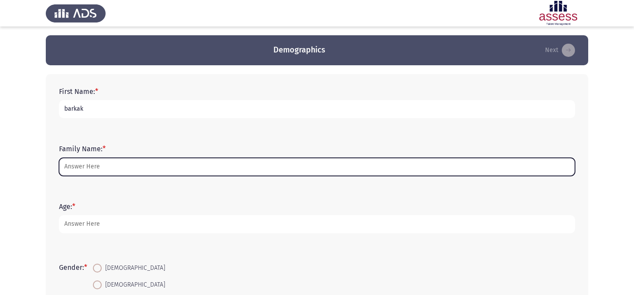
click at [239, 174] on input "Family Name: *" at bounding box center [317, 167] width 516 height 18
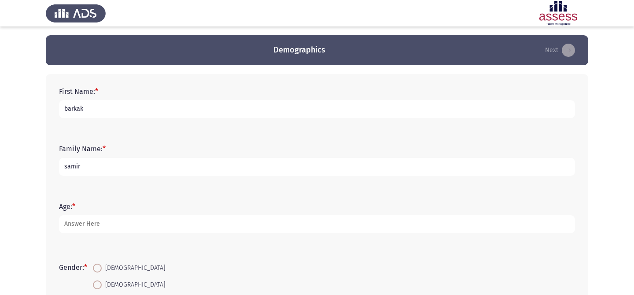
type input "samir"
click at [177, 238] on div "Age: *" at bounding box center [317, 217] width 525 height 57
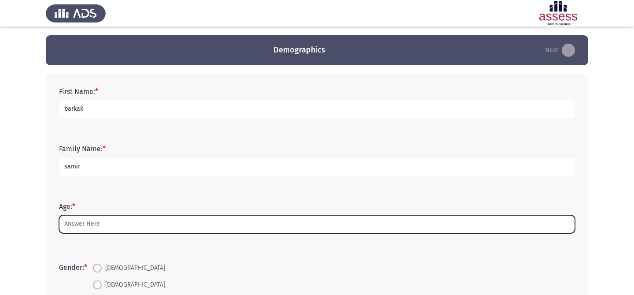
click at [194, 222] on input "Age: *" at bounding box center [317, 224] width 516 height 18
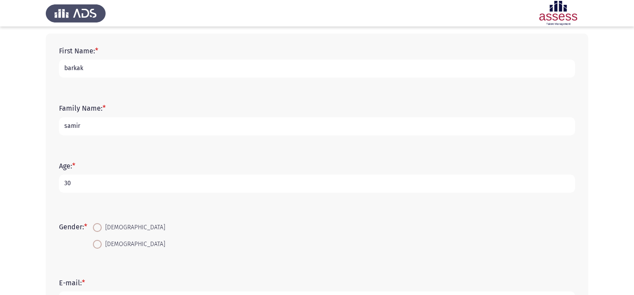
scroll to position [74, 0]
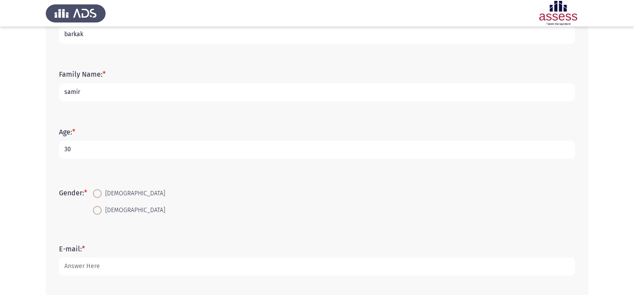
type input "30"
click at [102, 194] on span at bounding box center [97, 193] width 9 height 9
click at [102, 194] on input "[DEMOGRAPHIC_DATA]" at bounding box center [97, 193] width 9 height 9
radio input "true"
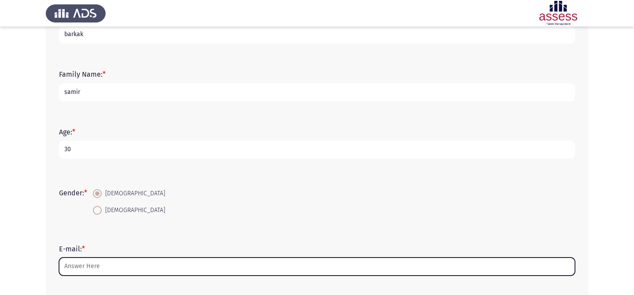
click at [109, 265] on input "E-mail: *" at bounding box center [317, 266] width 516 height 18
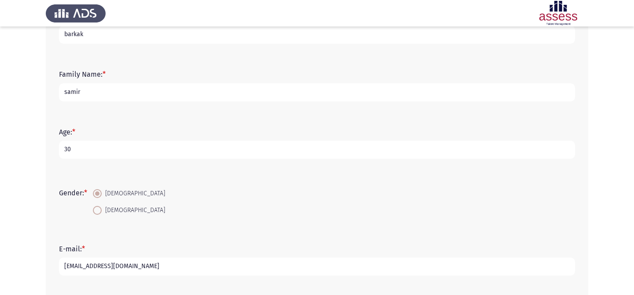
scroll to position [170, 0]
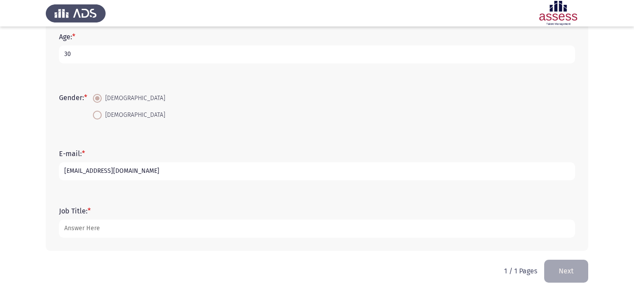
type input "[EMAIL_ADDRESS][DOMAIN_NAME]"
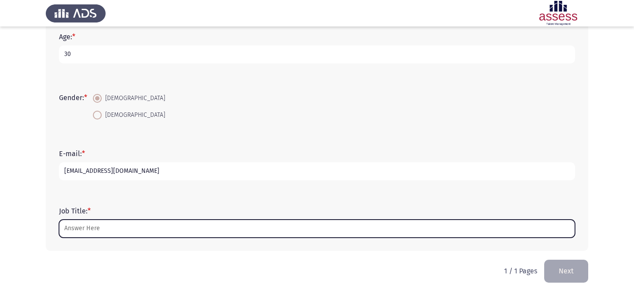
click at [146, 226] on input "Job Title: *" at bounding box center [317, 228] width 516 height 18
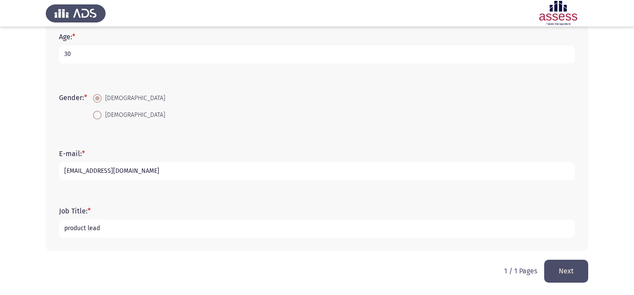
type input "product lead"
click at [572, 274] on button "Next" at bounding box center [566, 270] width 44 height 22
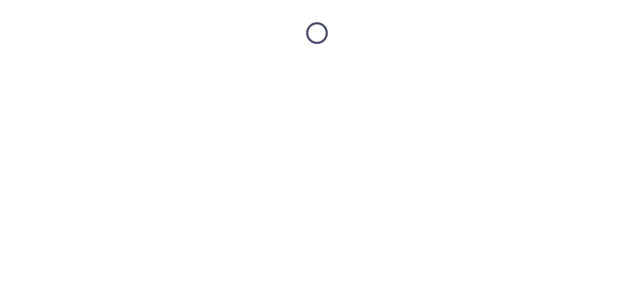
scroll to position [0, 0]
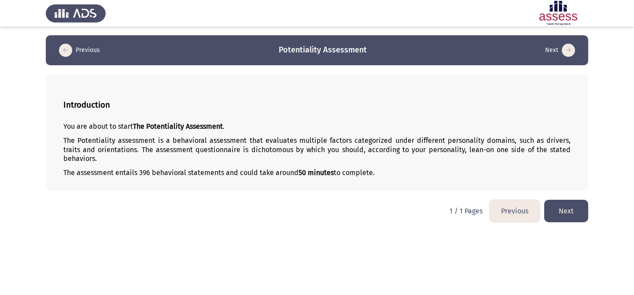
click at [567, 211] on button "Next" at bounding box center [566, 210] width 44 height 22
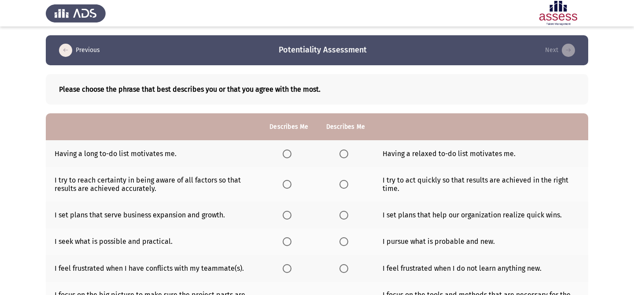
scroll to position [205, 0]
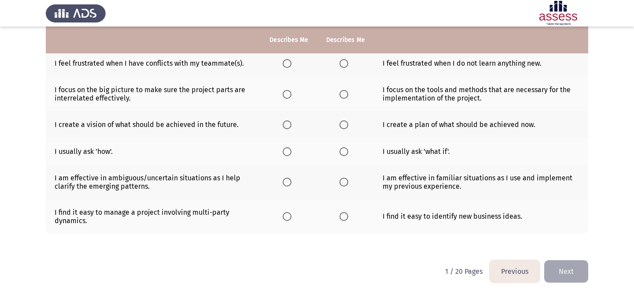
click at [284, 63] on span "Select an option" at bounding box center [287, 63] width 9 height 9
click at [284, 63] on input "Select an option" at bounding box center [287, 63] width 9 height 9
click at [344, 65] on span "Select an option" at bounding box center [343, 63] width 9 height 9
click at [344, 65] on input "Select an option" at bounding box center [343, 63] width 9 height 9
click at [289, 63] on span "Select an option" at bounding box center [287, 63] width 9 height 9
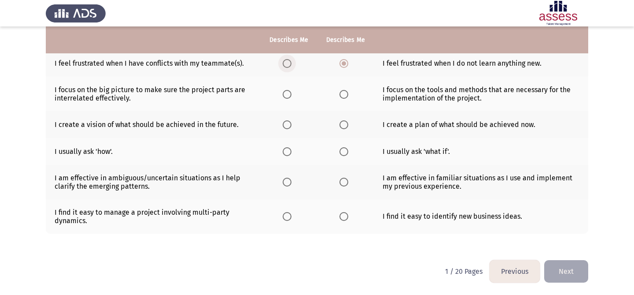
click at [289, 63] on input "Select an option" at bounding box center [287, 63] width 9 height 9
click at [287, 92] on span "Select an option" at bounding box center [287, 94] width 9 height 9
click at [287, 92] on input "Select an option" at bounding box center [287, 94] width 9 height 9
click at [284, 127] on span "Select an option" at bounding box center [287, 124] width 9 height 9
click at [284, 127] on input "Select an option" at bounding box center [287, 124] width 9 height 9
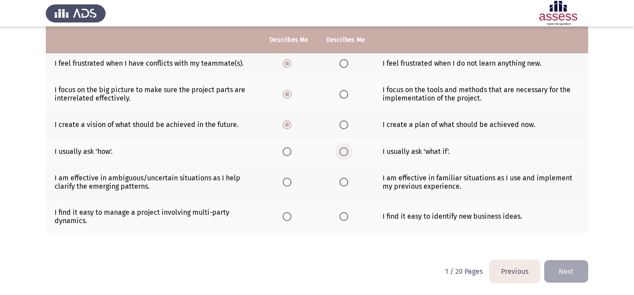
click at [340, 151] on span "Select an option" at bounding box center [343, 151] width 9 height 9
click at [340, 151] on input "Select an option" at bounding box center [343, 151] width 9 height 9
click at [344, 181] on span "Select an option" at bounding box center [343, 181] width 9 height 9
click at [344, 181] on input "Select an option" at bounding box center [343, 181] width 9 height 9
click at [343, 219] on span "Select an option" at bounding box center [343, 216] width 9 height 9
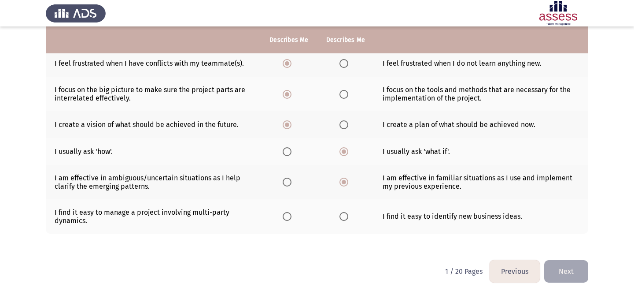
click at [343, 219] on input "Select an option" at bounding box center [343, 216] width 9 height 9
click at [524, 243] on div "Please choose the phrase that best describes you or that you agree with the mos…" at bounding box center [317, 55] width 542 height 391
click at [290, 215] on span "Select an option" at bounding box center [287, 216] width 9 height 9
click at [290, 215] on input "Select an option" at bounding box center [287, 216] width 9 height 9
click at [345, 216] on span "Select an option" at bounding box center [343, 216] width 9 height 9
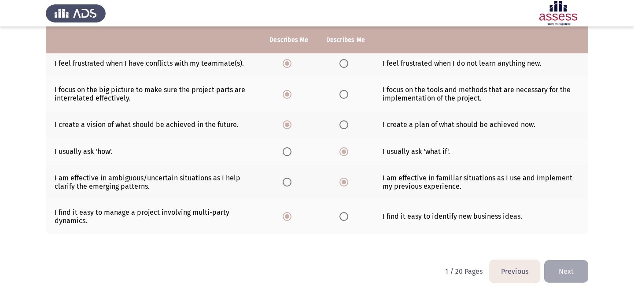
click at [345, 216] on input "Select an option" at bounding box center [343, 216] width 9 height 9
click at [575, 249] on div "Please choose the phrase that best describes you or that you agree with the mos…" at bounding box center [317, 55] width 542 height 391
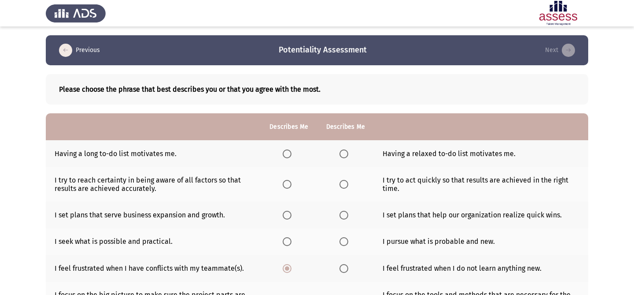
scroll to position [15, 0]
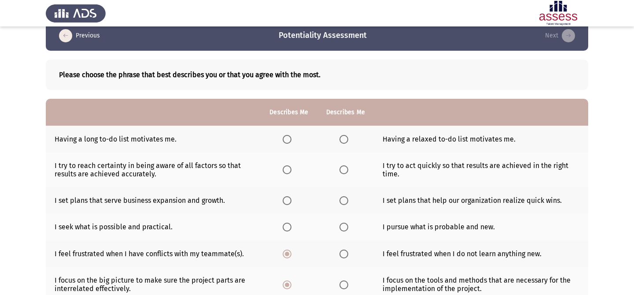
click at [346, 140] on span "Select an option" at bounding box center [343, 139] width 9 height 9
click at [346, 140] on input "Select an option" at bounding box center [343, 139] width 9 height 9
click at [293, 143] on label "Select an option" at bounding box center [289, 139] width 12 height 9
click at [291, 143] on input "Select an option" at bounding box center [287, 139] width 9 height 9
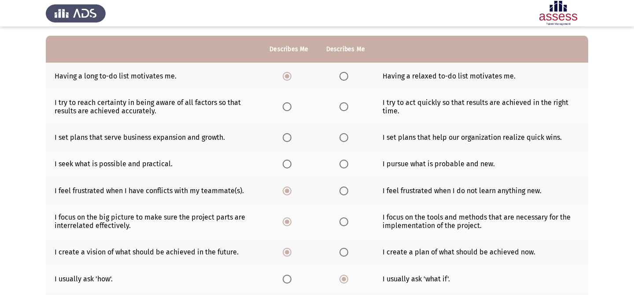
scroll to position [73, 0]
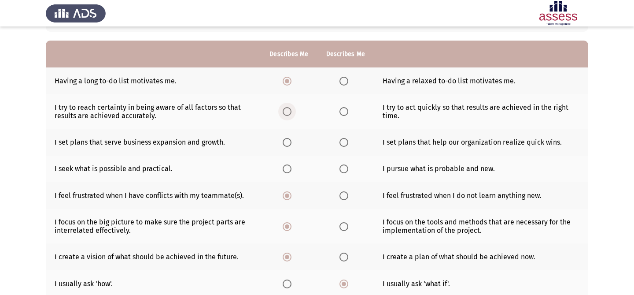
click at [286, 115] on span "Select an option" at bounding box center [287, 111] width 9 height 9
click at [286, 115] on input "Select an option" at bounding box center [287, 111] width 9 height 9
click at [348, 106] on th at bounding box center [345, 111] width 56 height 34
click at [343, 108] on span "Select an option" at bounding box center [343, 111] width 9 height 9
click at [343, 108] on input "Select an option" at bounding box center [343, 111] width 9 height 9
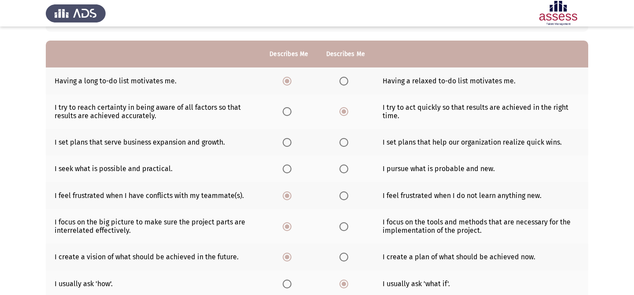
click at [285, 144] on span "Select an option" at bounding box center [287, 142] width 9 height 9
click at [285, 144] on input "Select an option" at bounding box center [287, 142] width 9 height 9
click at [286, 171] on span "Select an option" at bounding box center [287, 168] width 9 height 9
click at [286, 171] on input "Select an option" at bounding box center [287, 168] width 9 height 9
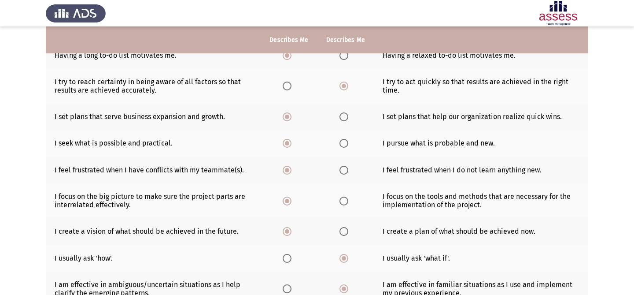
scroll to position [205, 0]
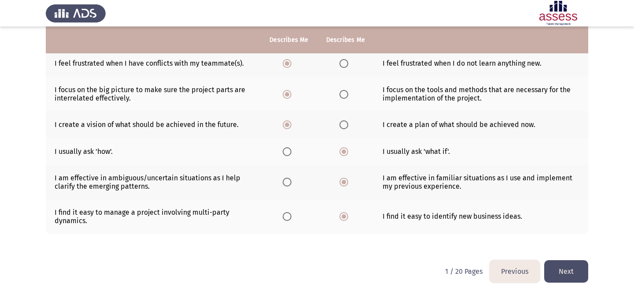
click at [568, 272] on button "Next" at bounding box center [566, 271] width 44 height 22
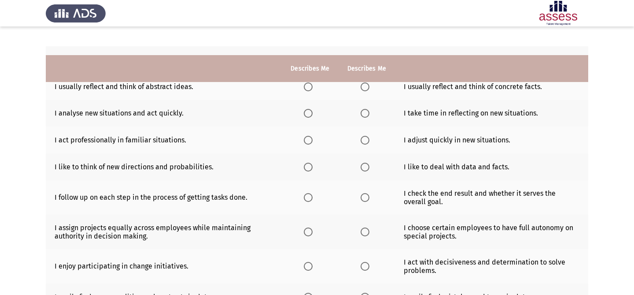
scroll to position [0, 0]
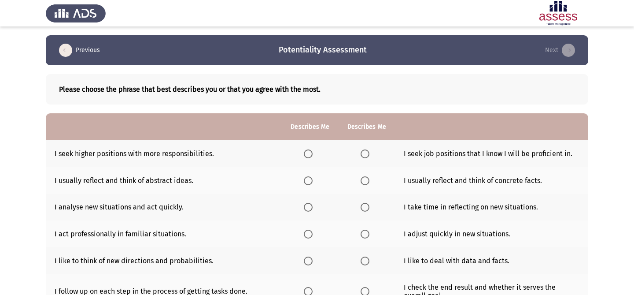
click at [306, 155] on span "Select an option" at bounding box center [308, 153] width 9 height 9
click at [306, 155] on input "Select an option" at bounding box center [308, 153] width 9 height 9
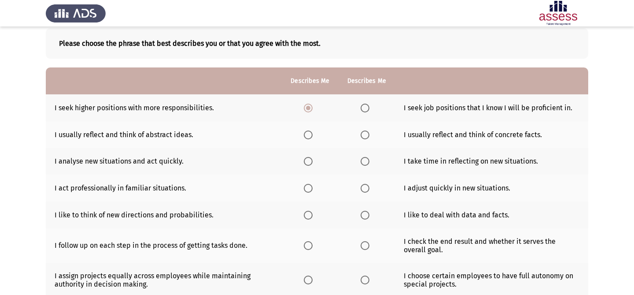
scroll to position [47, 0]
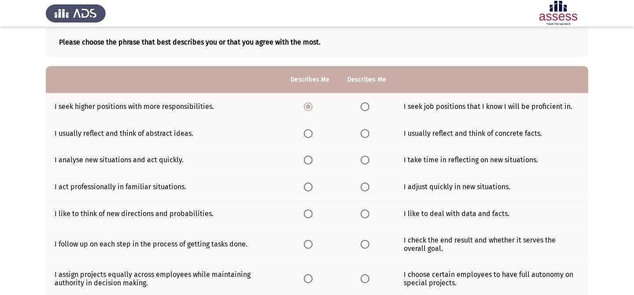
click at [368, 135] on span "Select an option" at bounding box center [365, 133] width 9 height 9
click at [368, 135] on input "Select an option" at bounding box center [365, 133] width 9 height 9
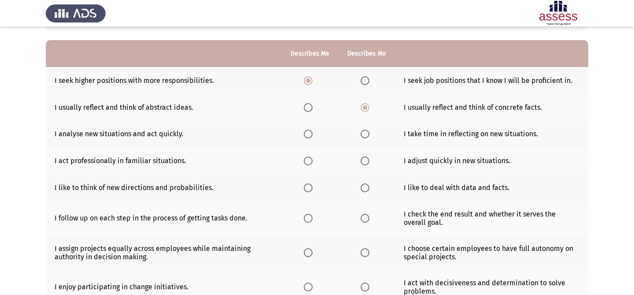
scroll to position [75, 0]
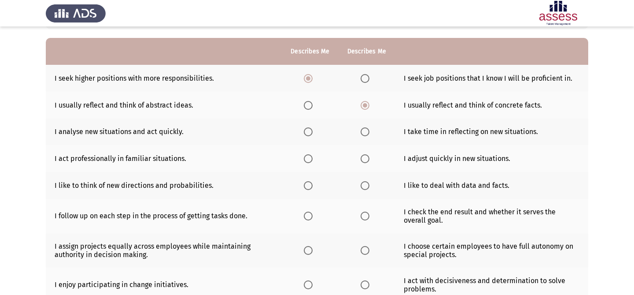
click at [307, 132] on span "Select an option" at bounding box center [308, 131] width 9 height 9
click at [307, 132] on input "Select an option" at bounding box center [308, 131] width 9 height 9
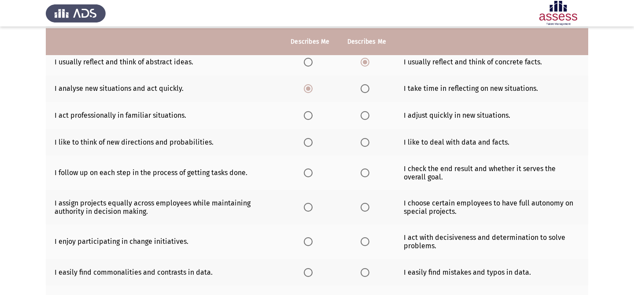
scroll to position [121, 0]
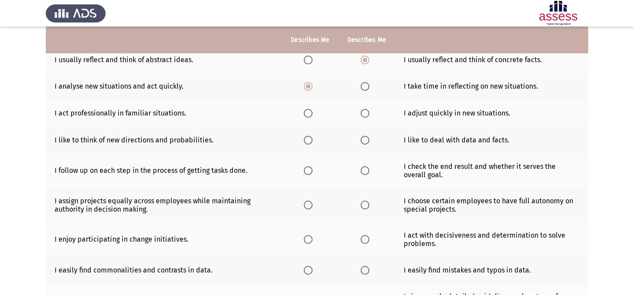
click at [367, 112] on span "Select an option" at bounding box center [365, 113] width 9 height 9
click at [367, 112] on input "Select an option" at bounding box center [365, 113] width 9 height 9
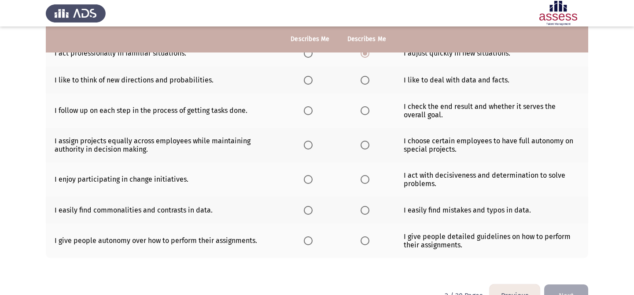
scroll to position [181, 0]
click at [312, 82] on span "Select an option" at bounding box center [308, 79] width 9 height 9
click at [312, 82] on input "Select an option" at bounding box center [308, 79] width 9 height 9
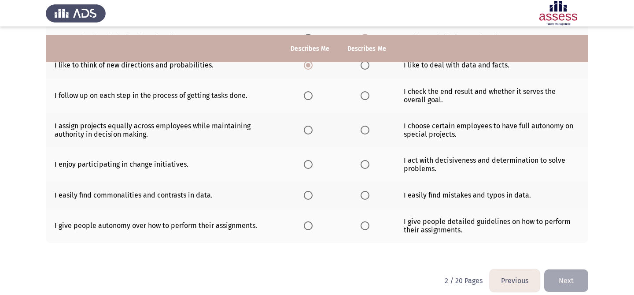
scroll to position [205, 0]
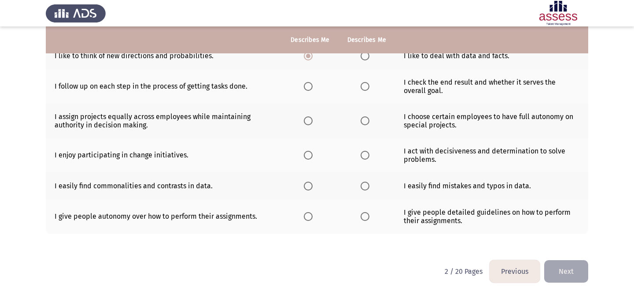
click at [312, 82] on span "Select an option" at bounding box center [308, 86] width 9 height 9
click at [312, 82] on input "Select an option" at bounding box center [308, 86] width 9 height 9
click at [366, 88] on span "Select an option" at bounding box center [365, 86] width 9 height 9
click at [366, 88] on input "Select an option" at bounding box center [365, 86] width 9 height 9
click at [306, 123] on span "Select an option" at bounding box center [308, 120] width 9 height 9
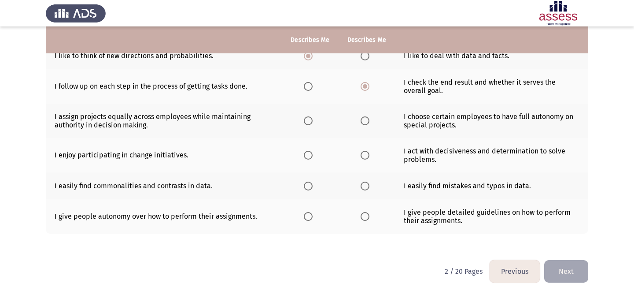
click at [306, 123] on input "Select an option" at bounding box center [308, 120] width 9 height 9
click at [356, 122] on th at bounding box center [367, 120] width 56 height 34
click at [365, 121] on span "Select an option" at bounding box center [365, 120] width 9 height 9
click at [365, 121] on input "Select an option" at bounding box center [365, 120] width 9 height 9
click at [365, 155] on span "Select an option" at bounding box center [365, 155] width 9 height 9
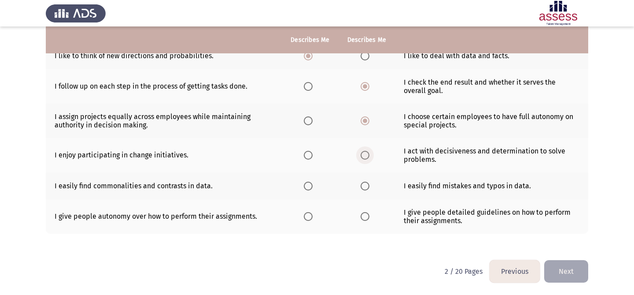
click at [365, 155] on input "Select an option" at bounding box center [365, 155] width 9 height 9
click at [309, 185] on span "Select an option" at bounding box center [308, 185] width 9 height 9
click at [309, 185] on input "Select an option" at bounding box center [308, 185] width 9 height 9
click at [311, 215] on span "Select an option" at bounding box center [308, 216] width 9 height 9
click at [311, 215] on input "Select an option" at bounding box center [308, 216] width 9 height 9
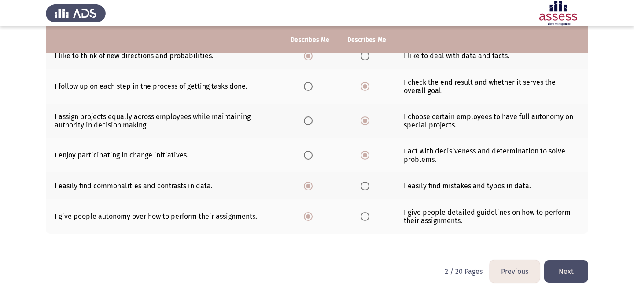
click at [585, 268] on button "Next" at bounding box center [566, 271] width 44 height 22
